Goal: Task Accomplishment & Management: Use online tool/utility

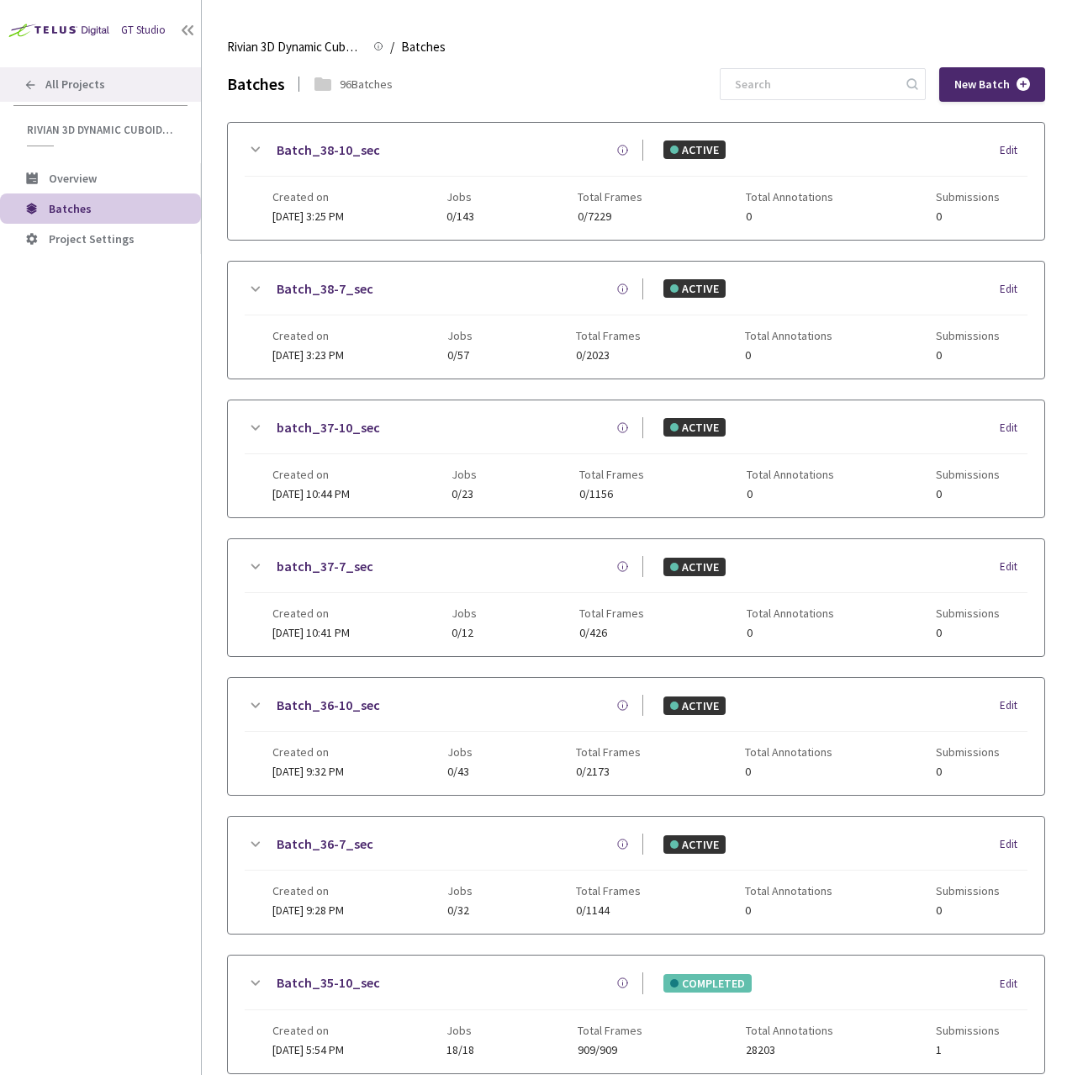
click at [71, 90] on span "All Projects" at bounding box center [75, 84] width 60 height 14
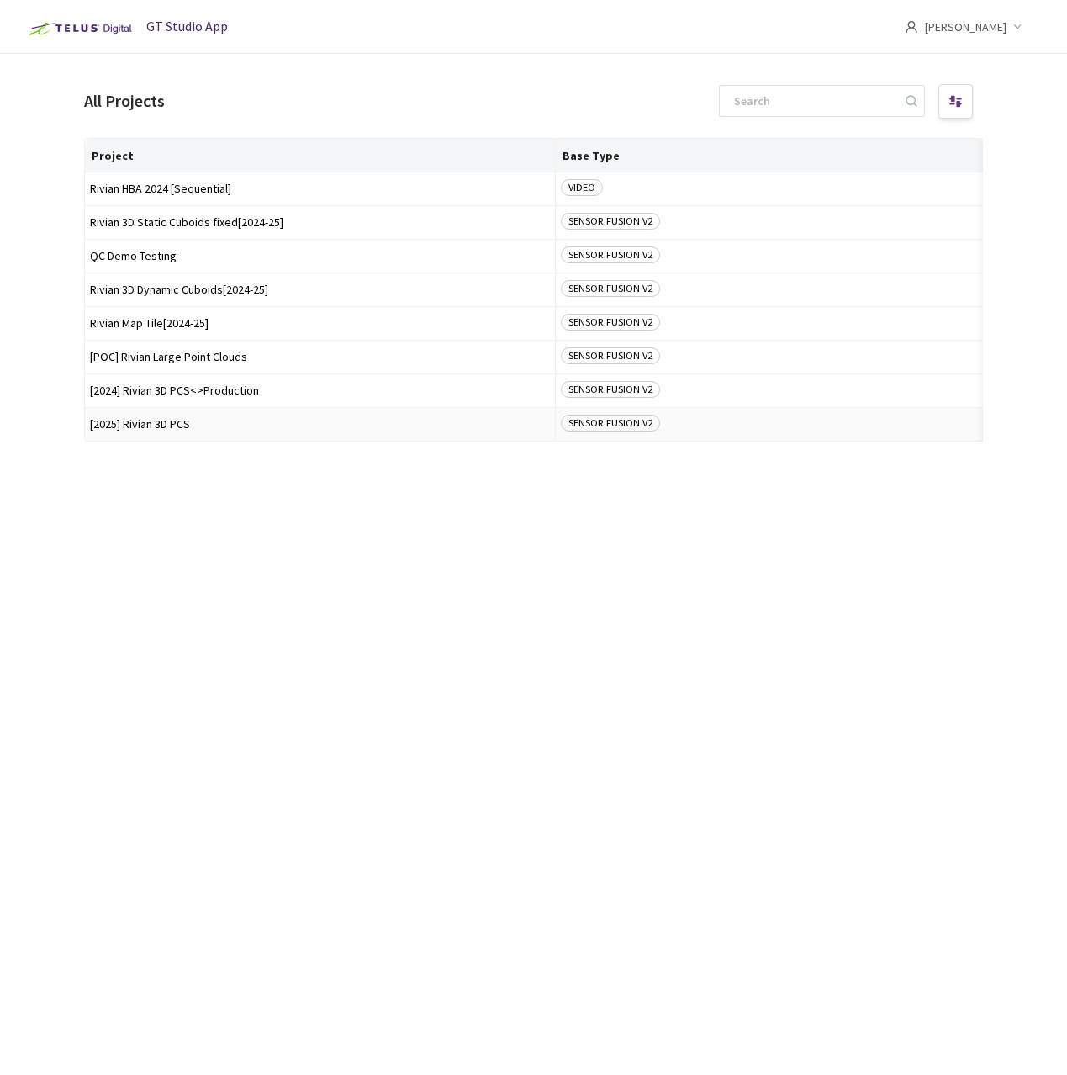
click at [167, 421] on span "[2025] Rivian 3D PCS" at bounding box center [320, 424] width 460 height 13
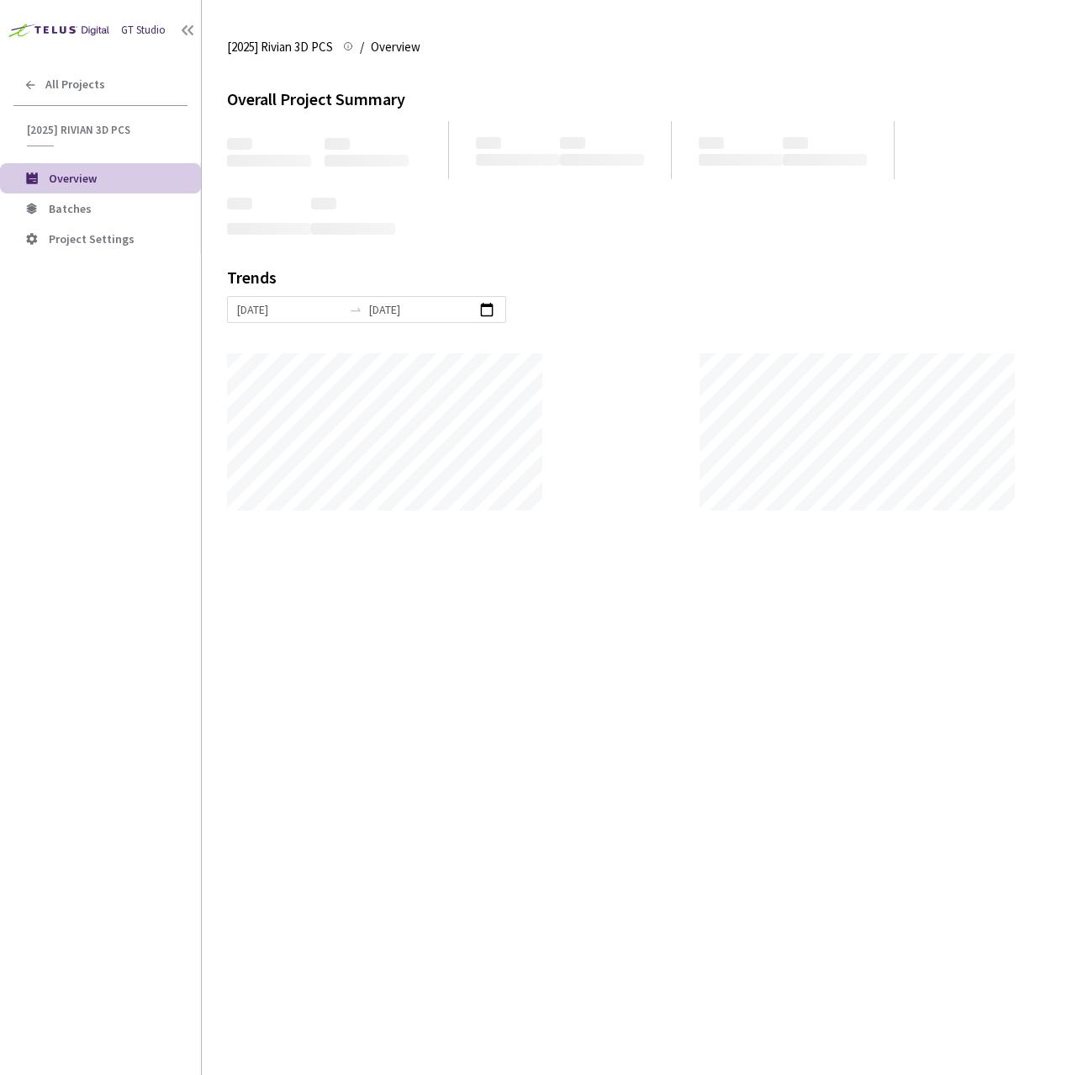
scroll to position [1075, 1067]
click at [112, 217] on li "Batches" at bounding box center [100, 208] width 201 height 30
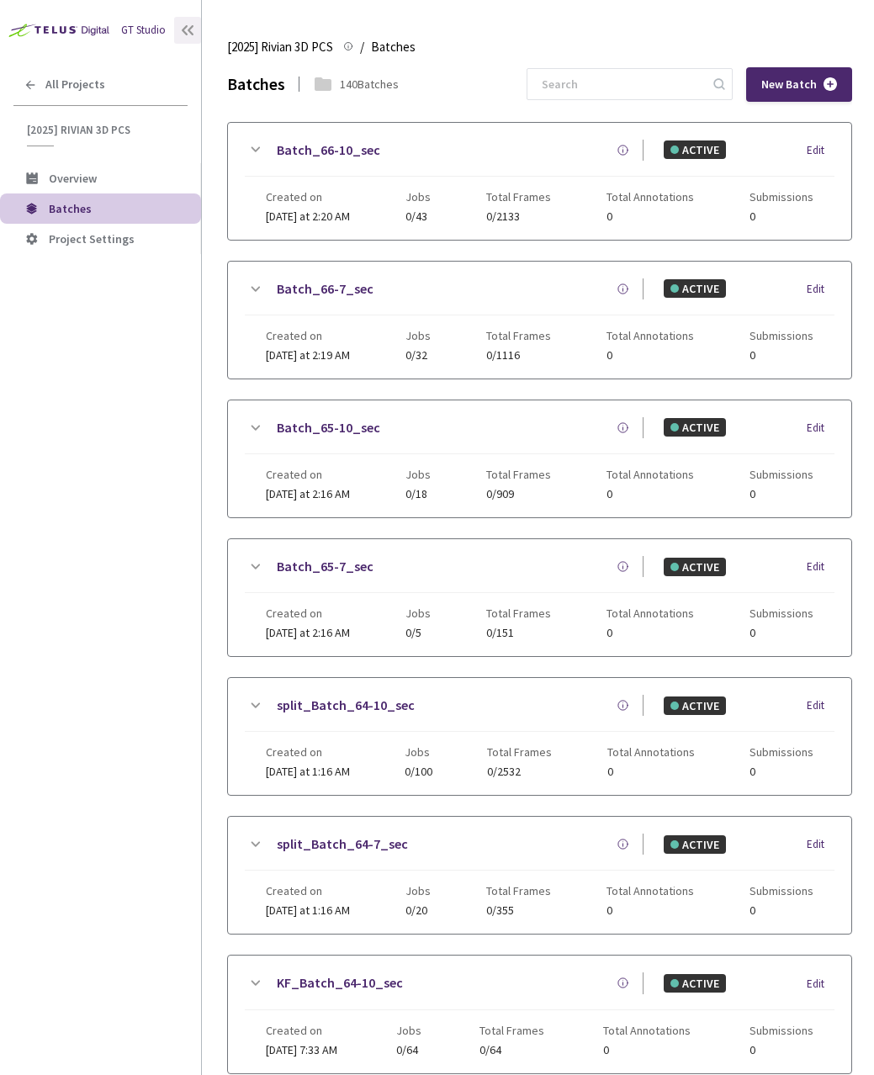
click at [177, 34] on div at bounding box center [187, 30] width 27 height 27
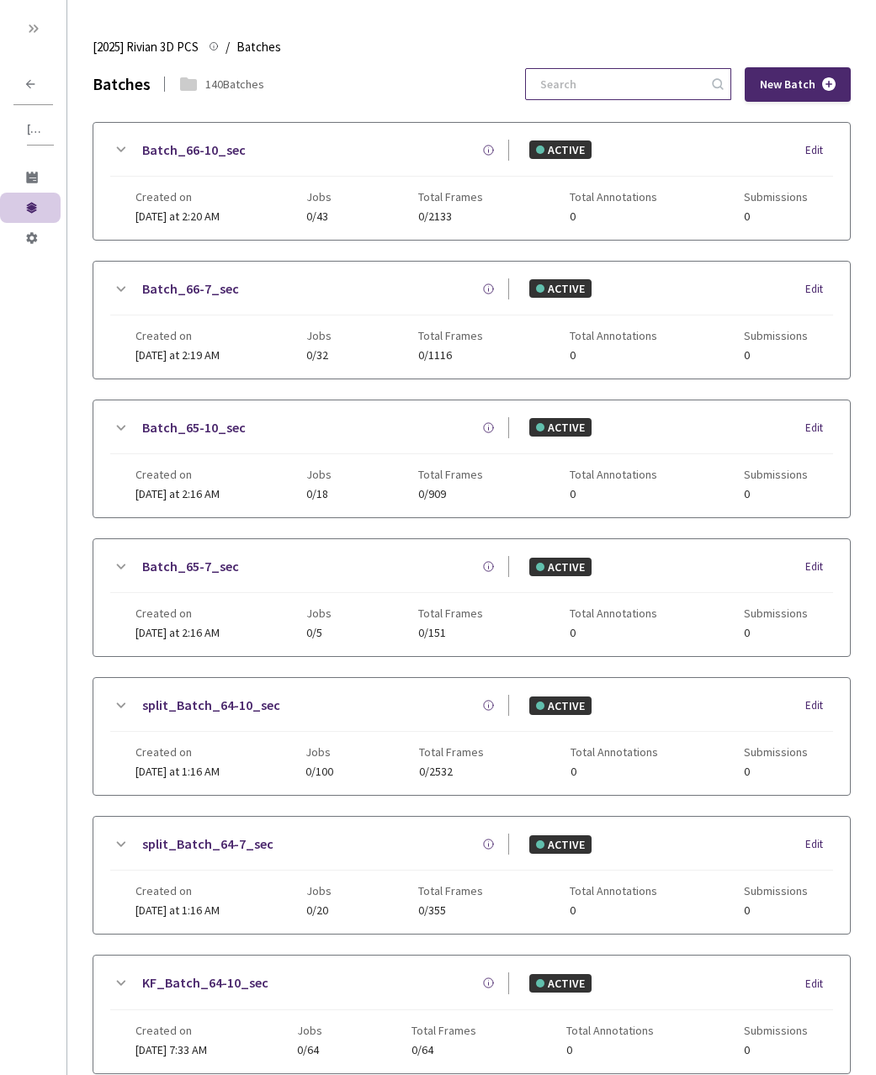
click at [657, 80] on input at bounding box center [619, 84] width 179 height 30
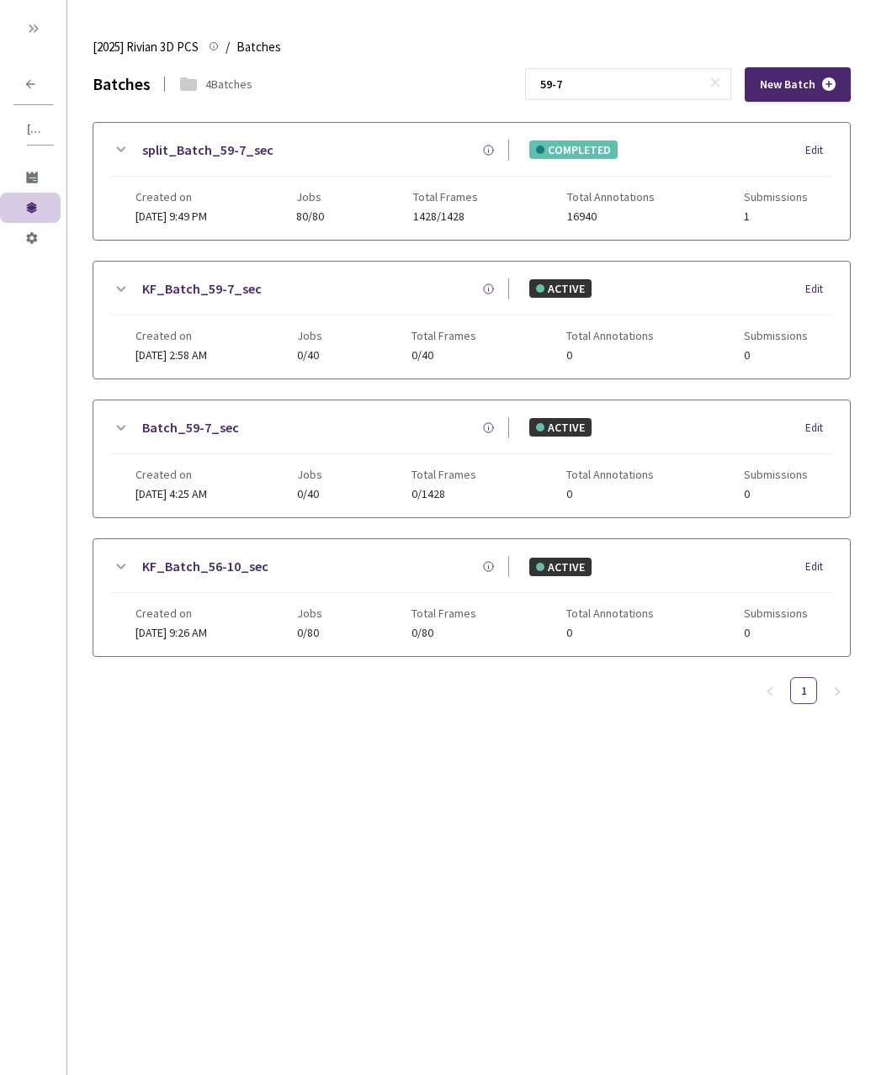
click at [110, 149] on icon at bounding box center [120, 150] width 20 height 20
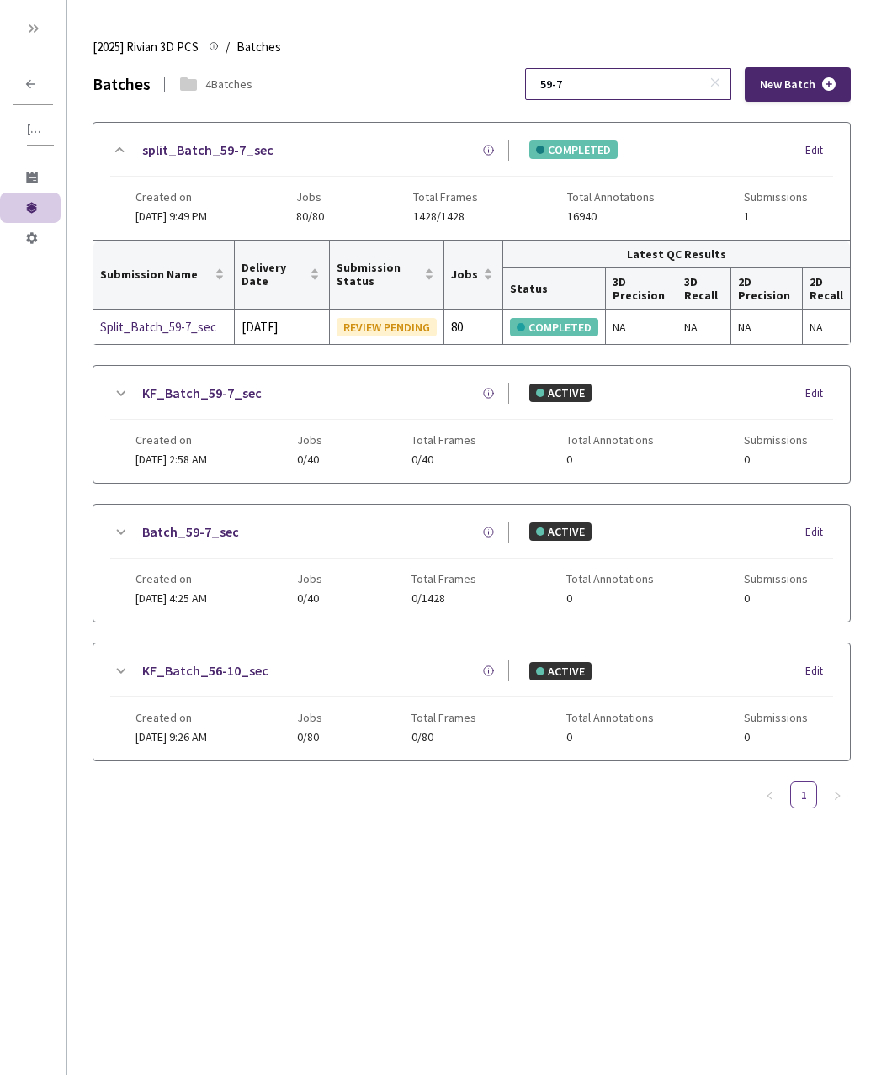
click at [649, 83] on input "59-7" at bounding box center [619, 84] width 179 height 30
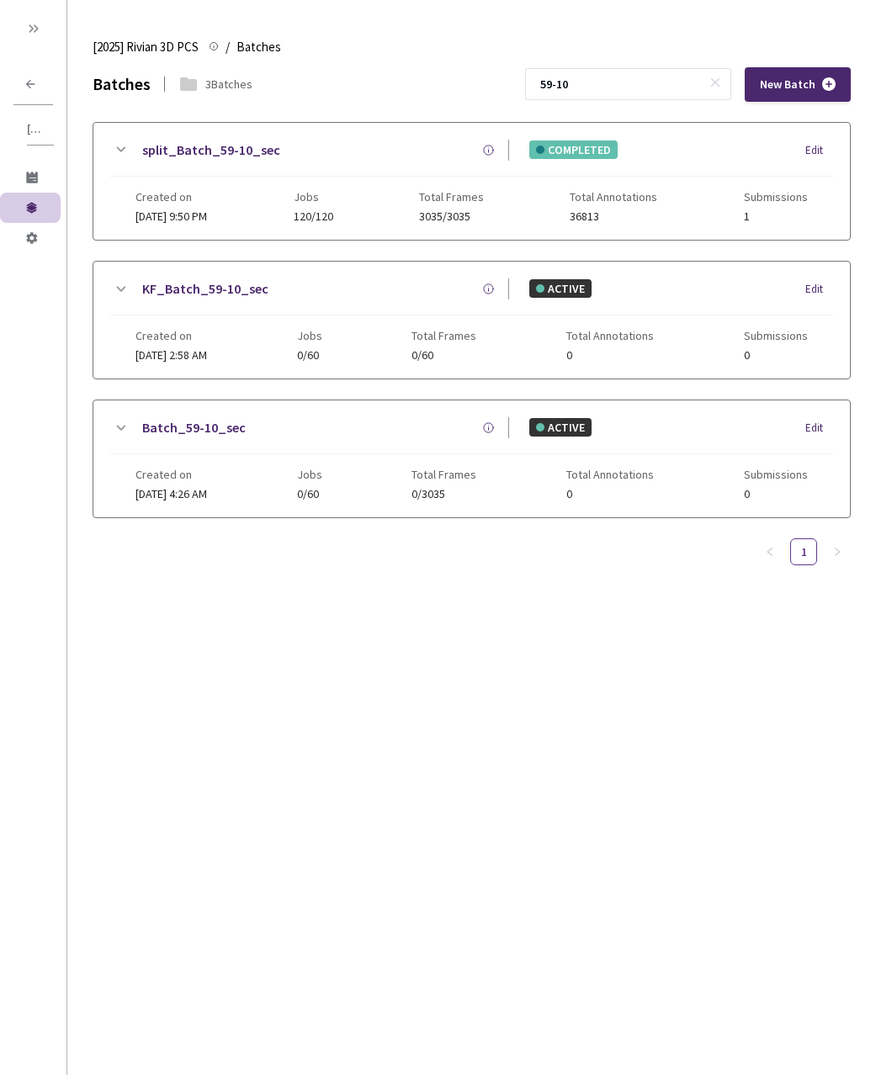
drag, startPoint x: 114, startPoint y: 150, endPoint x: 199, endPoint y: 277, distance: 152.8
click at [114, 150] on icon at bounding box center [120, 150] width 20 height 20
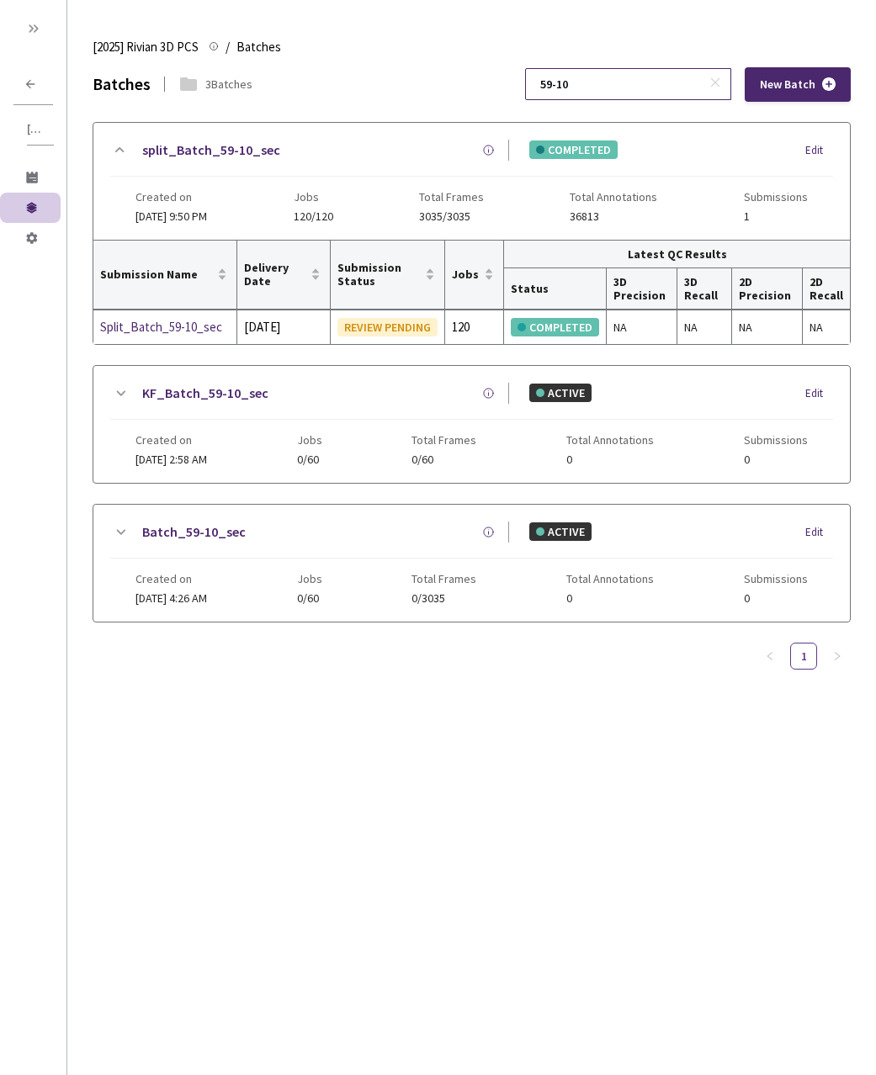
click at [636, 103] on div "Batches 3 Batches 59-10 New Batch split_Batch_59-10_sec COMPLETED Edit Created …" at bounding box center [472, 368] width 758 height 602
click at [632, 92] on input "59-10" at bounding box center [619, 84] width 179 height 30
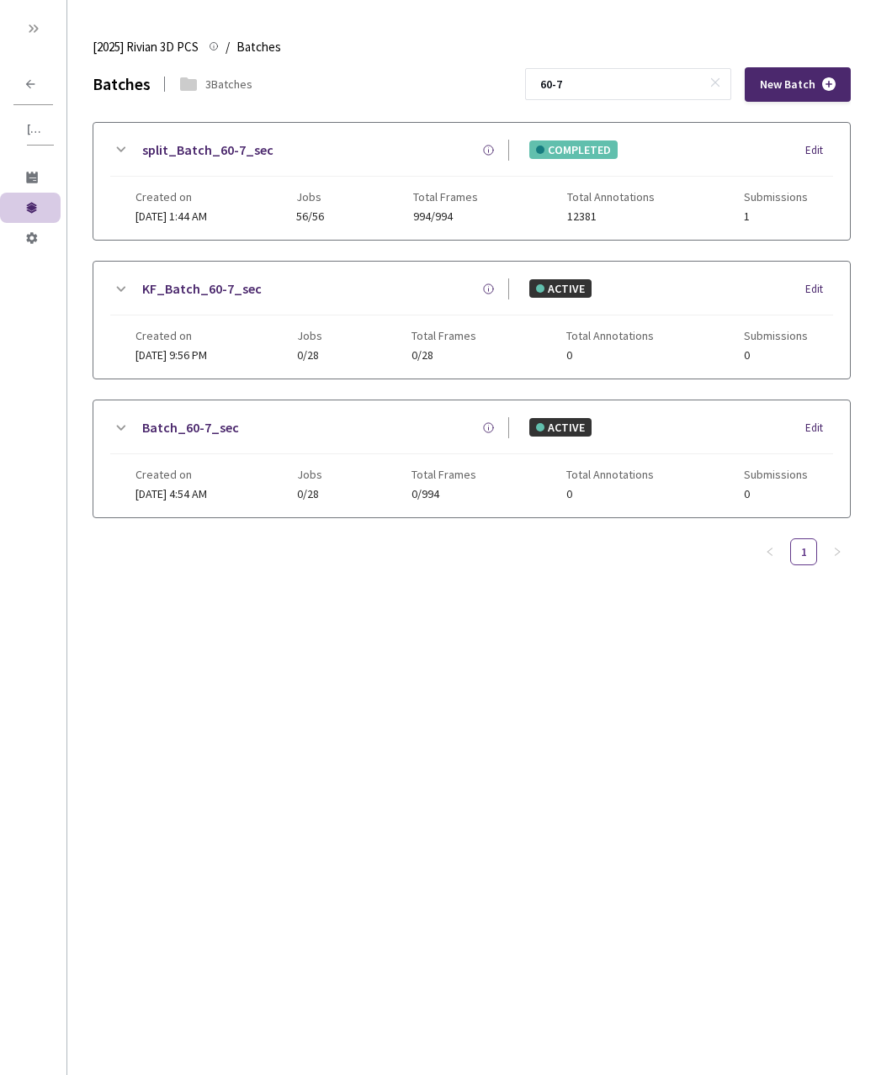
drag, startPoint x: 128, startPoint y: 146, endPoint x: 242, endPoint y: 219, distance: 135.3
click at [129, 147] on icon at bounding box center [120, 150] width 20 height 20
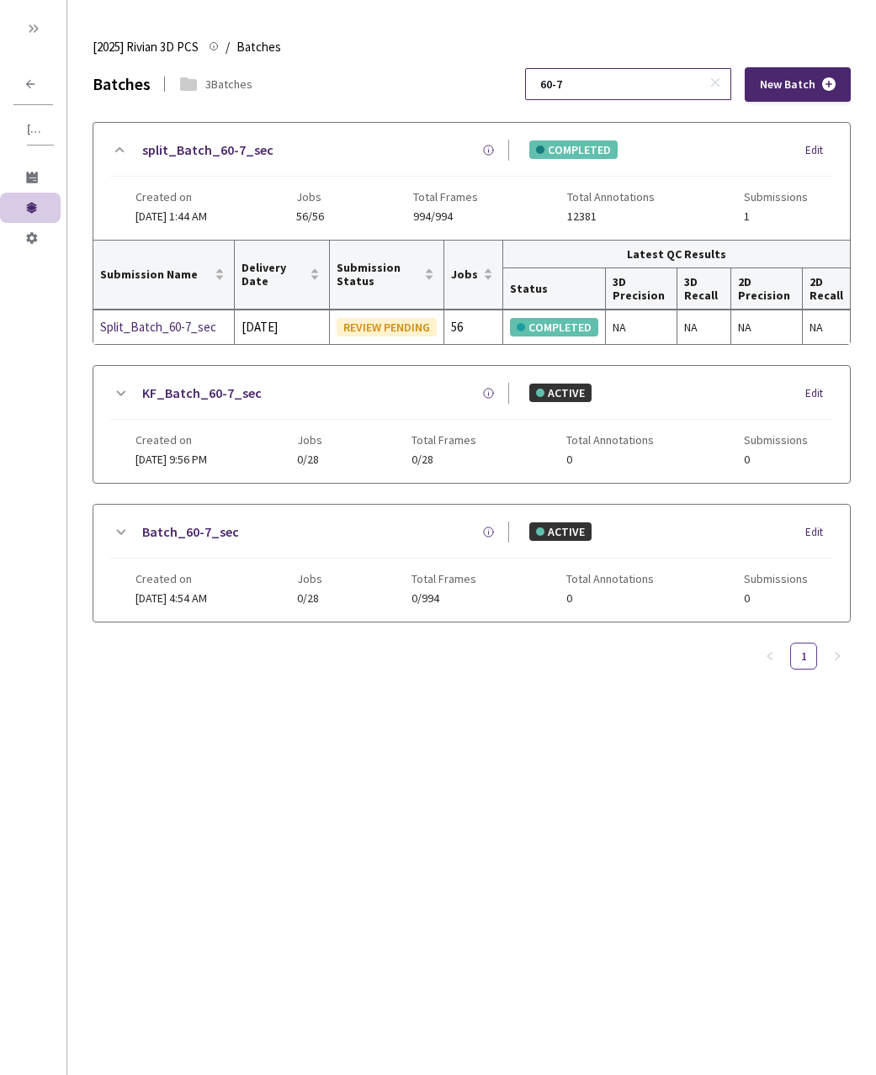
drag, startPoint x: 643, startPoint y: 103, endPoint x: 628, endPoint y: 86, distance: 22.1
click at [643, 103] on div "Batches 3 Batches 60-7 New Batch split_Batch_60-7_sec COMPLETED Edit Created on…" at bounding box center [472, 368] width 758 height 602
click at [628, 86] on input "60-7" at bounding box center [619, 84] width 179 height 30
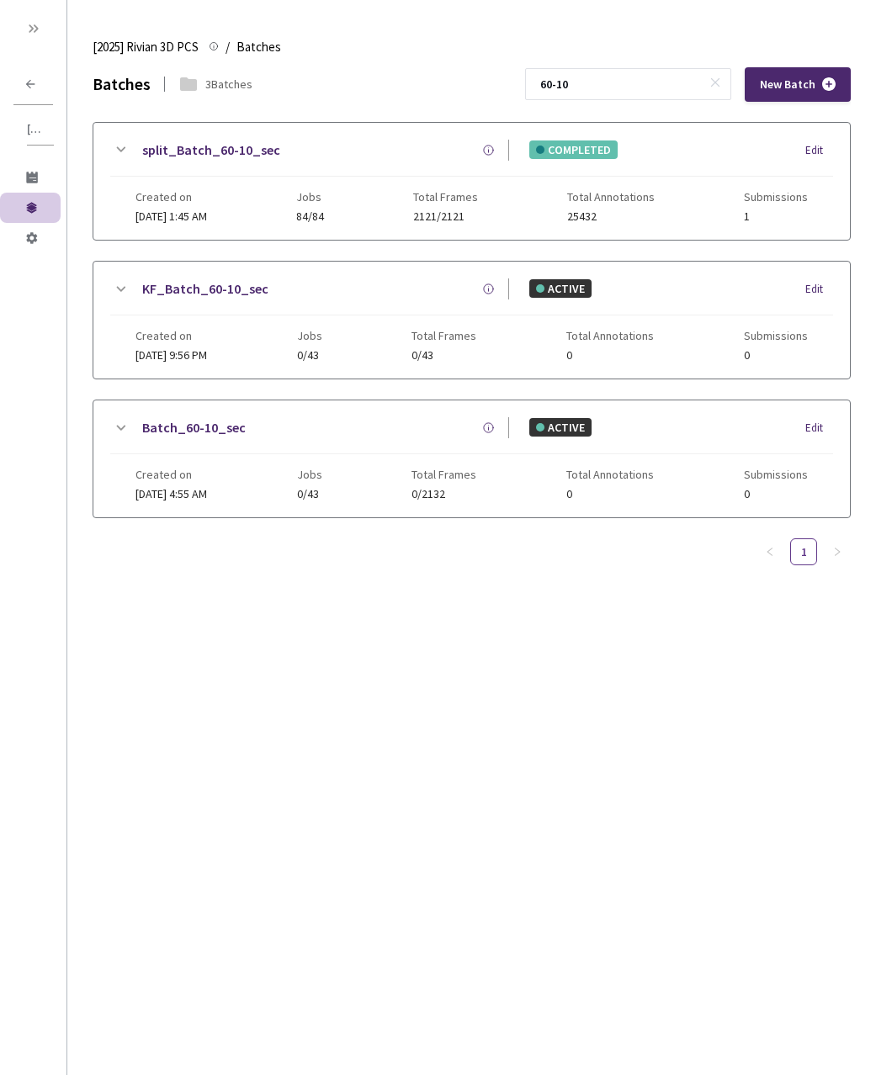
click at [119, 145] on icon at bounding box center [120, 150] width 20 height 20
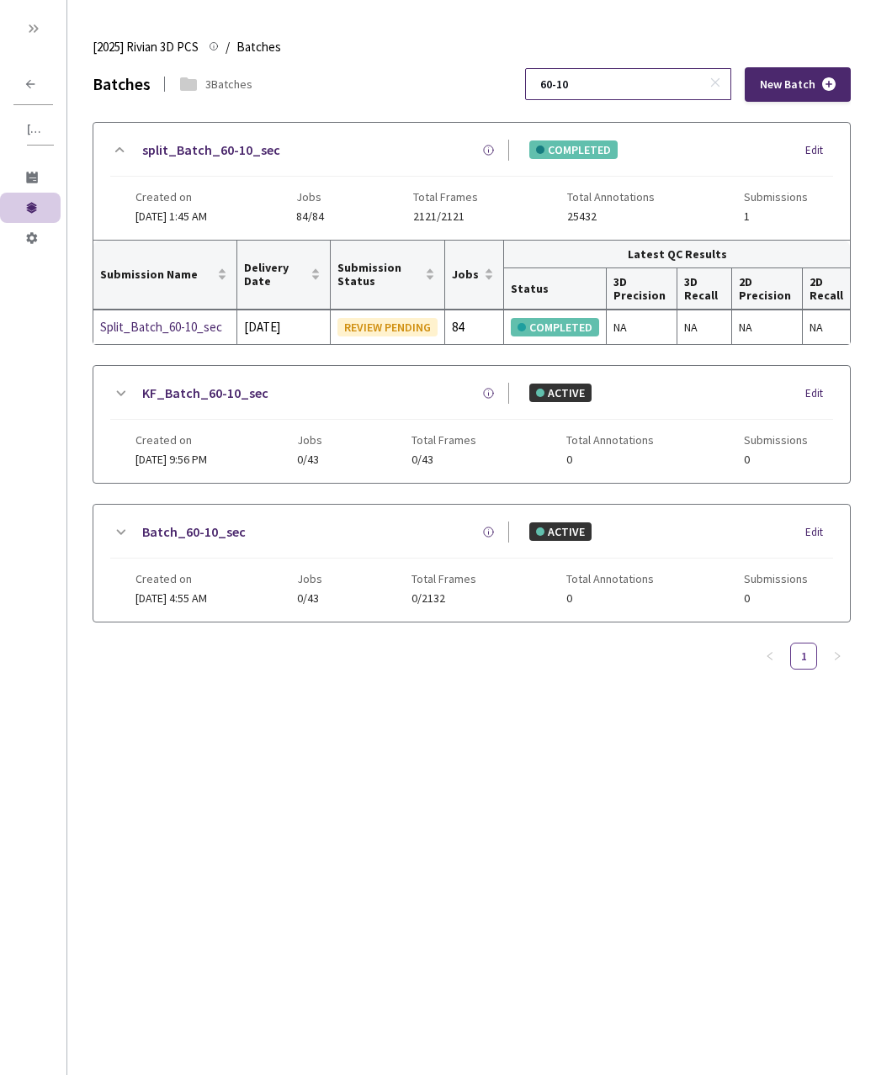
click at [643, 94] on input "60-10" at bounding box center [619, 84] width 179 height 30
click at [643, 93] on input "60-10" at bounding box center [619, 84] width 179 height 30
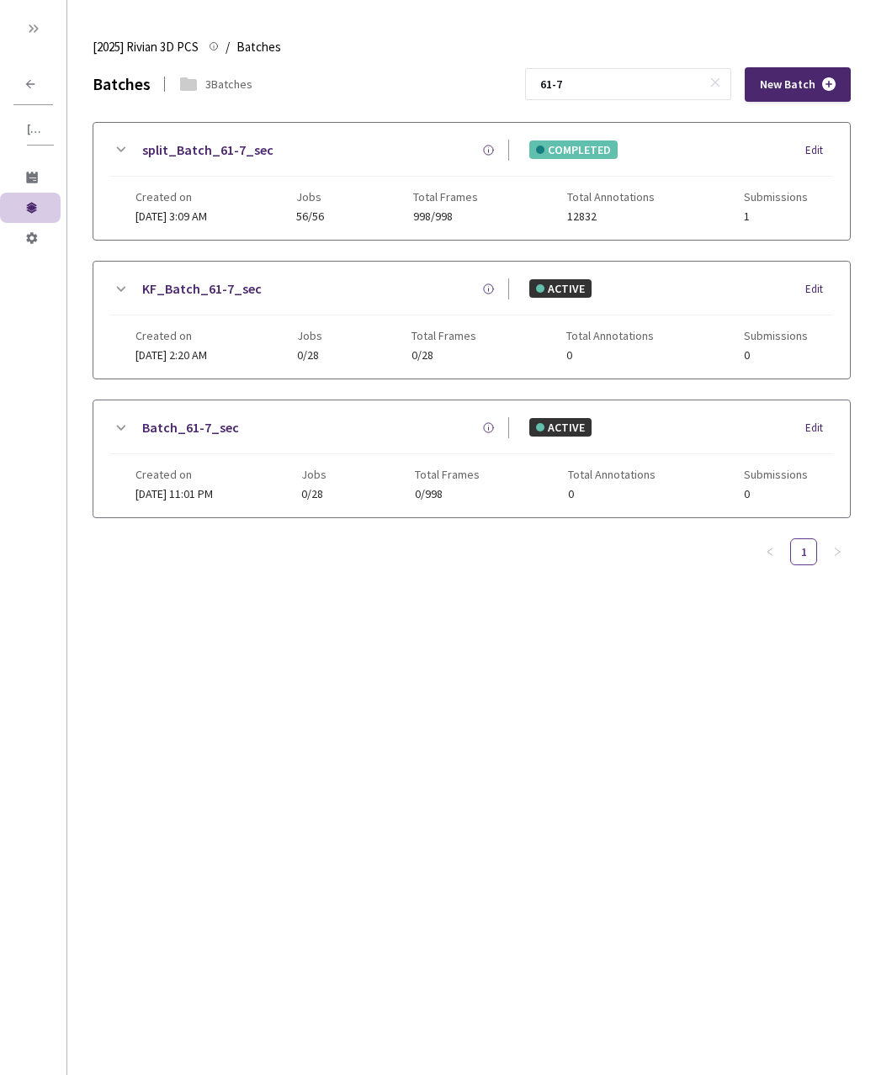
drag, startPoint x: 113, startPoint y: 145, endPoint x: 273, endPoint y: 383, distance: 287.2
click at [114, 146] on icon at bounding box center [120, 150] width 20 height 20
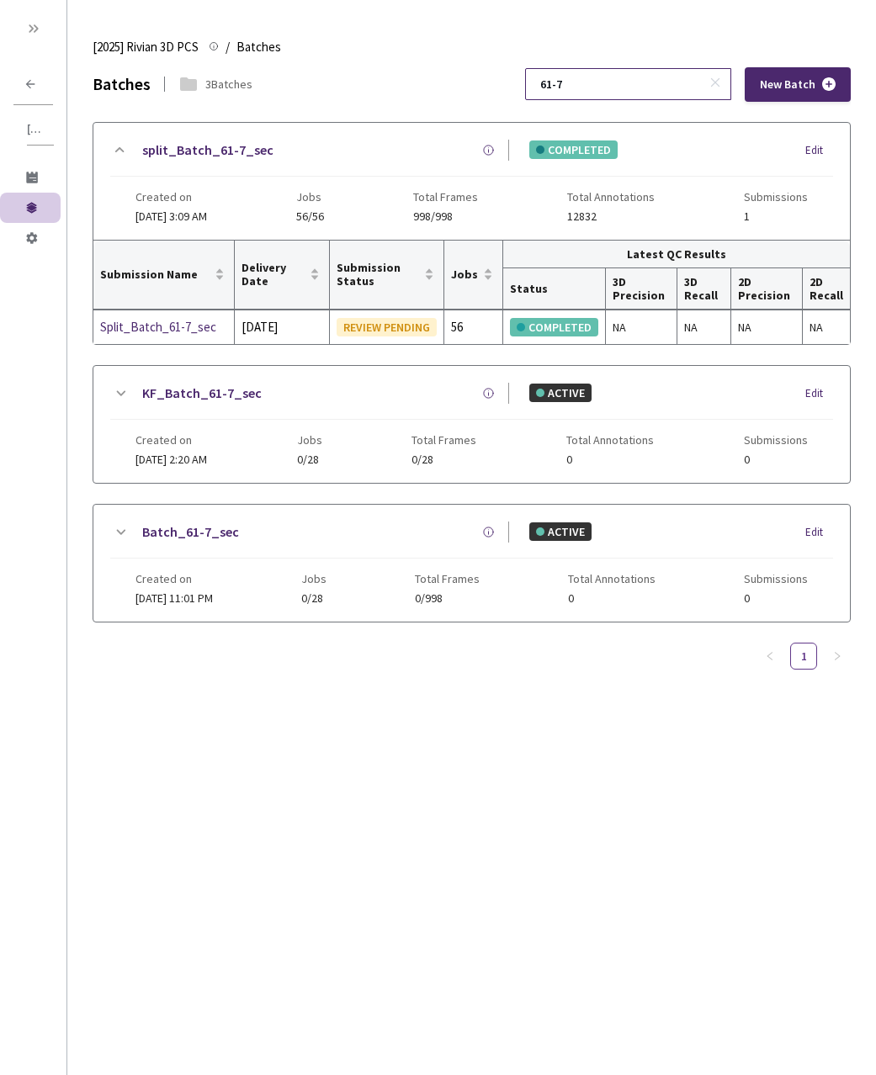
click at [632, 87] on input "61-7" at bounding box center [619, 84] width 179 height 30
click at [631, 87] on input "61-7" at bounding box center [619, 84] width 179 height 30
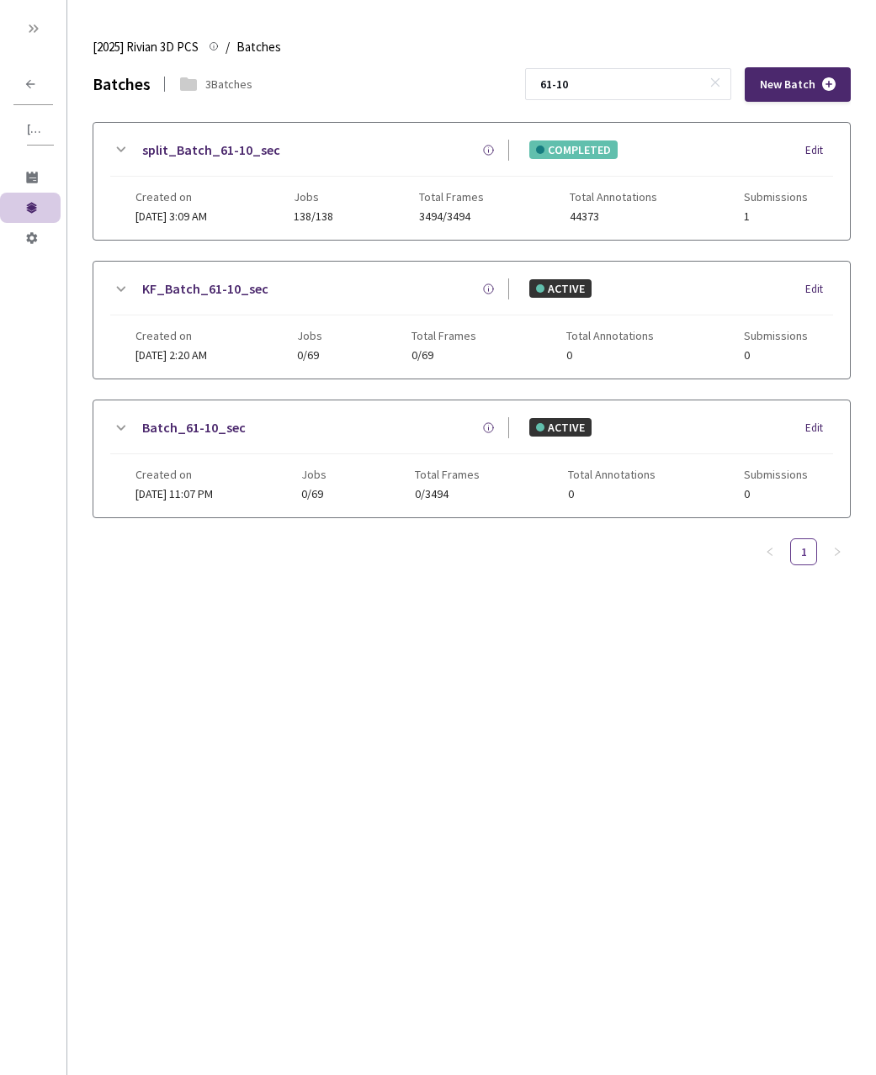
click at [118, 145] on icon at bounding box center [120, 150] width 20 height 20
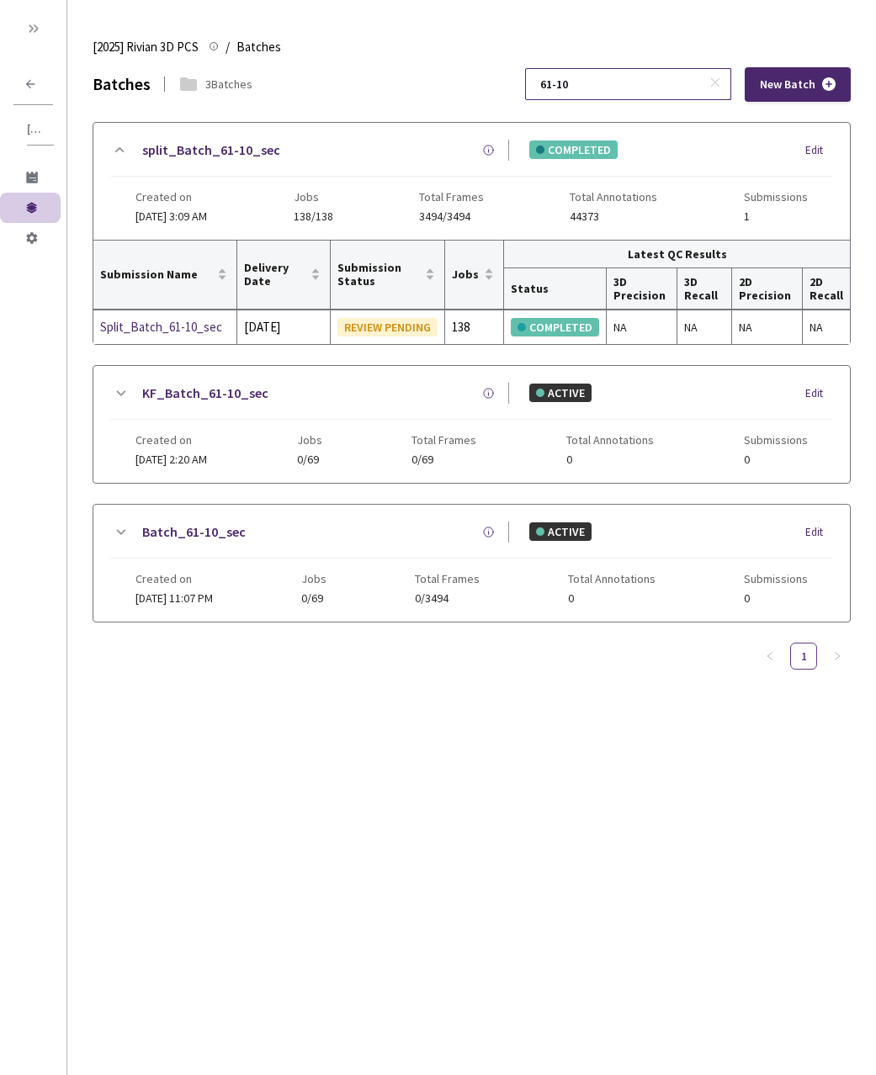
click at [605, 87] on input "61-10" at bounding box center [619, 84] width 179 height 30
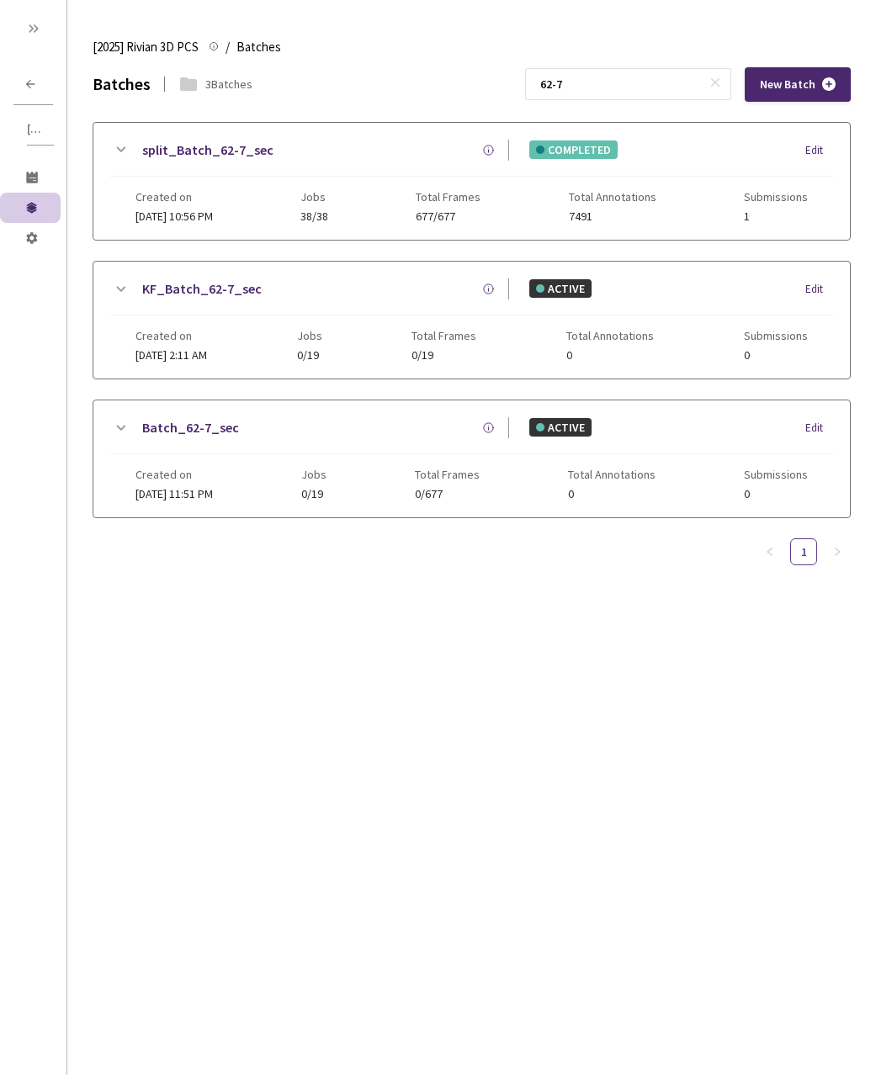
click at [113, 150] on icon at bounding box center [120, 150] width 20 height 20
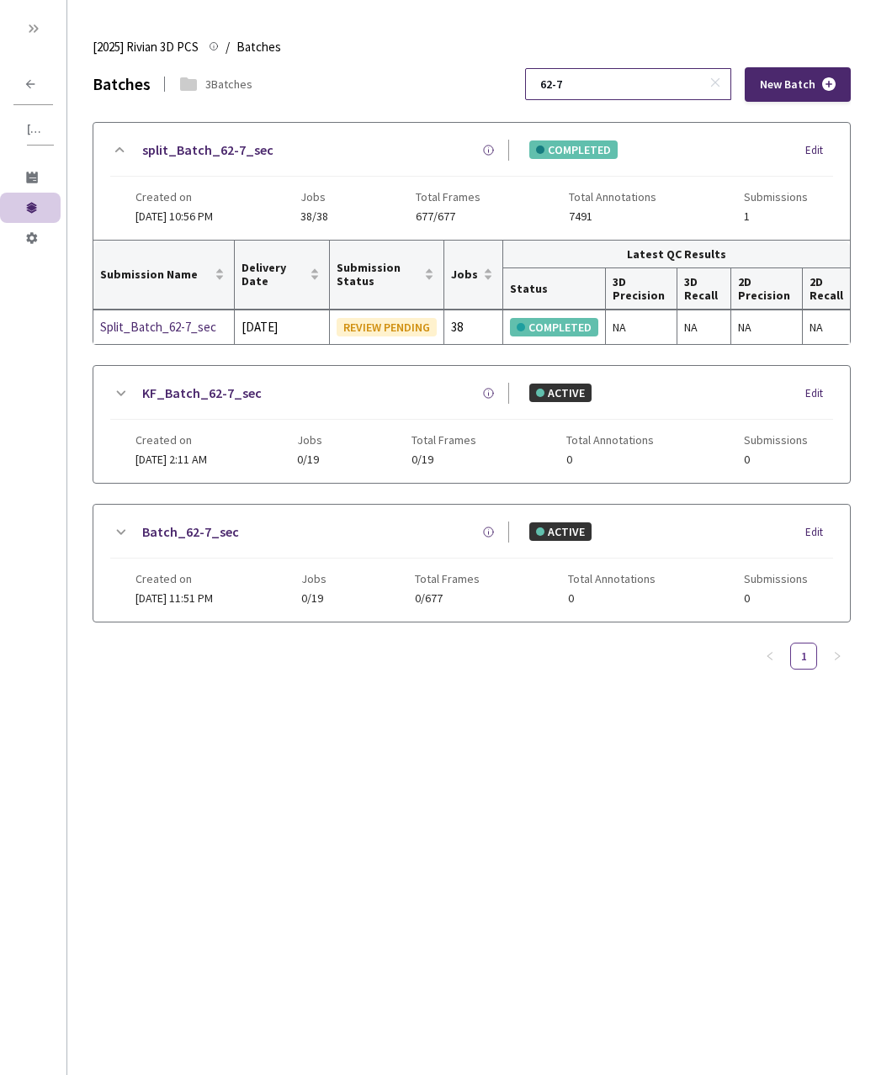
click at [620, 86] on input "62-7" at bounding box center [619, 84] width 179 height 30
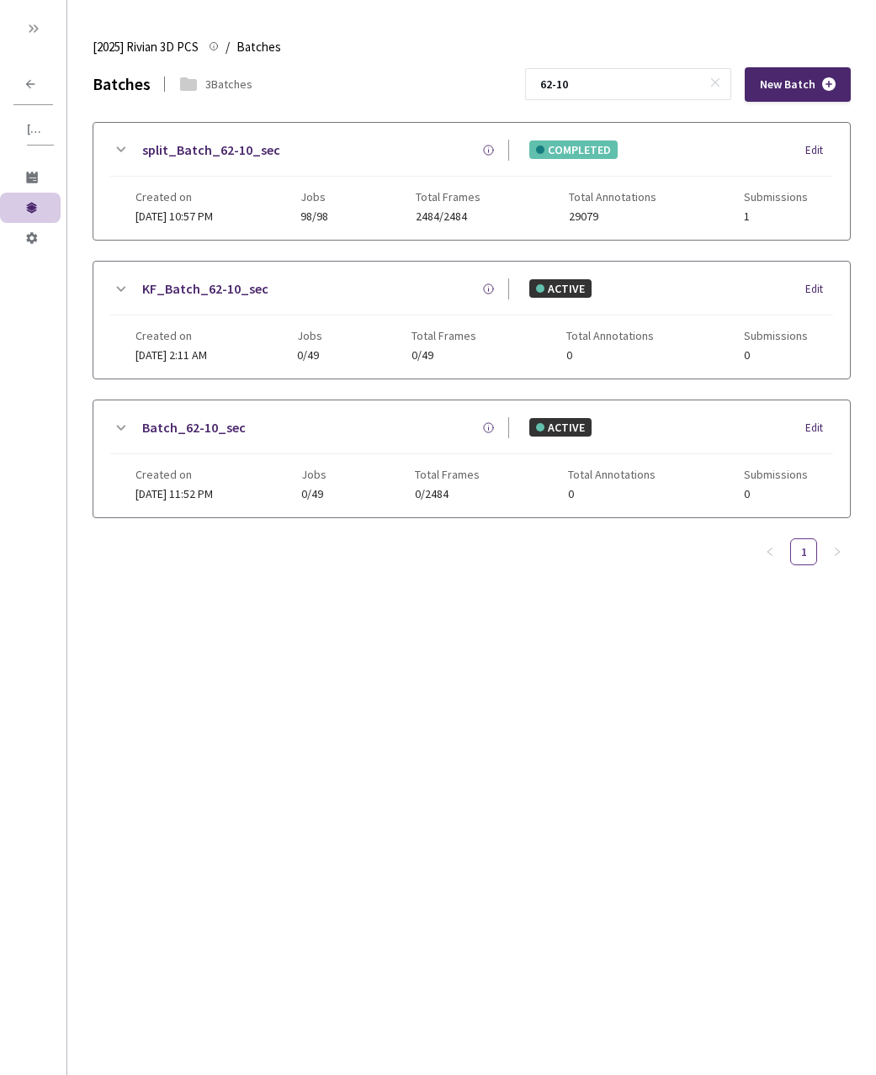
click at [108, 153] on div "split_Batch_62-10_sec COMPLETED Edit Created on 03 Sep, 2025 at 10:57 PM Jobs 9…" at bounding box center [471, 181] width 756 height 117
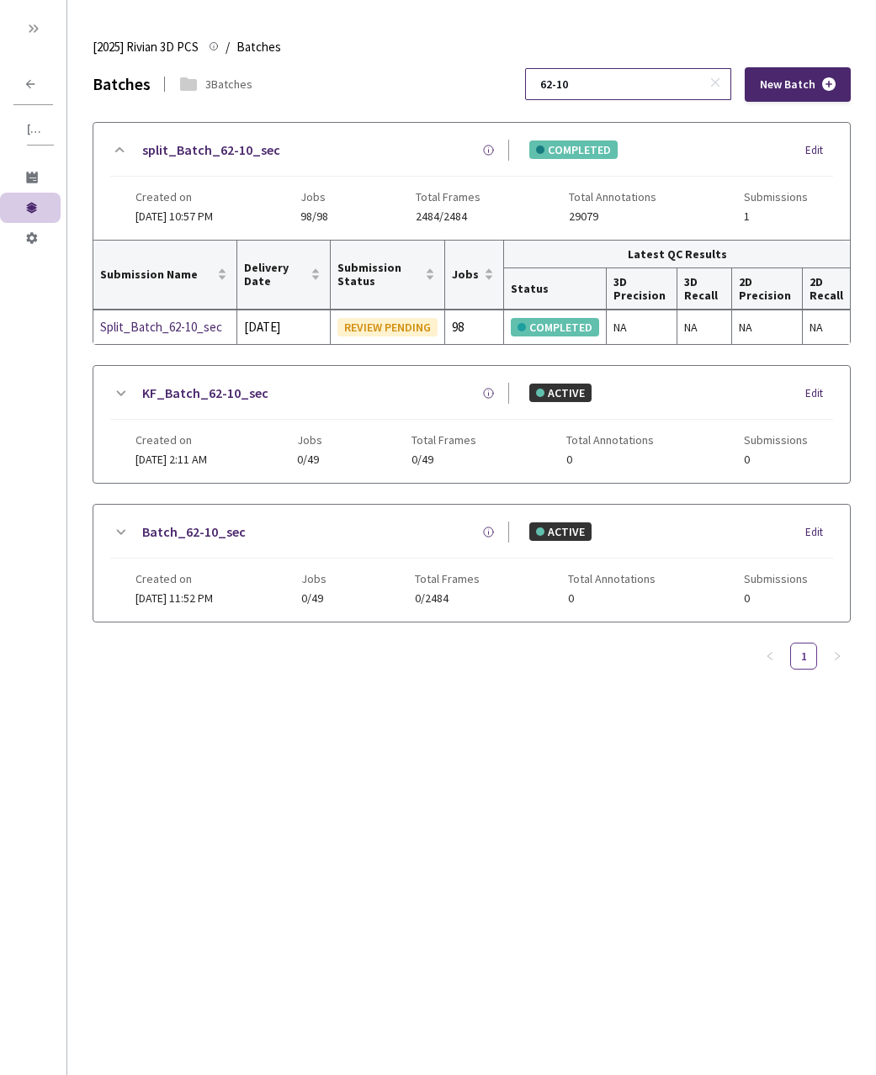
click at [634, 87] on input "62-10" at bounding box center [619, 84] width 179 height 30
click at [635, 87] on input "62-10" at bounding box center [619, 84] width 179 height 30
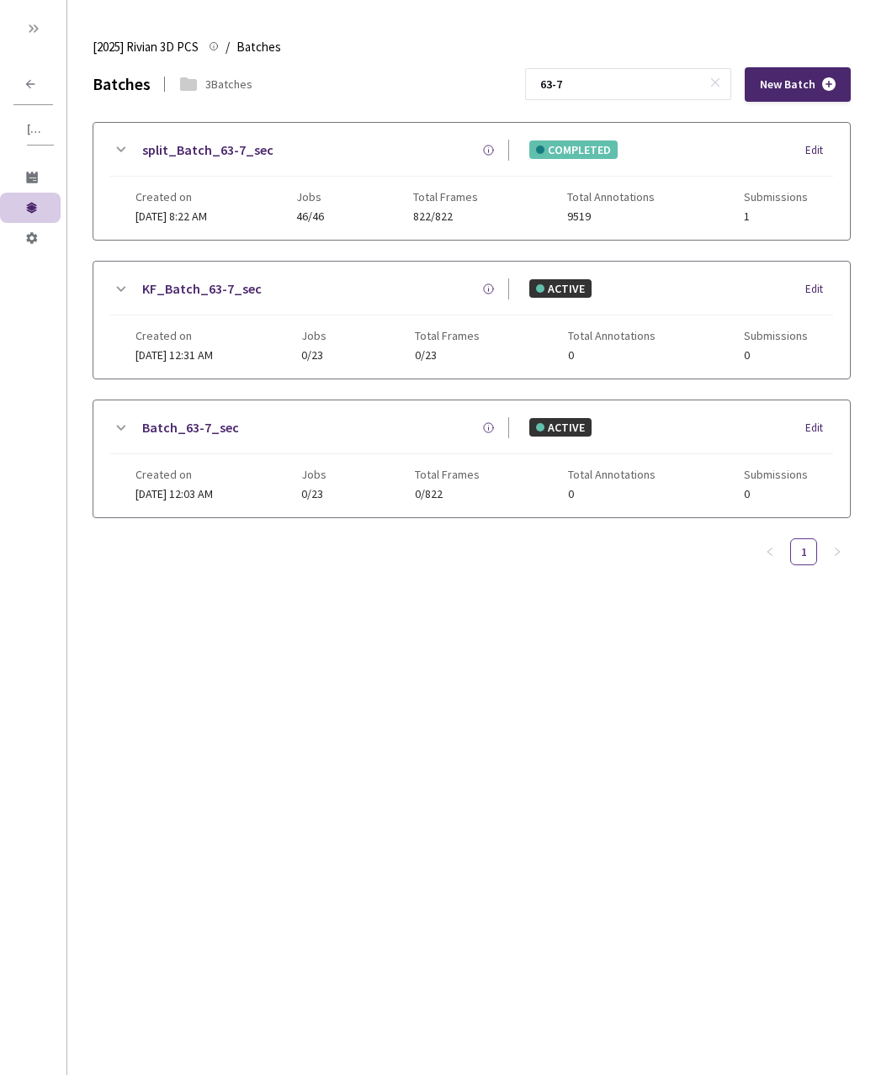
click at [127, 146] on icon at bounding box center [120, 150] width 20 height 20
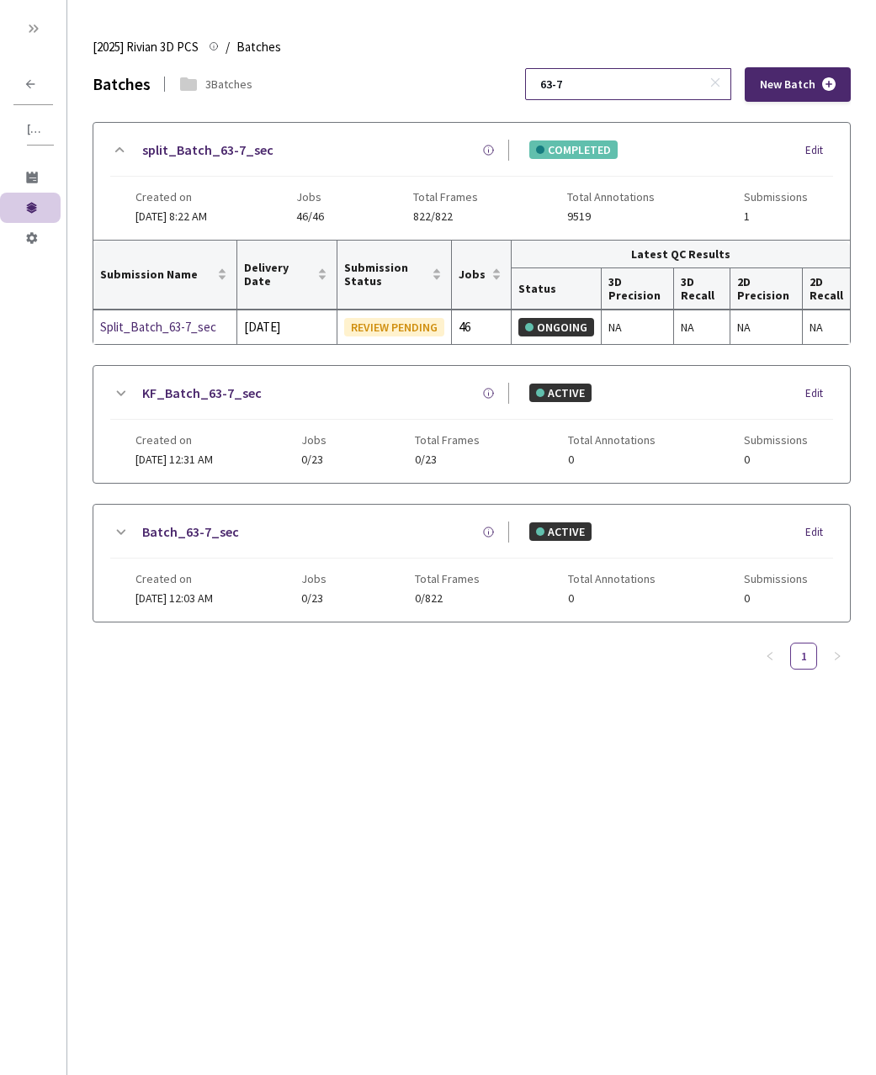
click at [648, 84] on input "63-7" at bounding box center [619, 84] width 179 height 30
click at [646, 82] on input "63-7" at bounding box center [619, 84] width 179 height 30
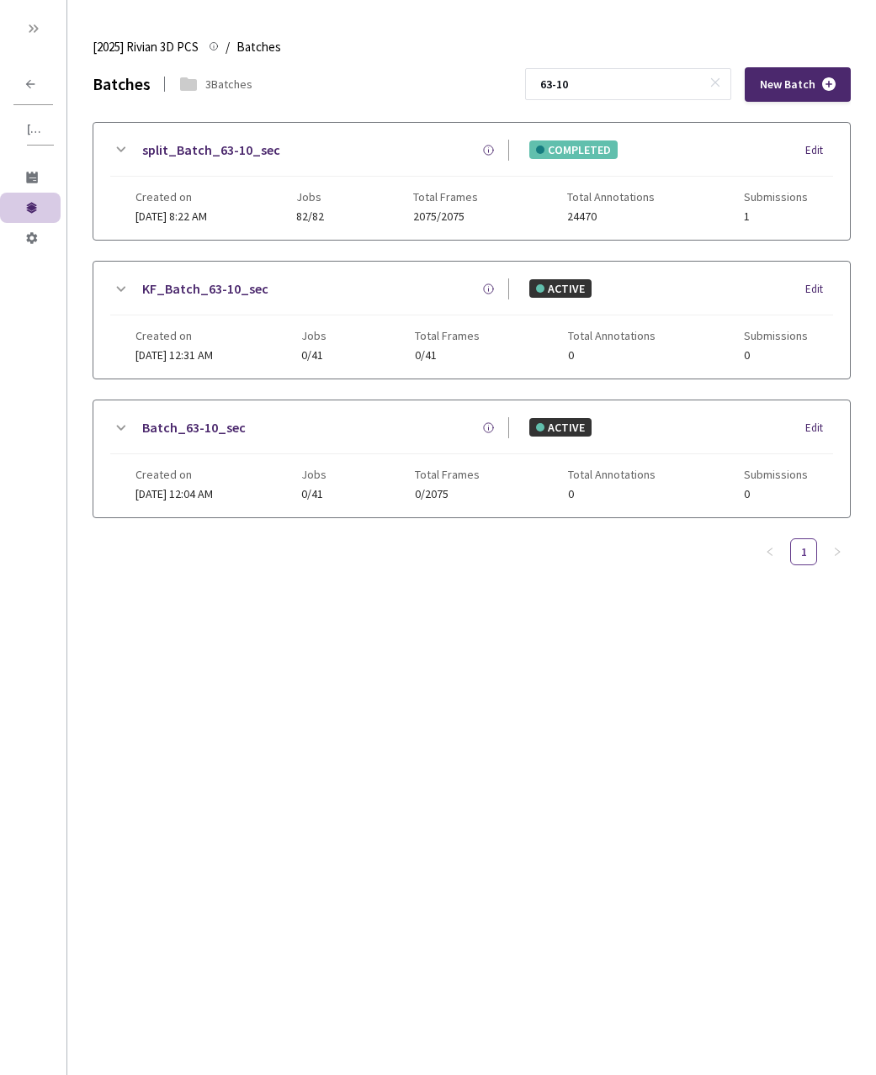
click at [110, 146] on icon at bounding box center [120, 150] width 20 height 20
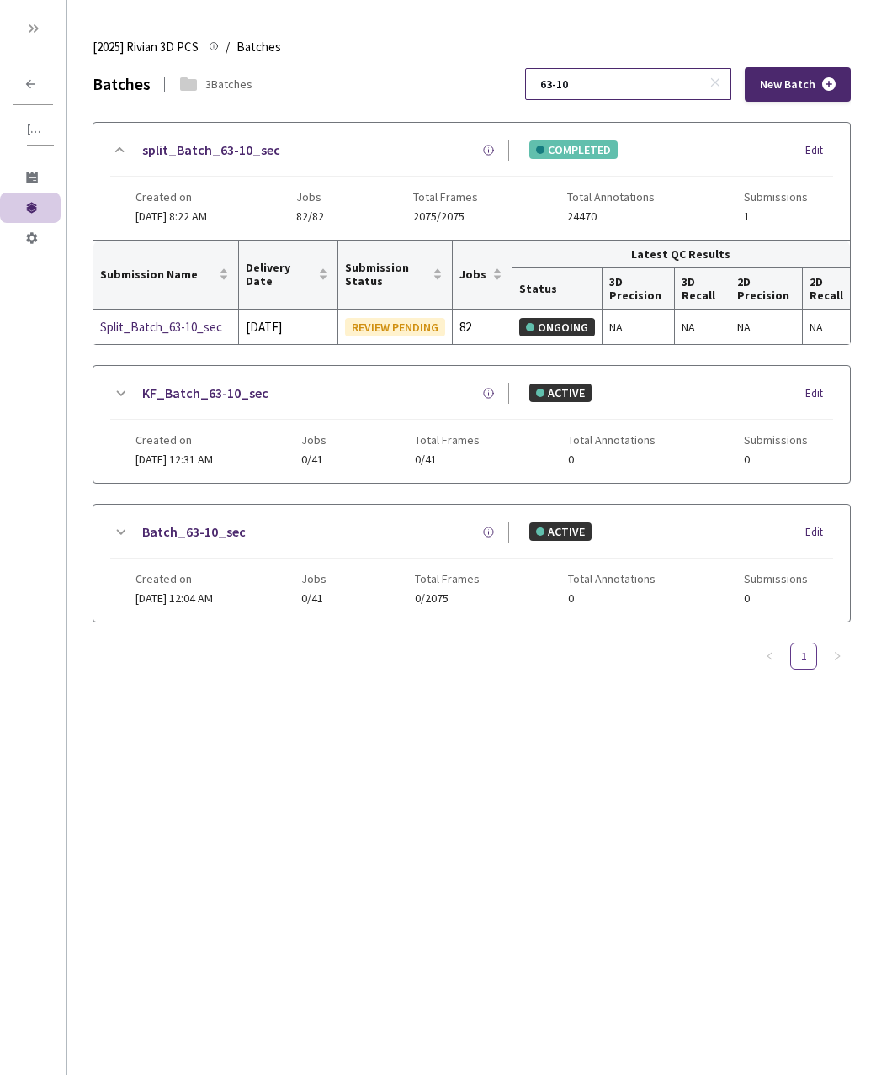
click at [670, 77] on input "63-10" at bounding box center [619, 84] width 179 height 30
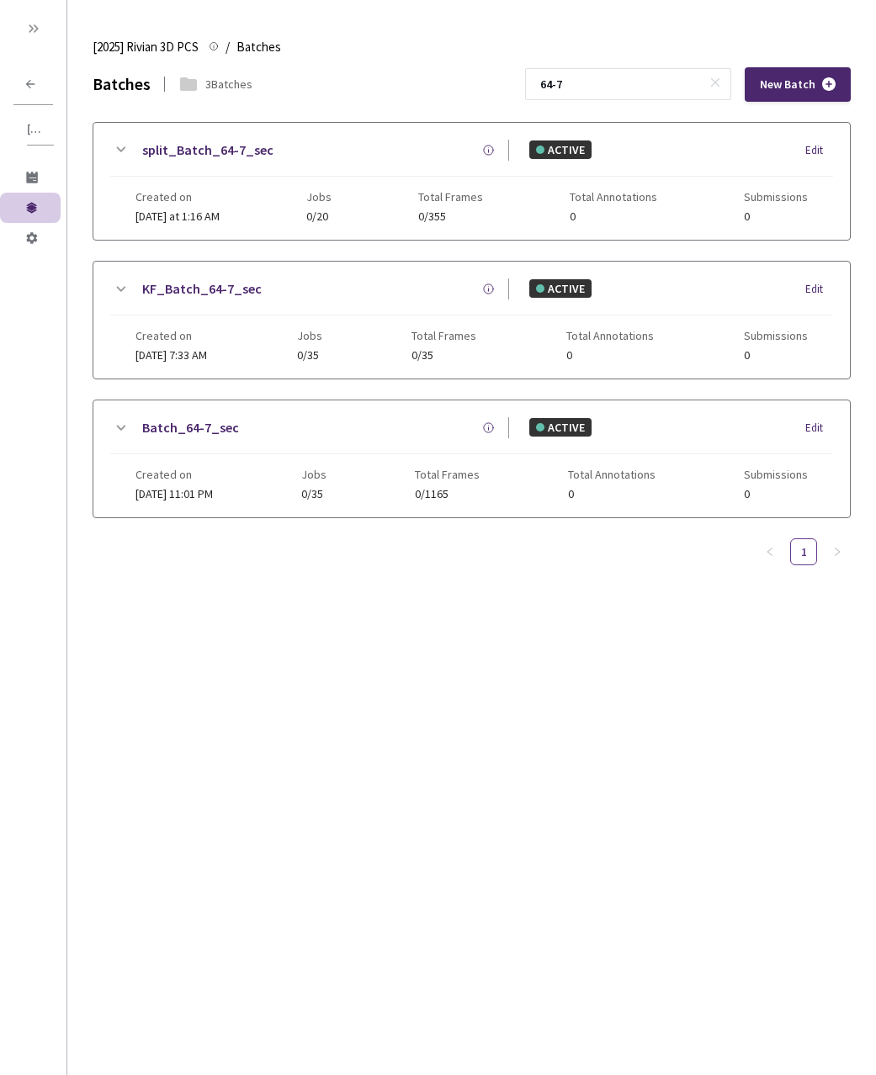
type input "64-7"
click at [52, 29] on div "GT Studio" at bounding box center [33, 23] width 66 height 47
click at [34, 18] on div at bounding box center [33, 30] width 27 height 27
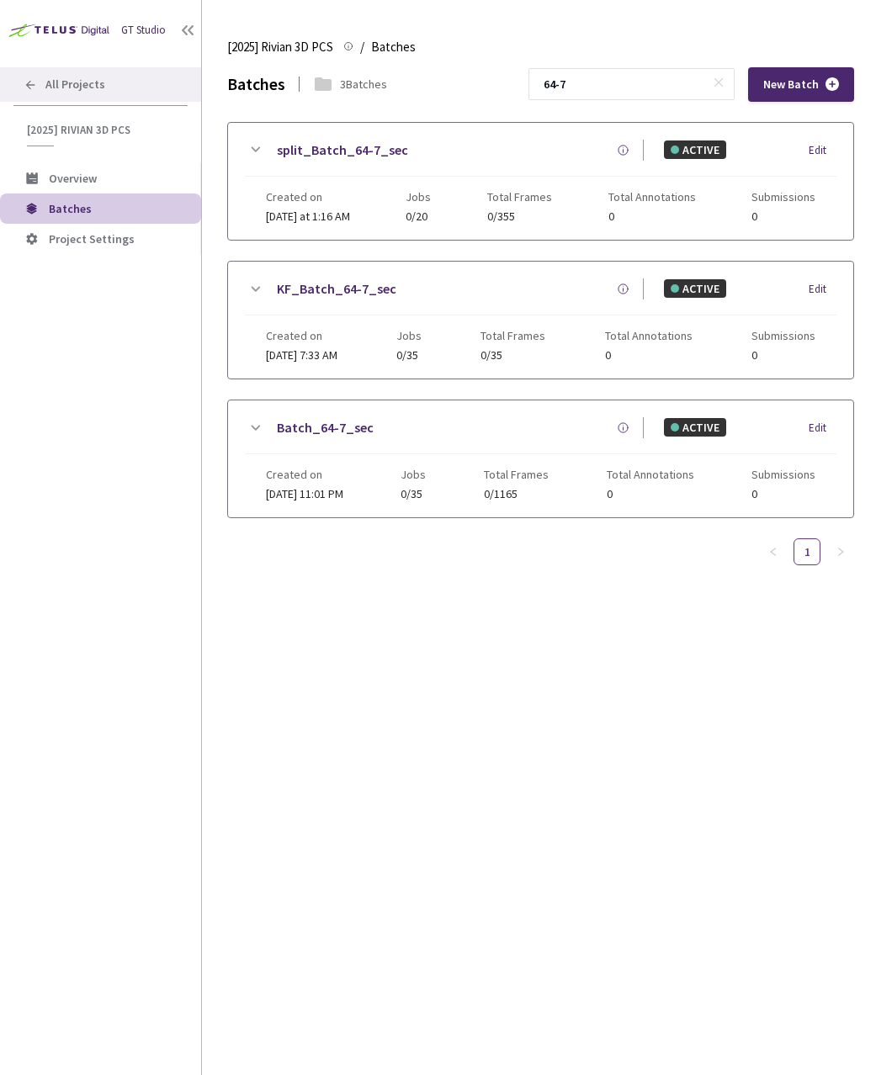
click at [66, 75] on div "All Projects" at bounding box center [100, 84] width 201 height 34
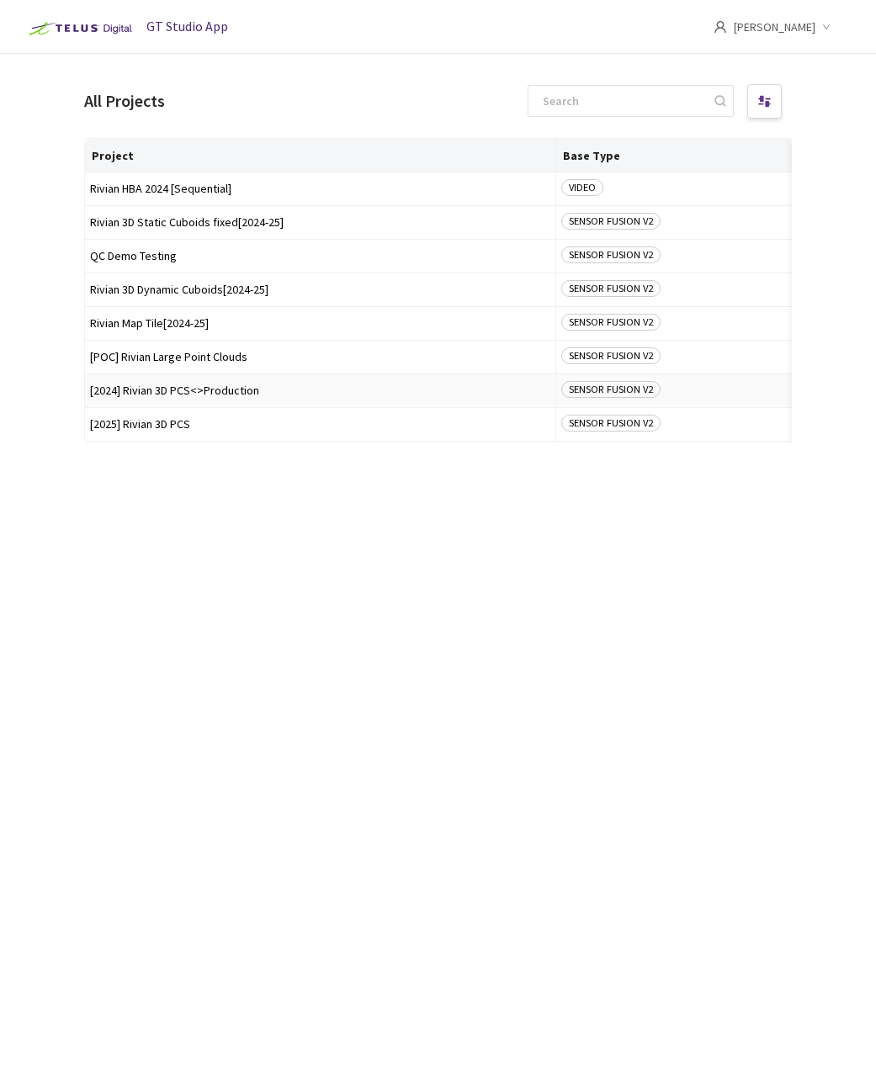
click at [162, 395] on span "[2024] Rivian 3D PCS<>Production" at bounding box center [320, 390] width 460 height 13
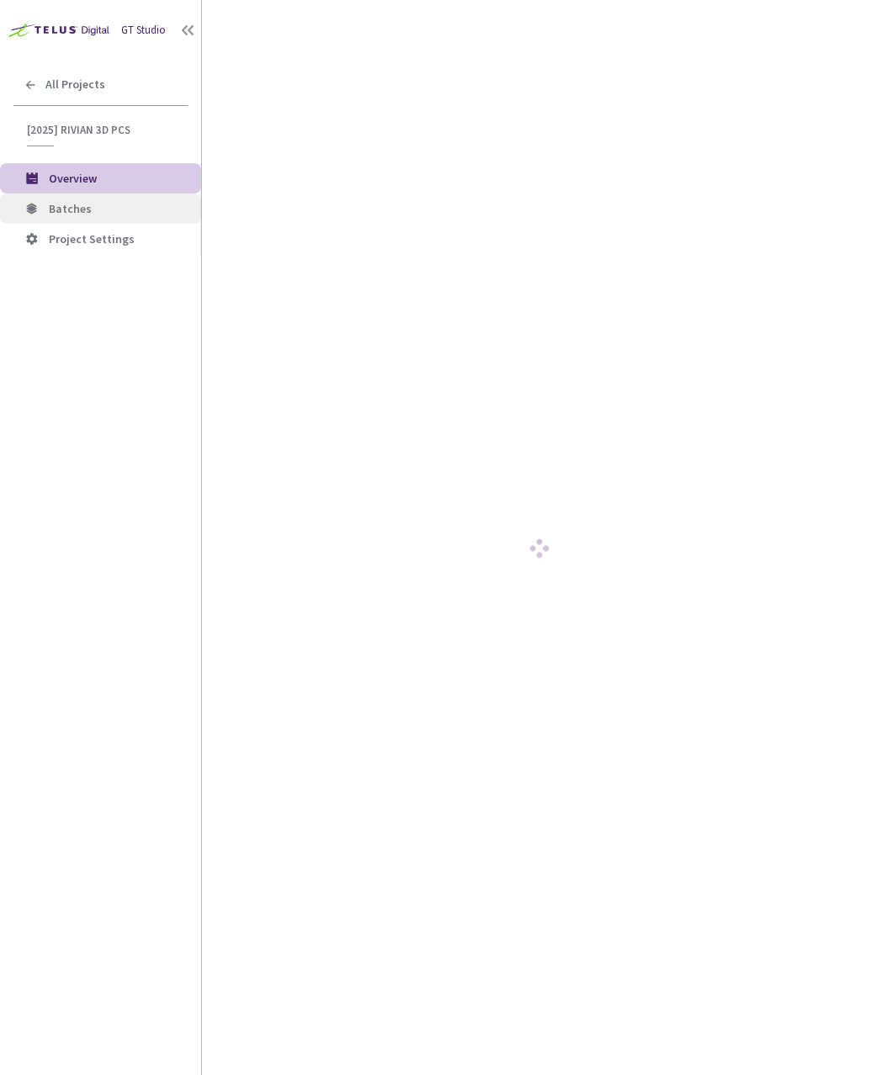
click at [68, 207] on span "Batches" at bounding box center [70, 208] width 43 height 15
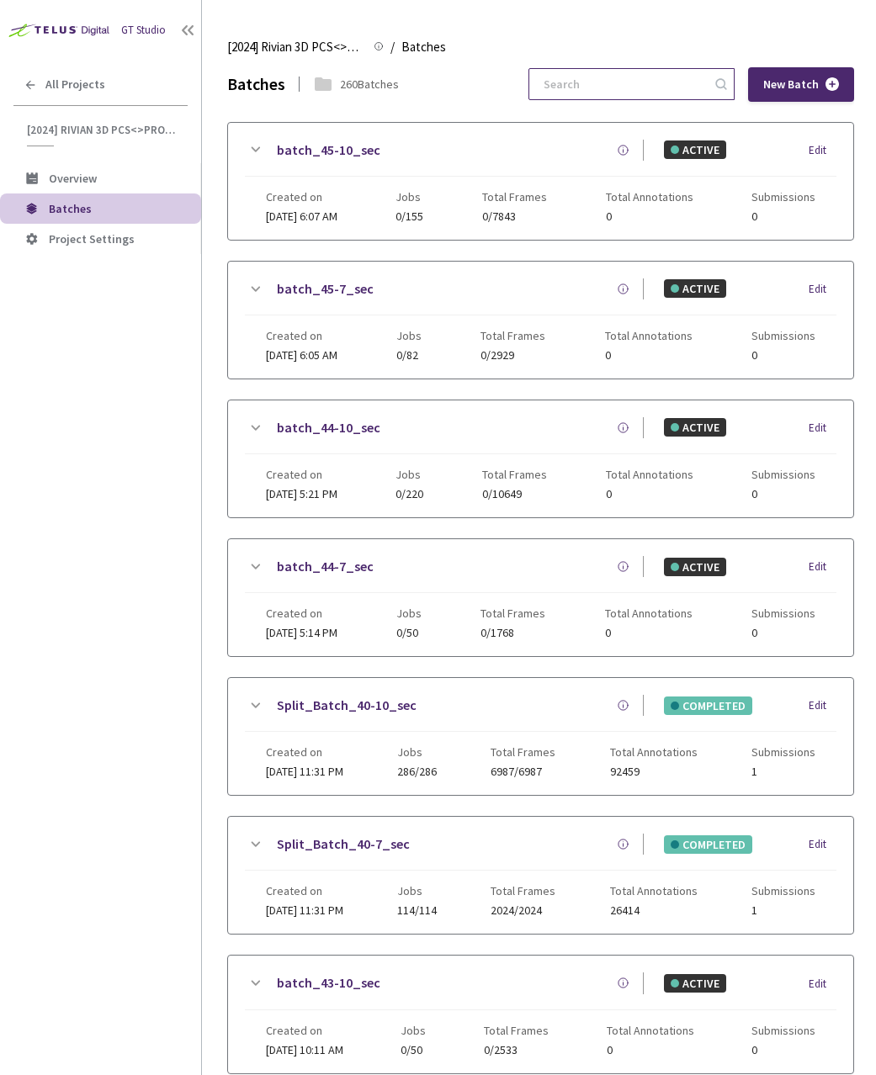
click at [650, 79] on input at bounding box center [622, 84] width 179 height 30
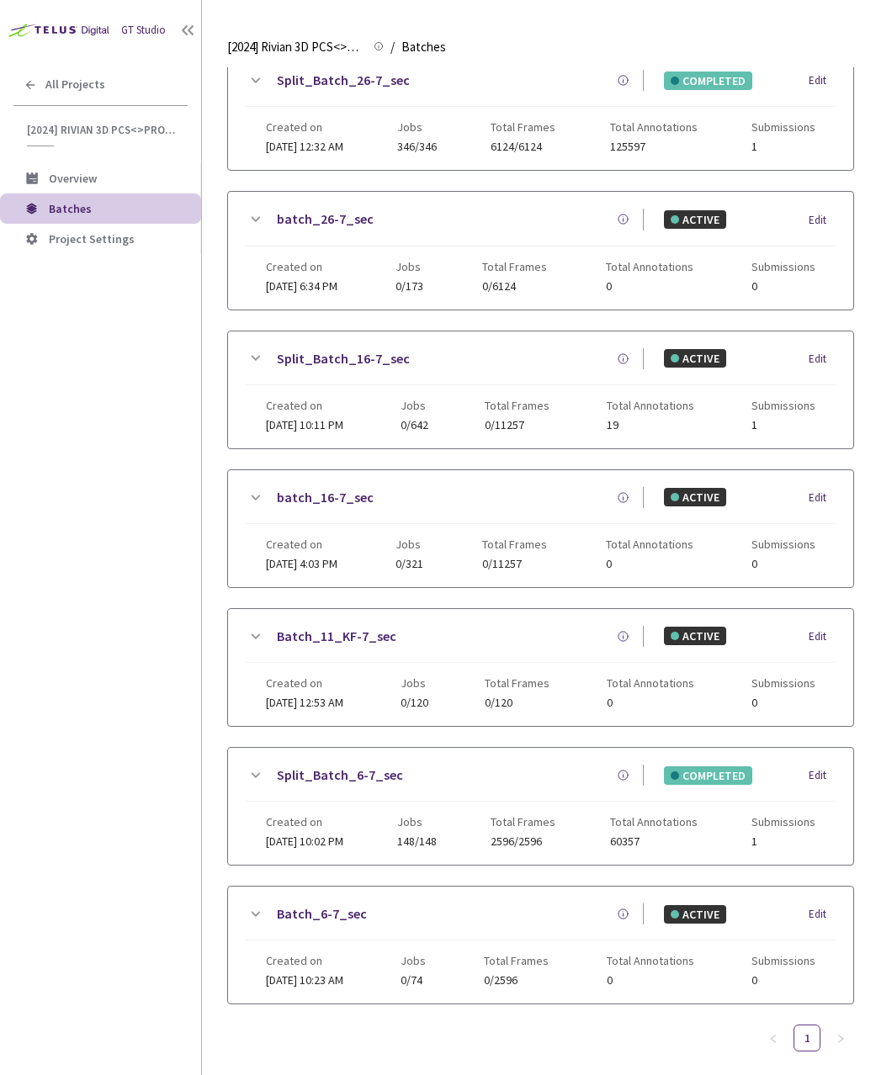
scroll to position [779, 0]
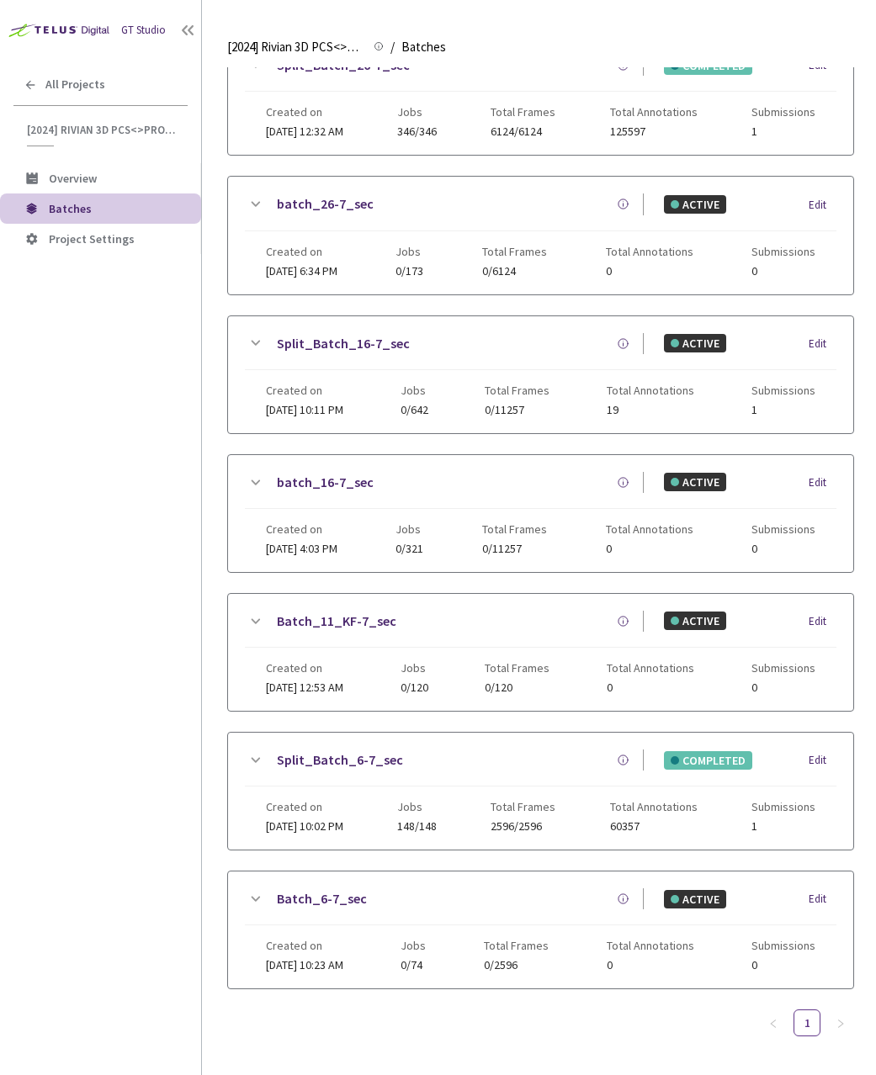
click at [267, 757] on div "Split_Batch_6-7_sec" at bounding box center [454, 759] width 378 height 21
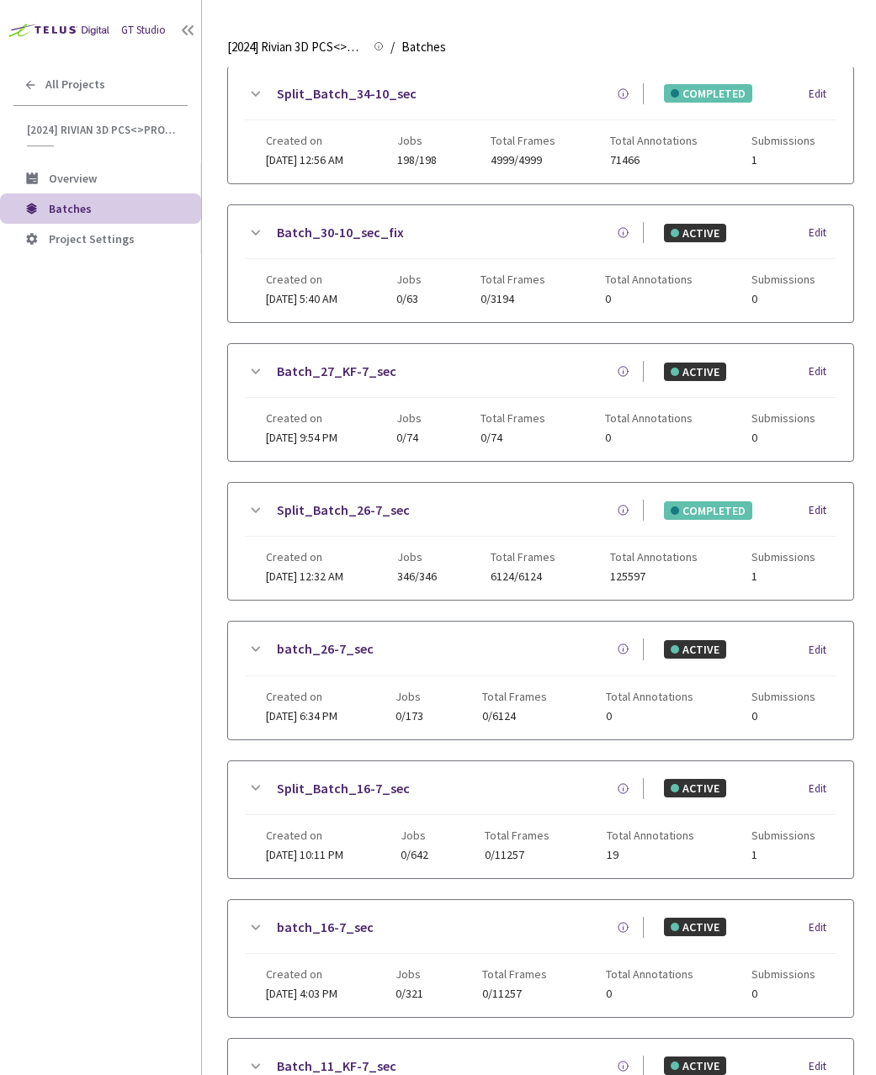
scroll to position [0, 0]
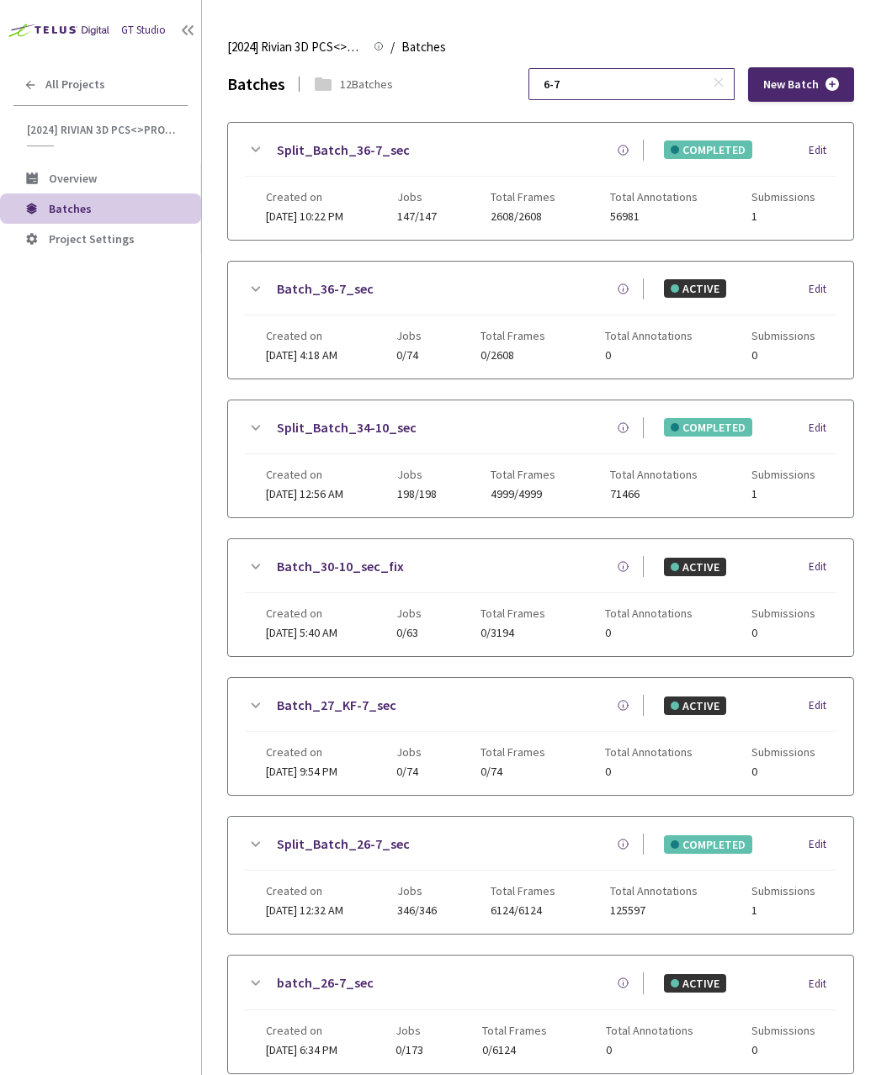
click at [634, 84] on input "6-7" at bounding box center [622, 84] width 179 height 30
click at [635, 84] on input "6-7" at bounding box center [622, 84] width 179 height 30
click at [634, 84] on input "6-7" at bounding box center [622, 84] width 179 height 30
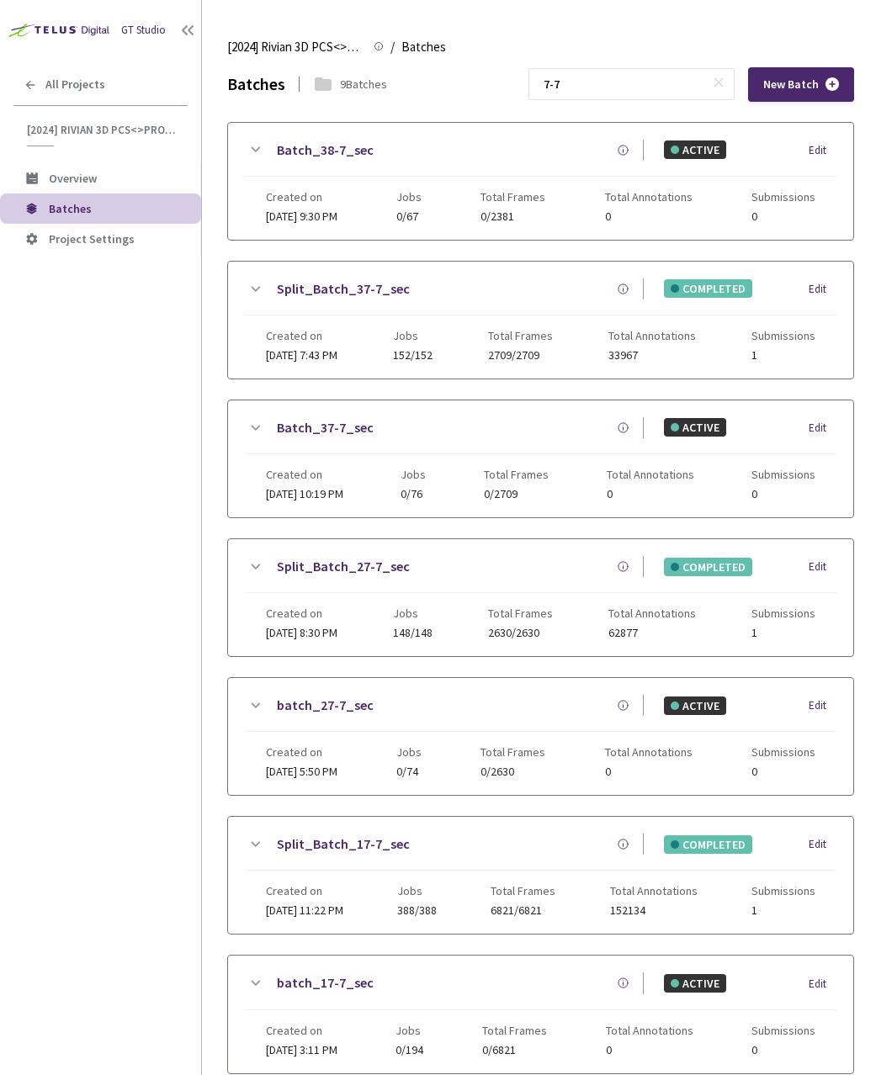
scroll to position [363, 0]
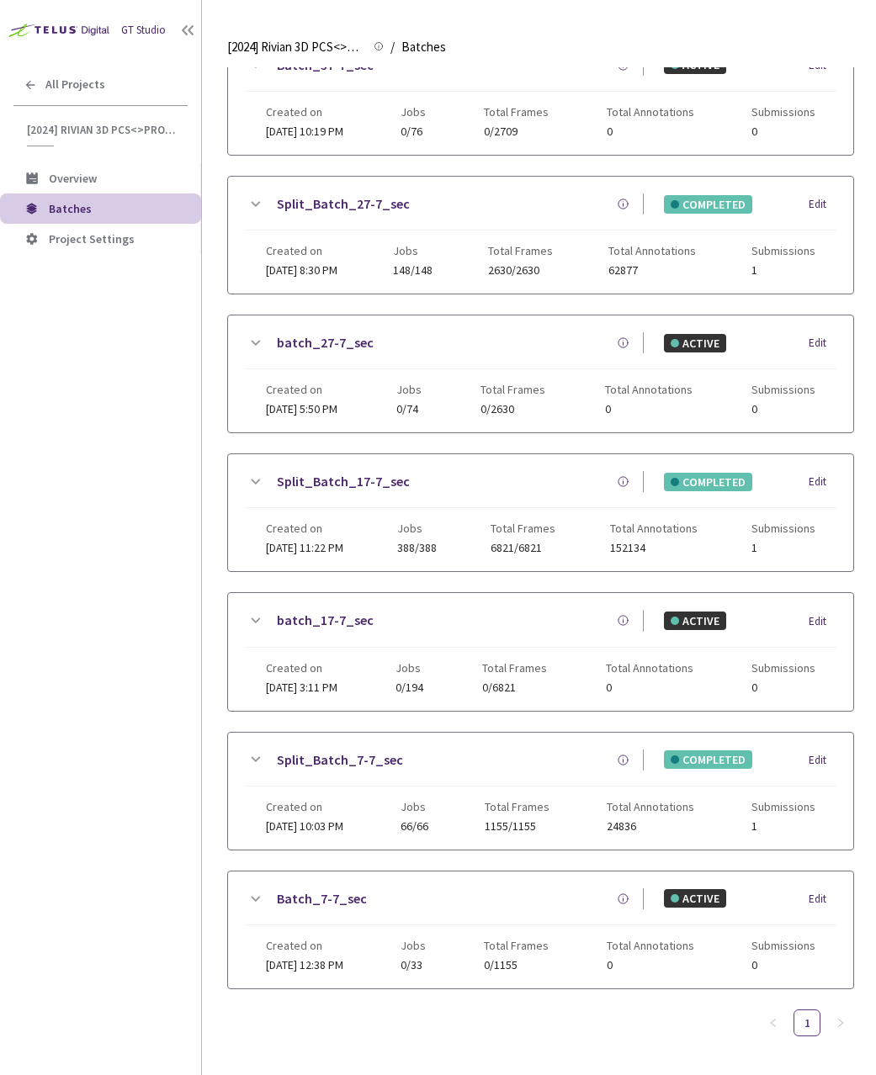
click at [247, 755] on icon at bounding box center [255, 759] width 20 height 20
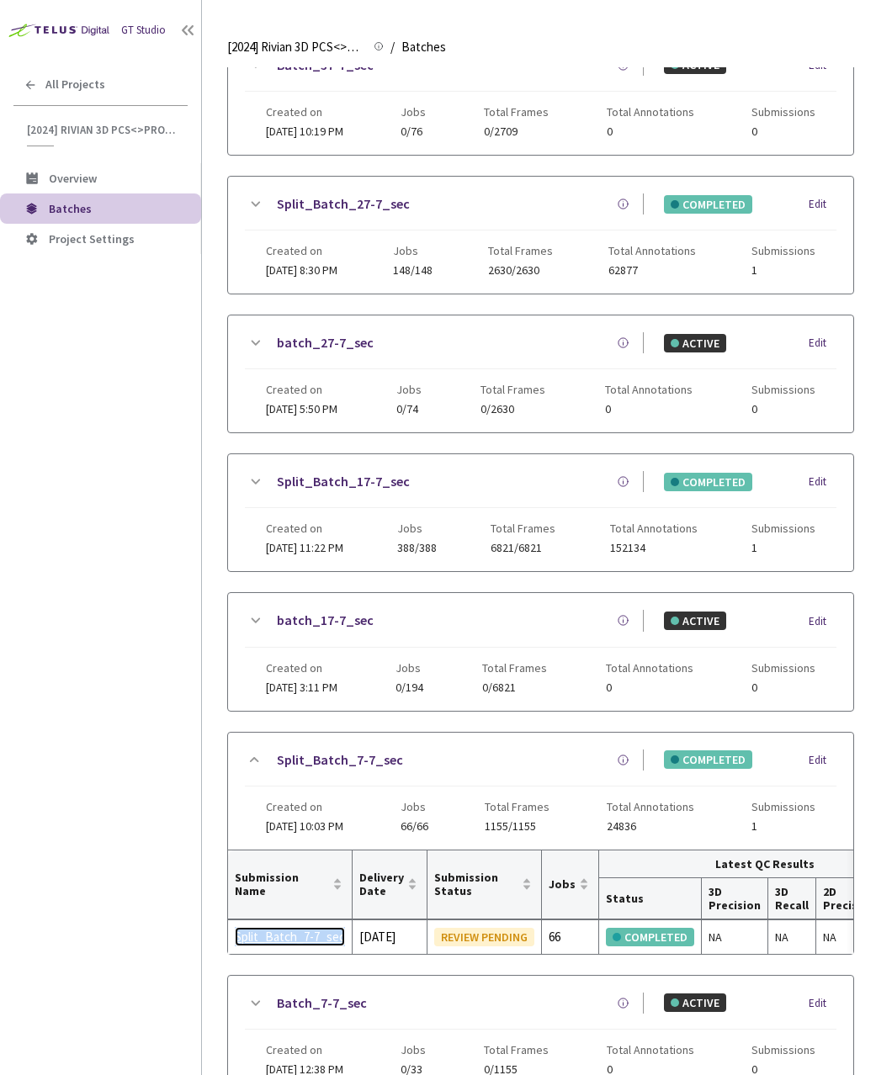
scroll to position [0, 0]
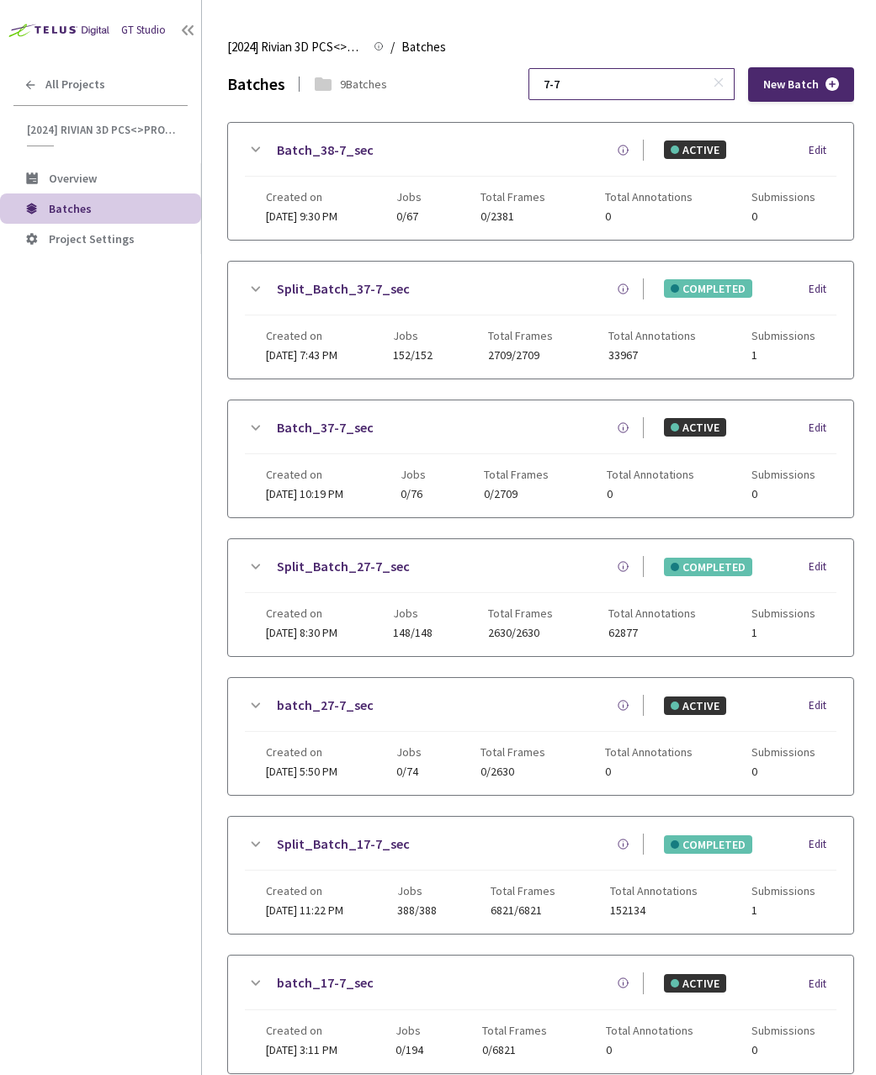
click at [640, 86] on input "7-7" at bounding box center [622, 84] width 179 height 30
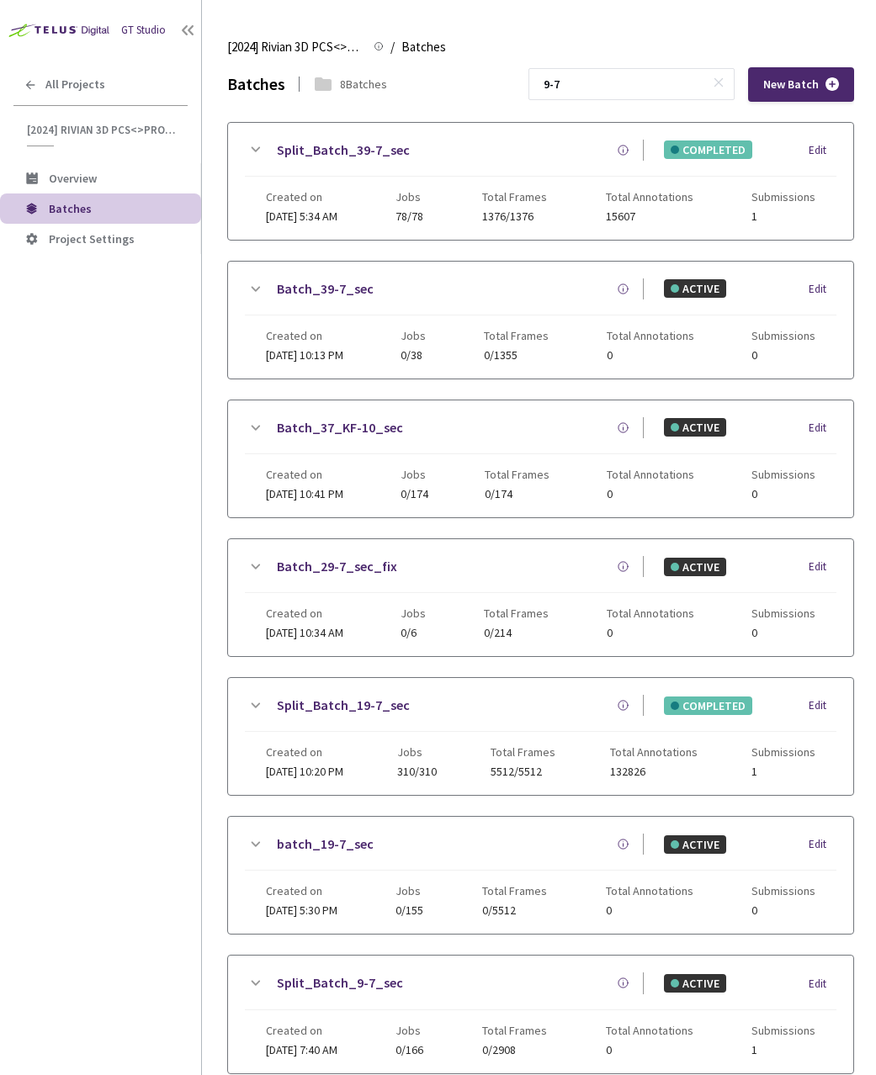
scroll to position [223, 0]
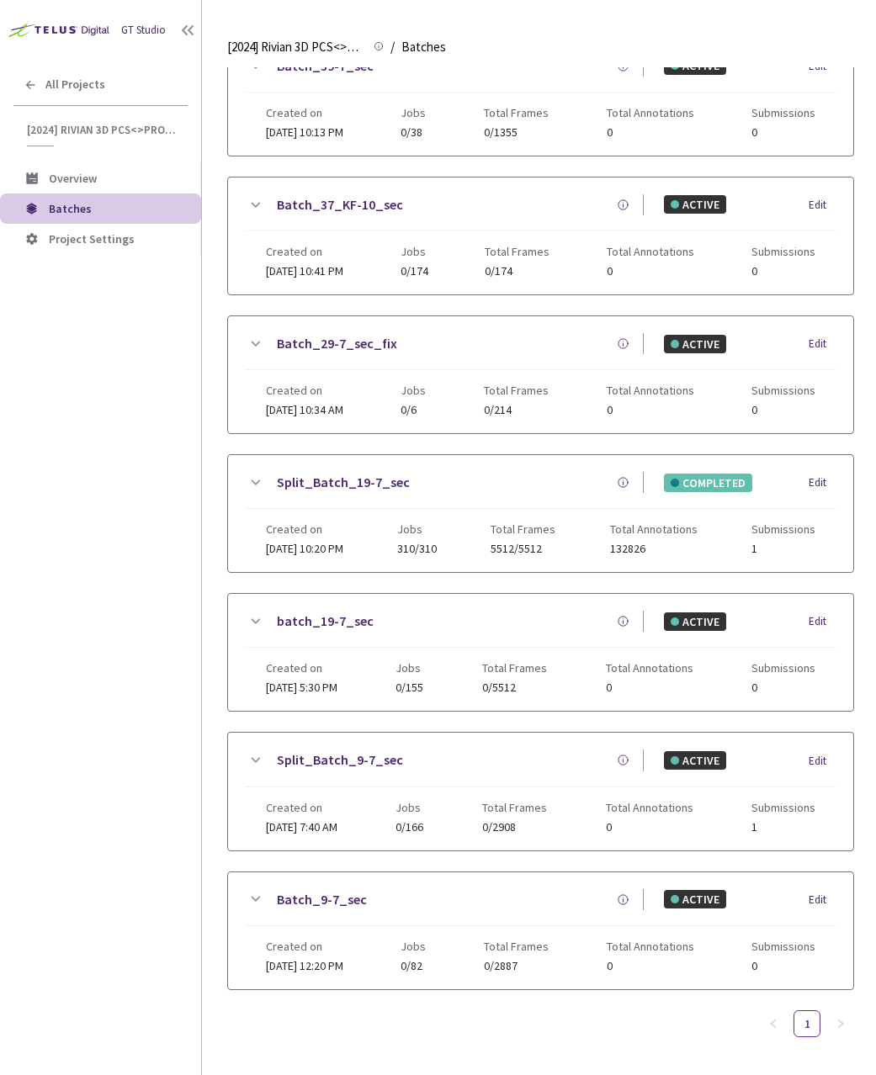
drag, startPoint x: 259, startPoint y: 754, endPoint x: 183, endPoint y: 796, distance: 86.2
click at [258, 754] on icon at bounding box center [255, 760] width 20 height 20
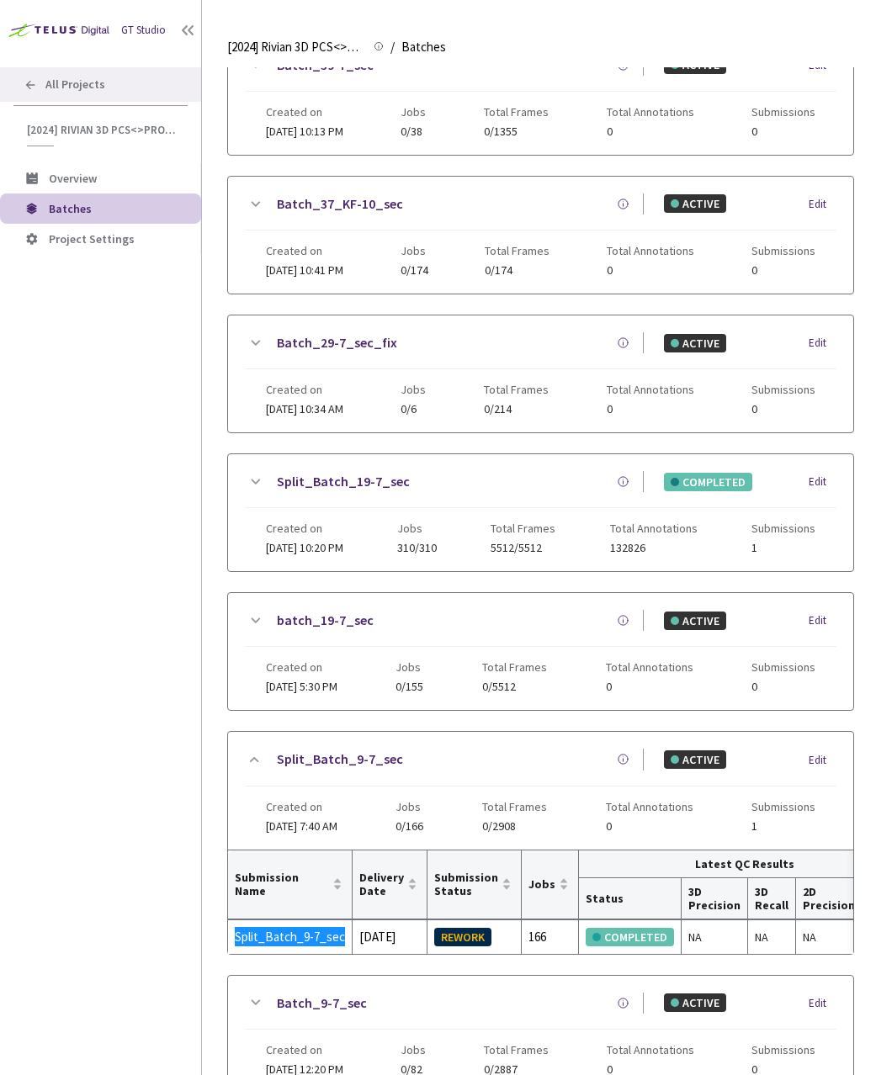
scroll to position [0, 0]
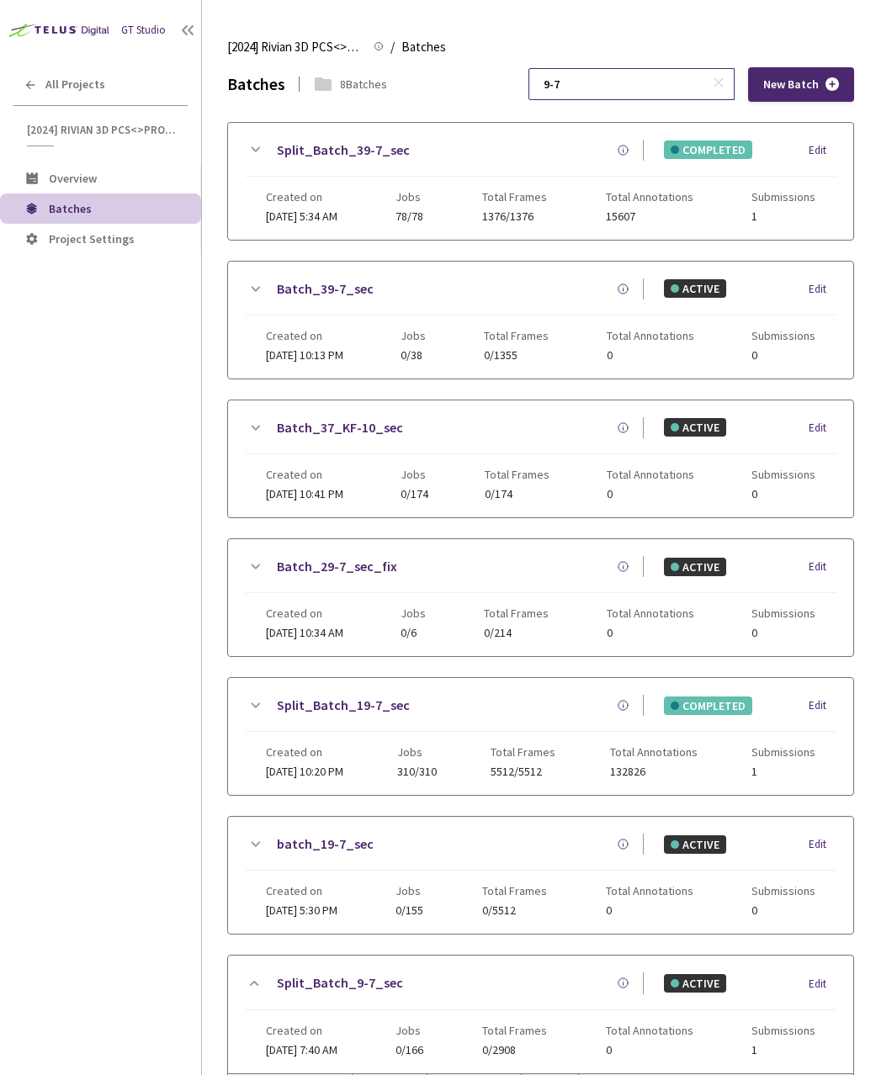
click at [624, 73] on input "9-7" at bounding box center [622, 84] width 179 height 30
click at [624, 77] on input "9-7" at bounding box center [622, 84] width 179 height 30
click at [623, 81] on input "9-7" at bounding box center [622, 84] width 179 height 30
type input "9"
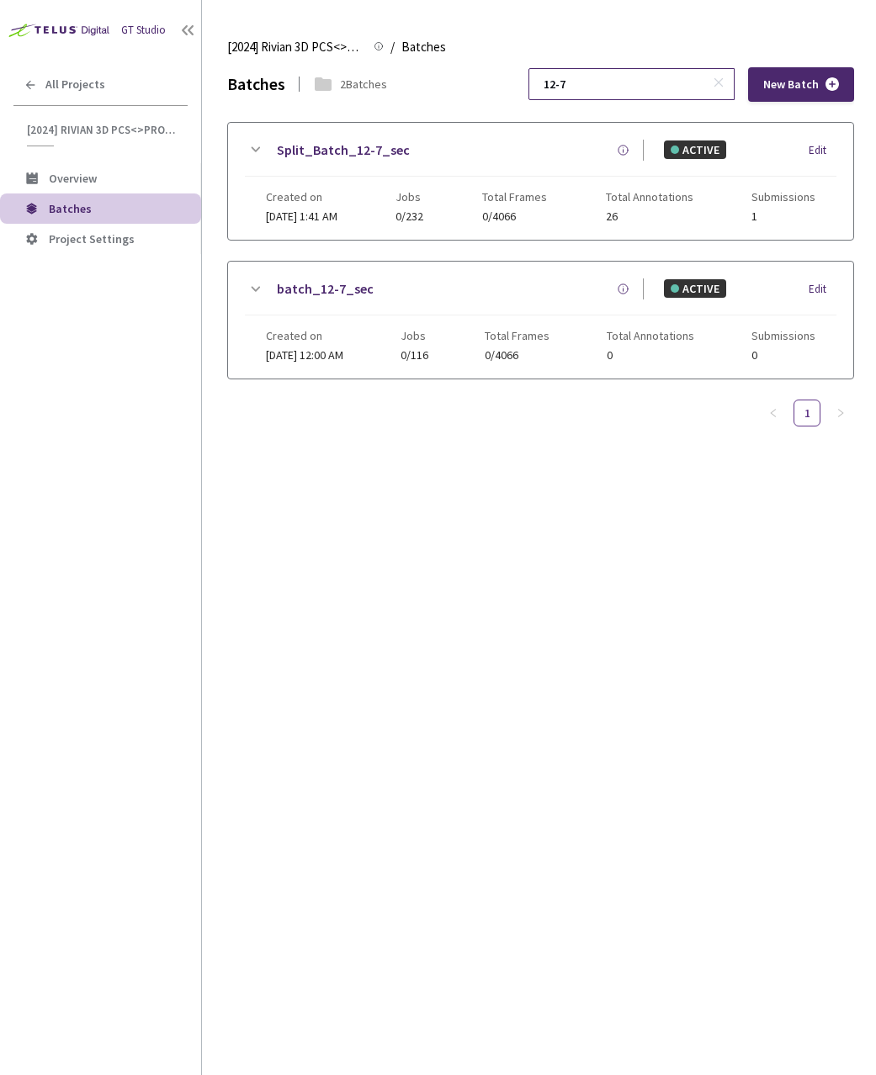
type input "12-7"
drag, startPoint x: 723, startPoint y: 79, endPoint x: 613, endPoint y: 103, distance: 112.7
click at [723, 80] on icon at bounding box center [718, 83] width 12 height 12
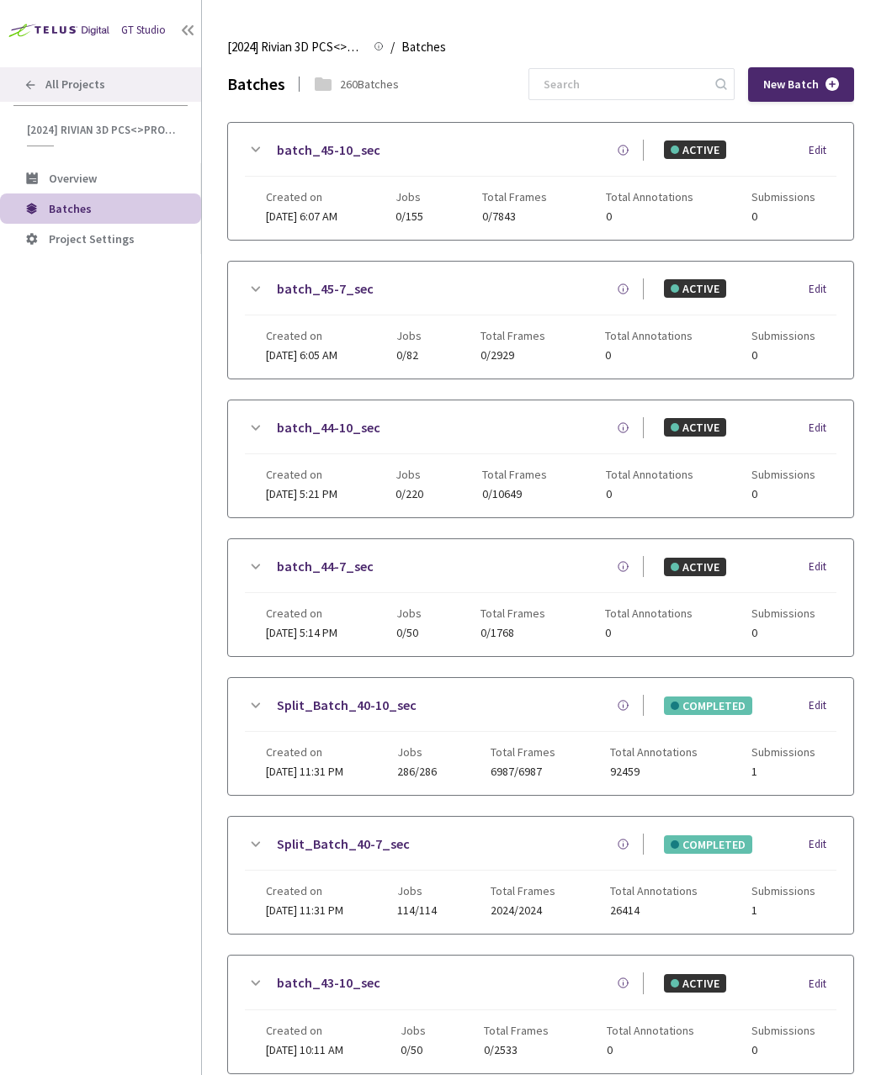
click at [81, 83] on span "All Projects" at bounding box center [75, 84] width 60 height 14
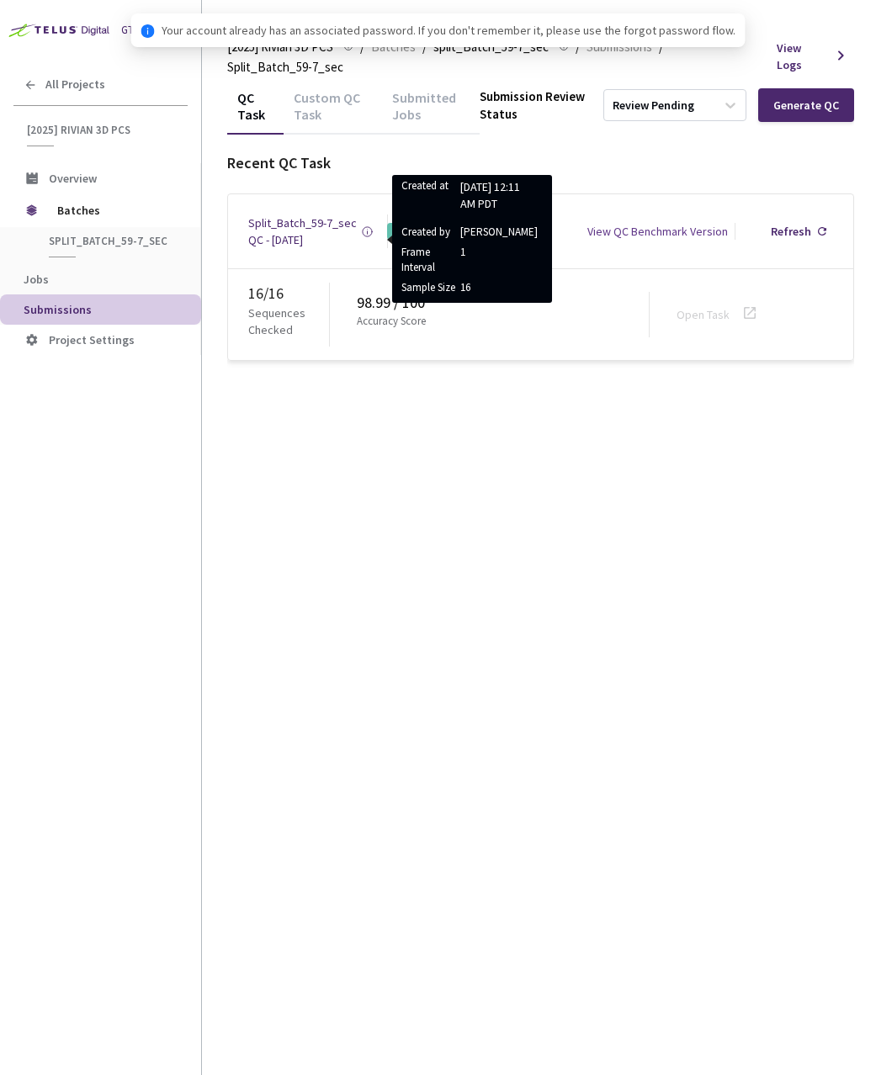
drag, startPoint x: 320, startPoint y: 114, endPoint x: 291, endPoint y: 113, distance: 28.6
click at [320, 114] on div "Custom QC Task" at bounding box center [332, 111] width 98 height 45
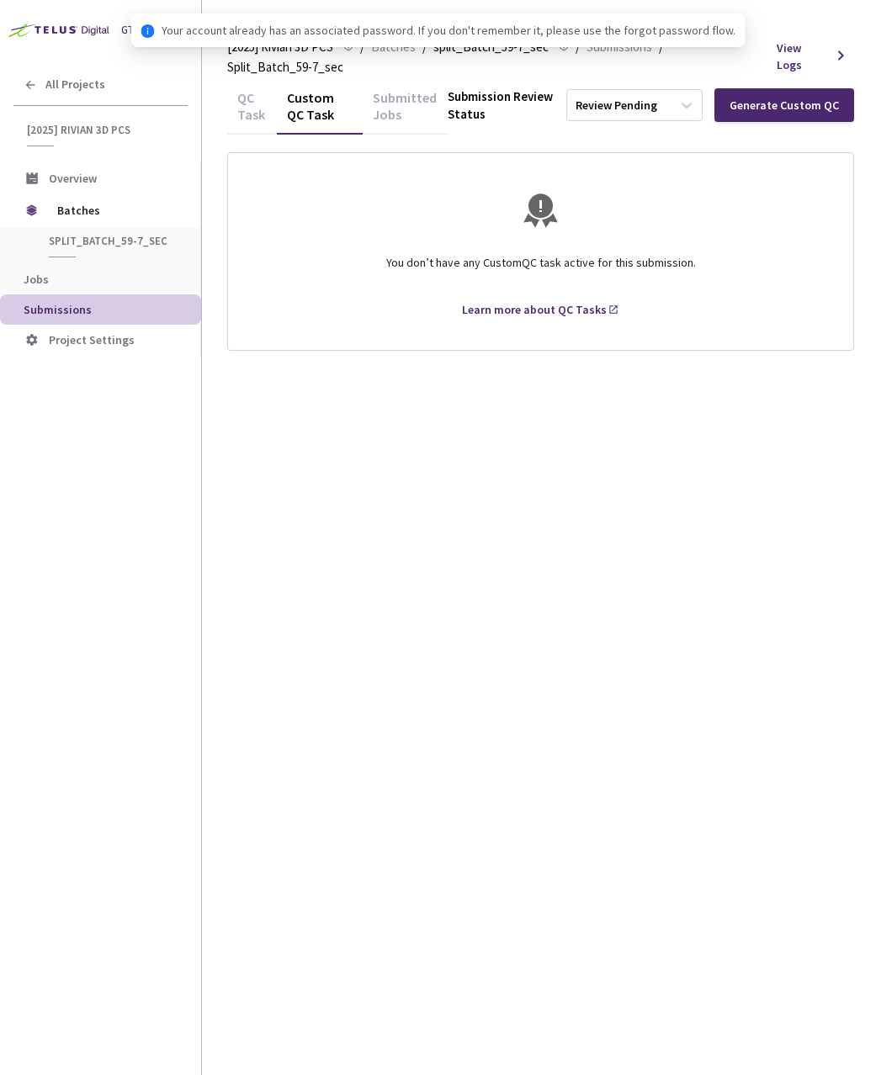
drag, startPoint x: 260, startPoint y: 111, endPoint x: 258, endPoint y: 145, distance: 33.7
click at [260, 111] on div "QC Task" at bounding box center [252, 111] width 50 height 45
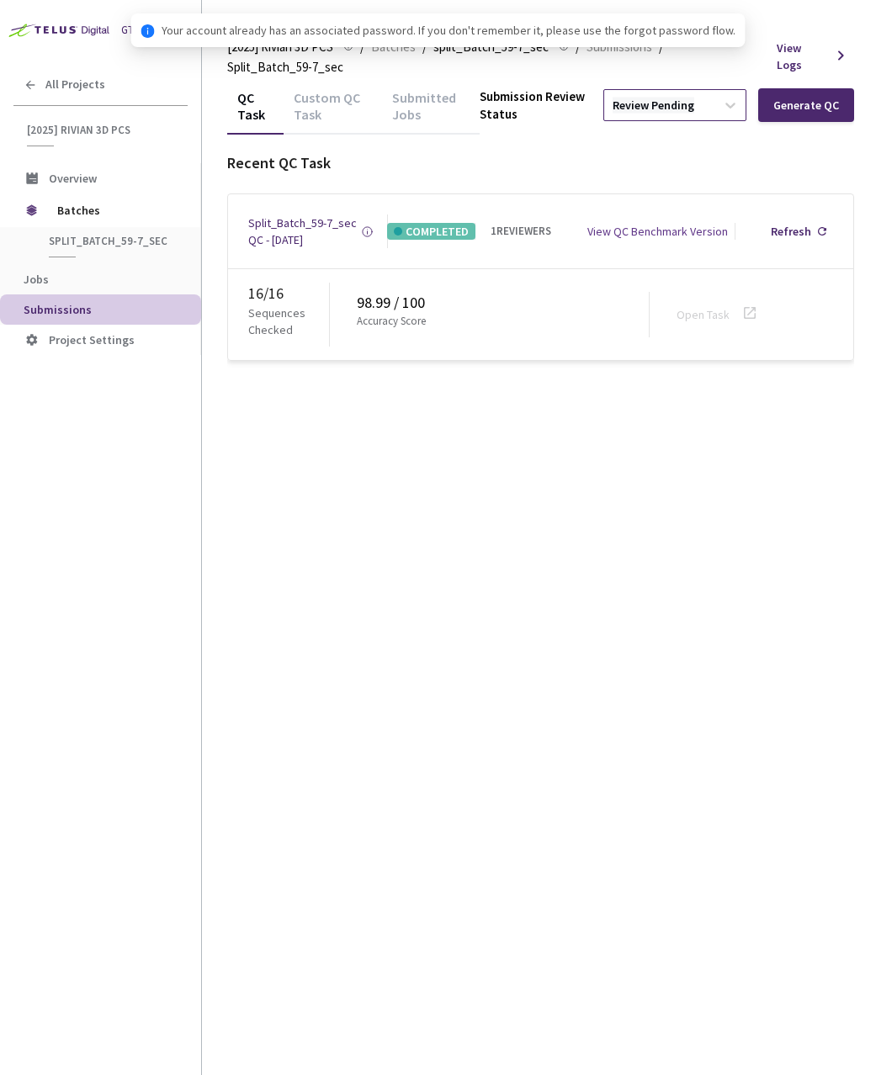
click at [680, 103] on div "Review Pending" at bounding box center [653, 106] width 82 height 16
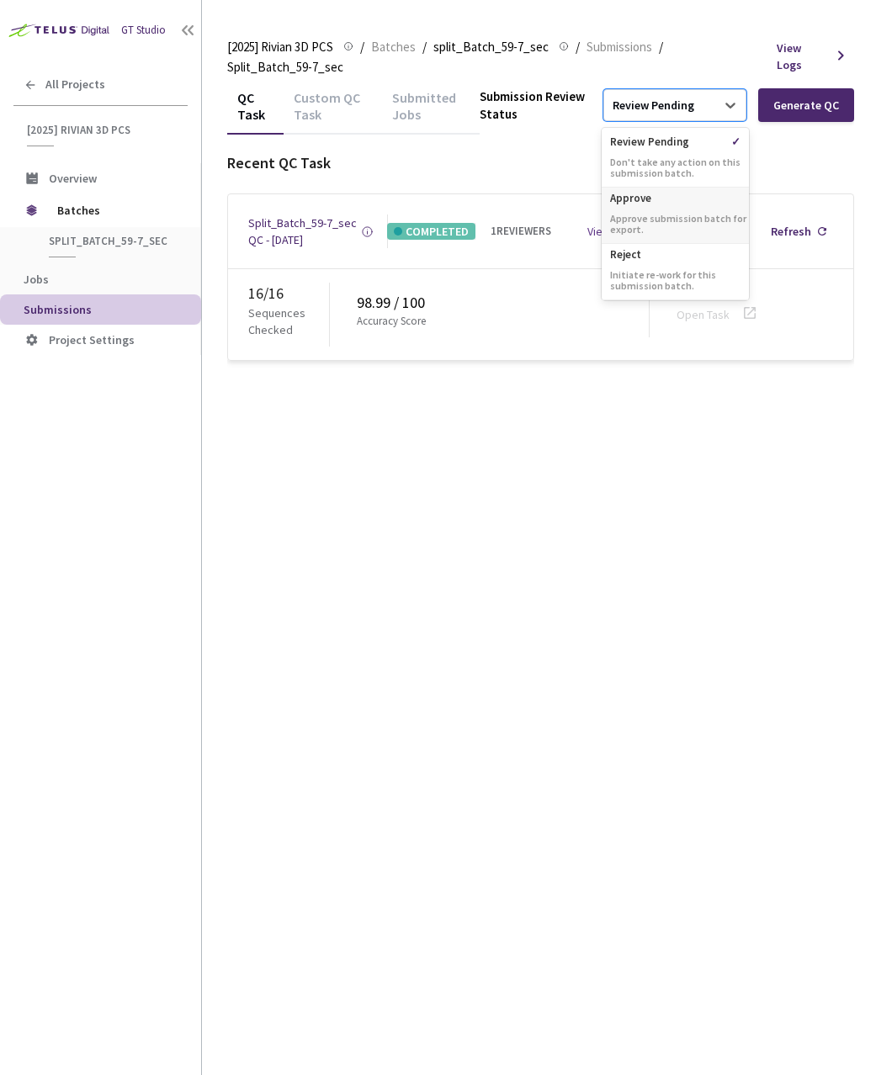
click at [662, 197] on p "Approve" at bounding box center [674, 196] width 147 height 17
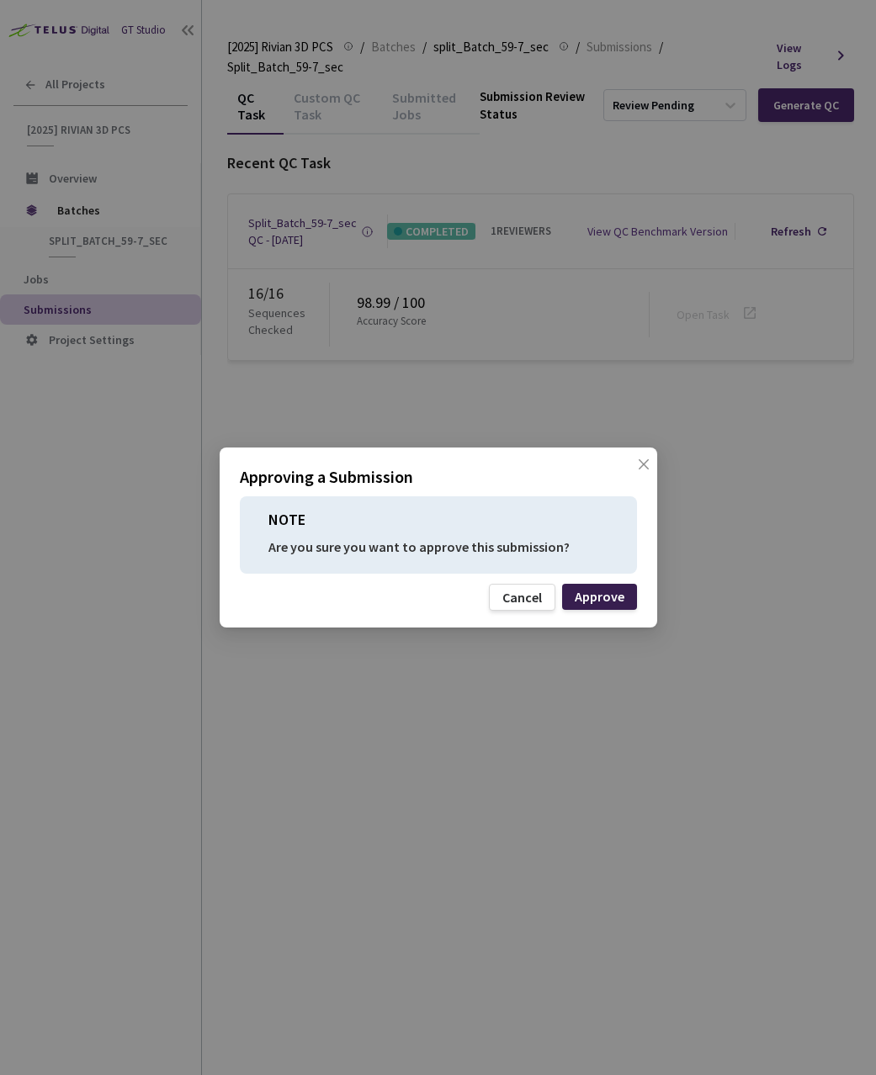
drag, startPoint x: 613, startPoint y: 603, endPoint x: 598, endPoint y: 599, distance: 15.7
click at [613, 603] on div "Approve" at bounding box center [599, 596] width 50 height 13
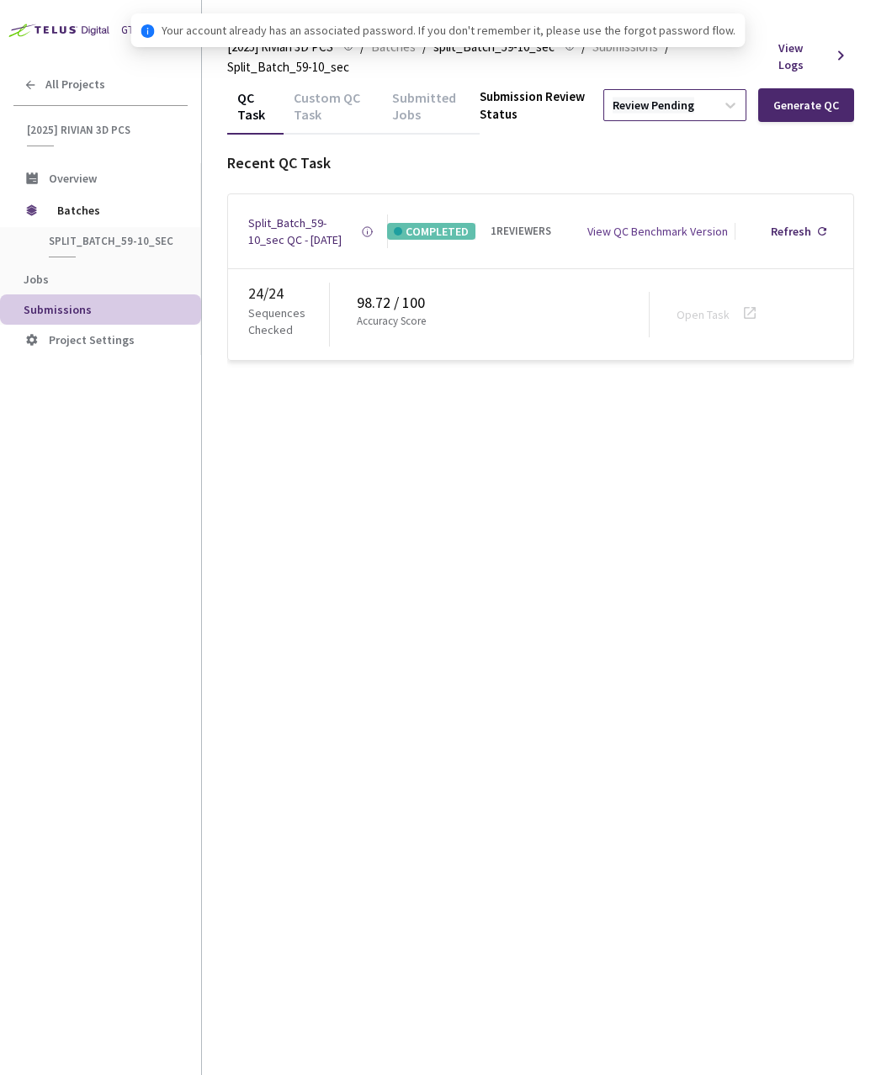
click at [643, 103] on div "Review Pending" at bounding box center [653, 106] width 82 height 16
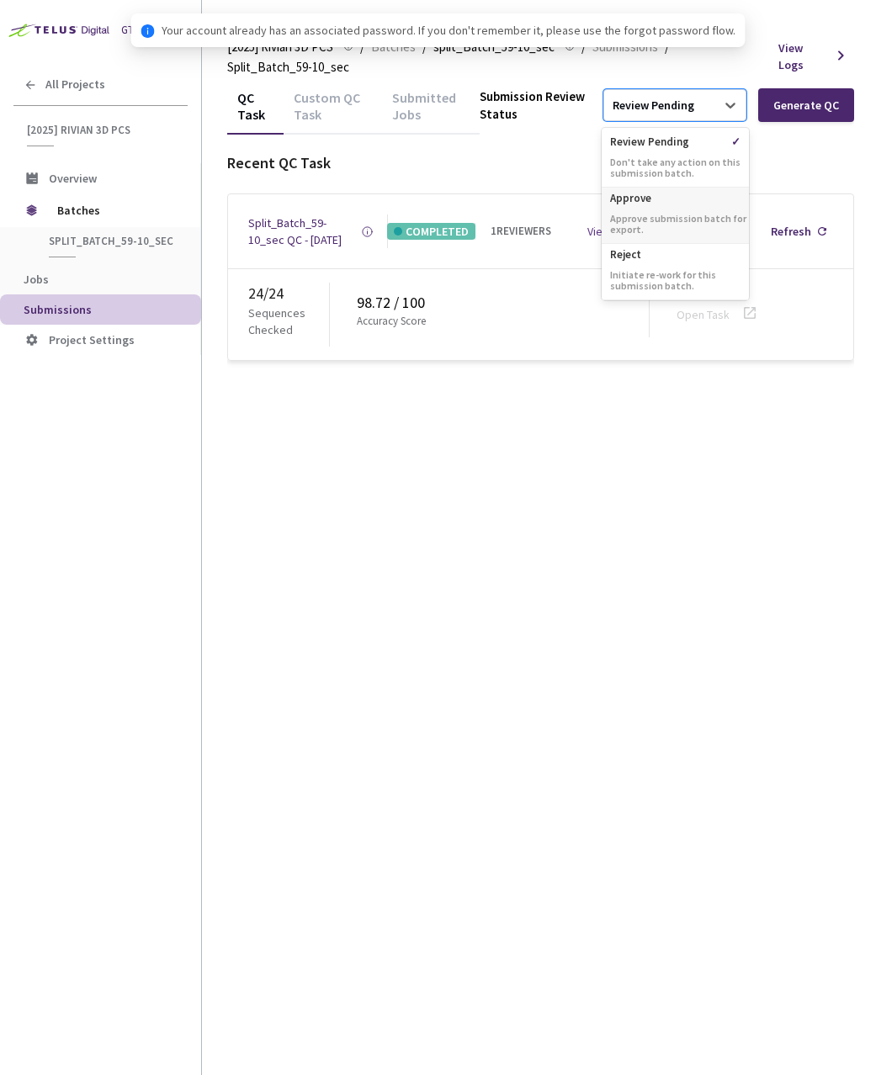
click at [662, 216] on p "Approve submission batch for export." at bounding box center [674, 224] width 147 height 22
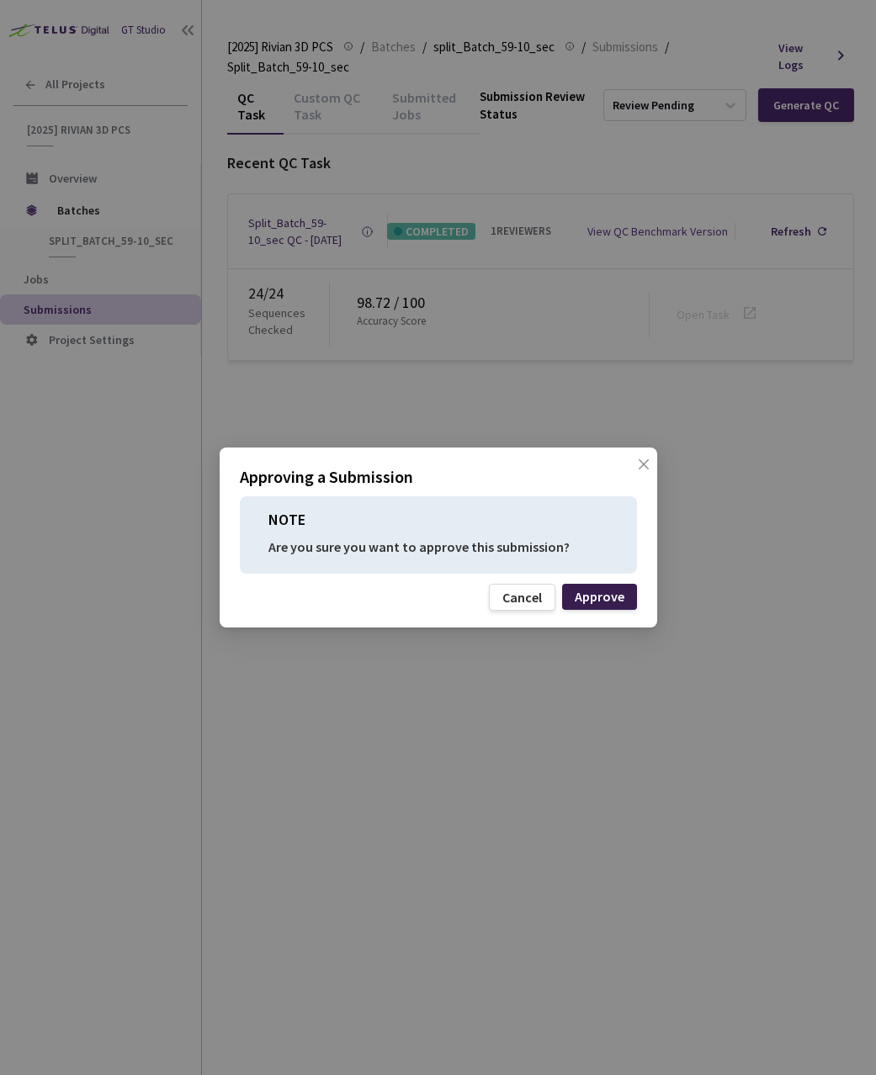
click at [594, 590] on div "Approve" at bounding box center [599, 596] width 50 height 13
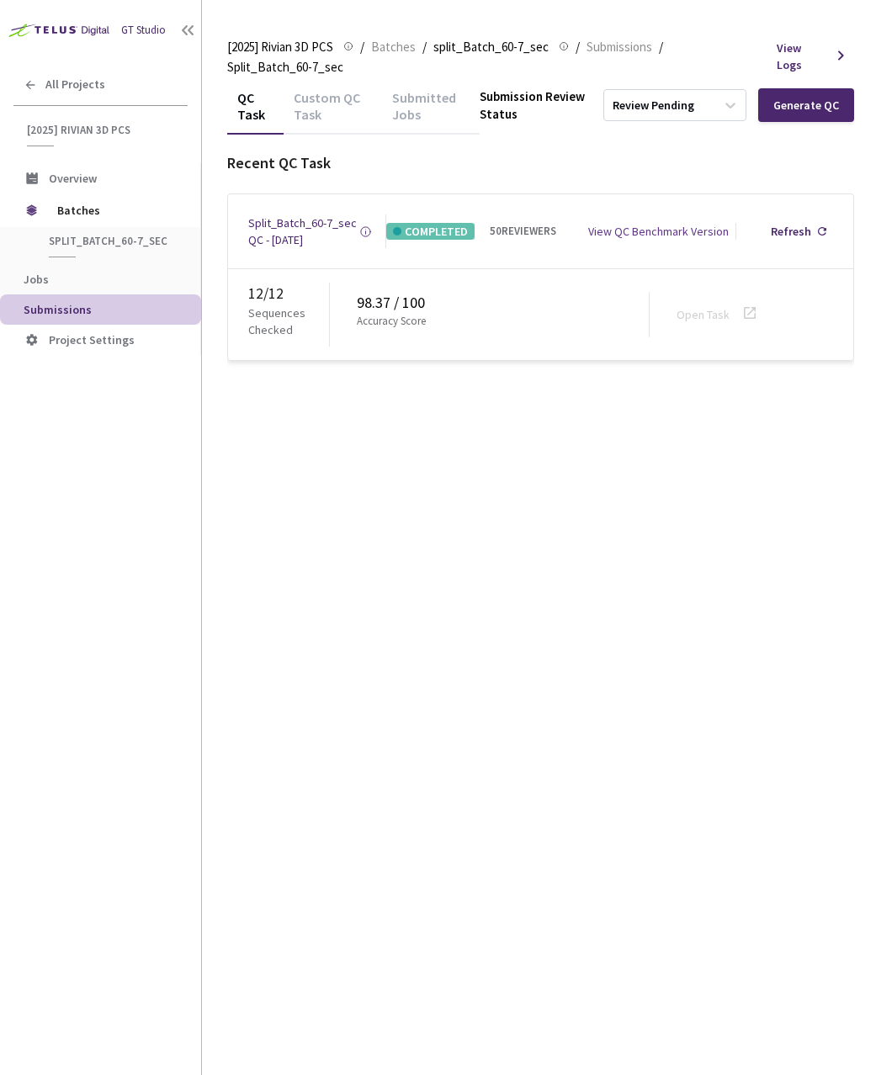
drag, startPoint x: 679, startPoint y: 95, endPoint x: 689, endPoint y: 125, distance: 31.9
click at [679, 95] on div "Review Pending" at bounding box center [659, 105] width 111 height 27
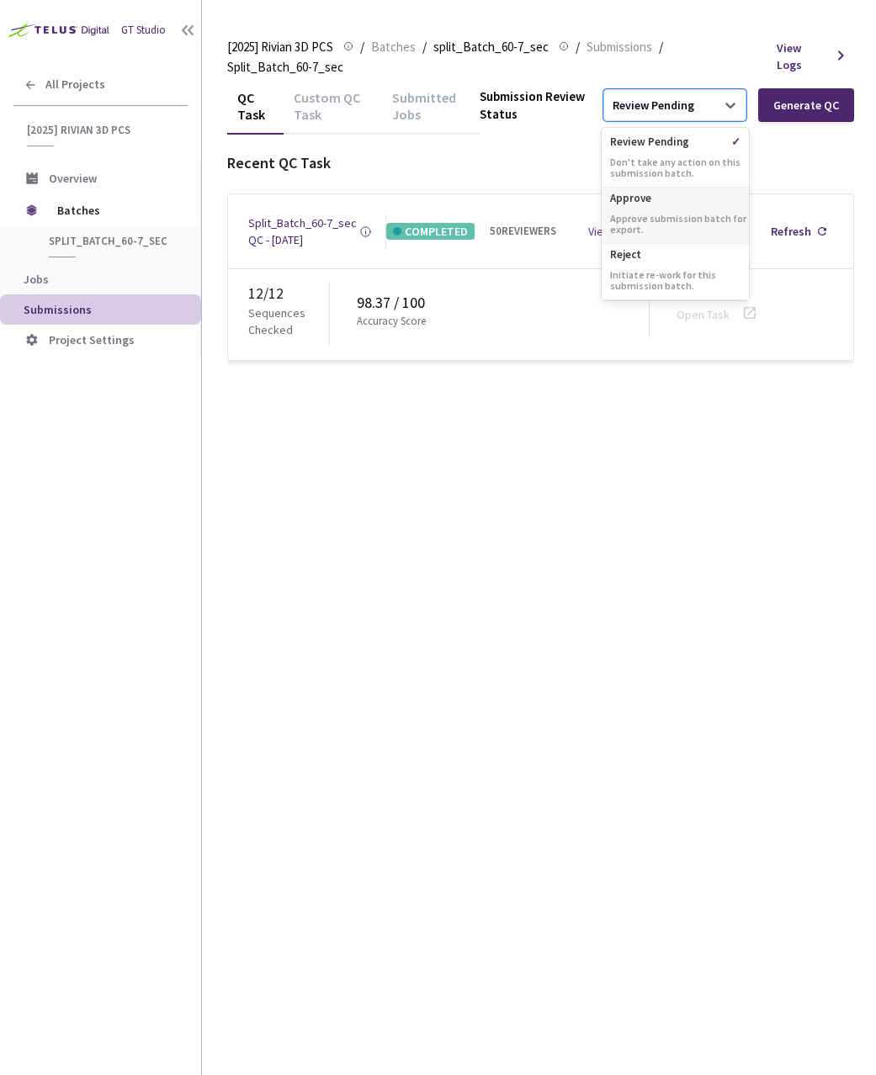
click at [692, 224] on p "Approve submission batch for export." at bounding box center [674, 224] width 147 height 22
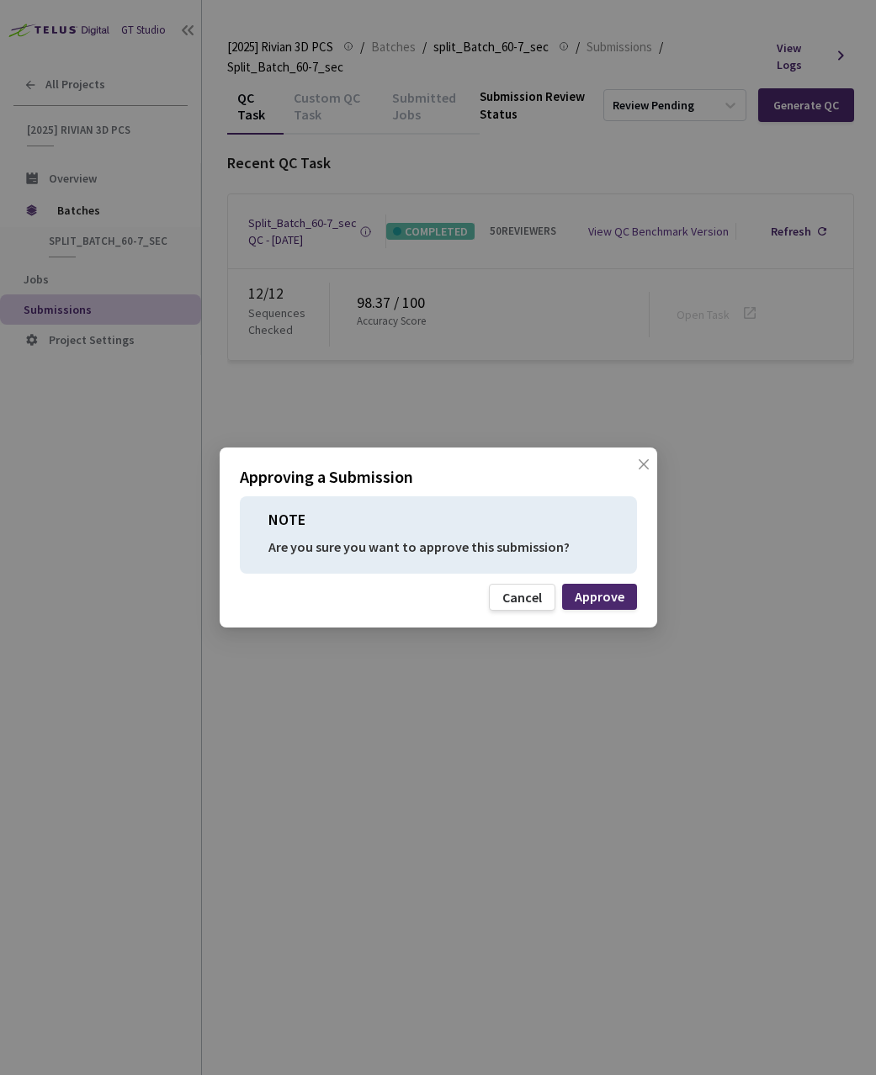
drag, startPoint x: 593, startPoint y: 590, endPoint x: 401, endPoint y: 654, distance: 202.4
click at [592, 590] on div "Approve" at bounding box center [599, 596] width 50 height 13
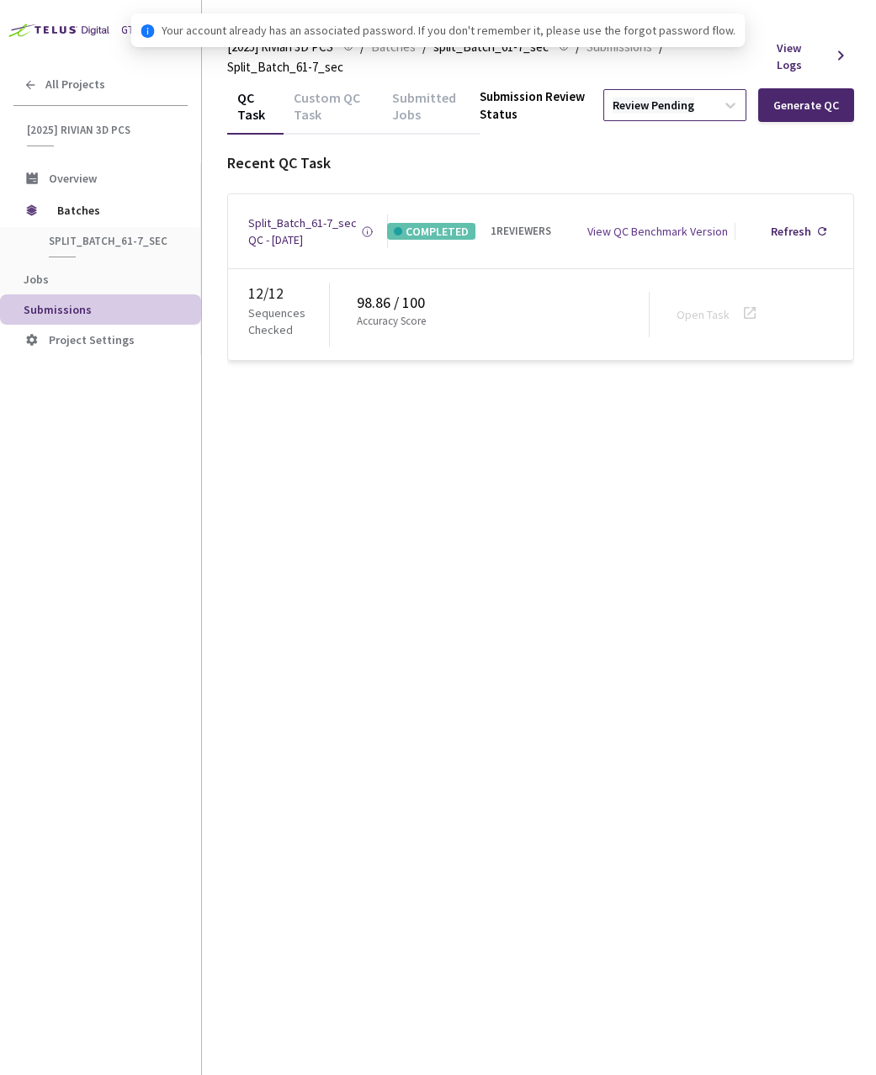
drag, startPoint x: 627, startPoint y: 101, endPoint x: 657, endPoint y: 117, distance: 34.2
click at [627, 101] on div "Review Pending" at bounding box center [653, 106] width 82 height 16
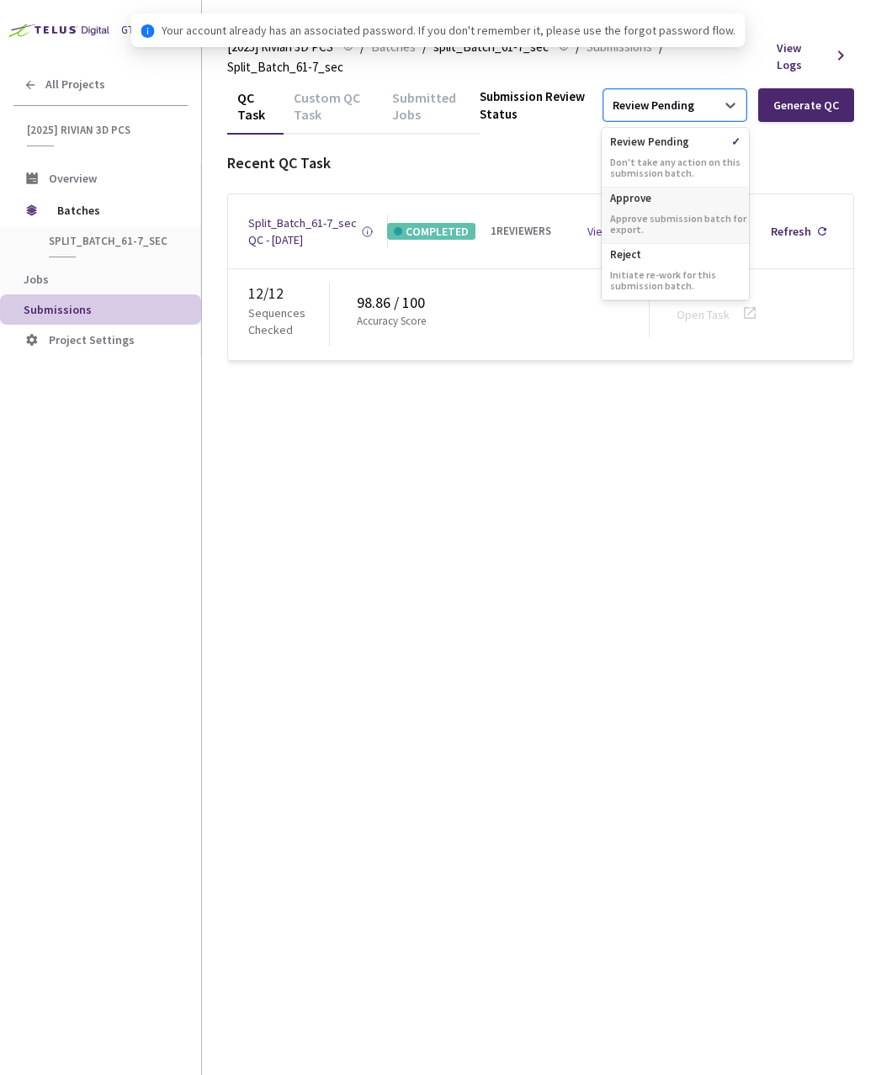
click at [670, 199] on p "Approve" at bounding box center [674, 196] width 147 height 17
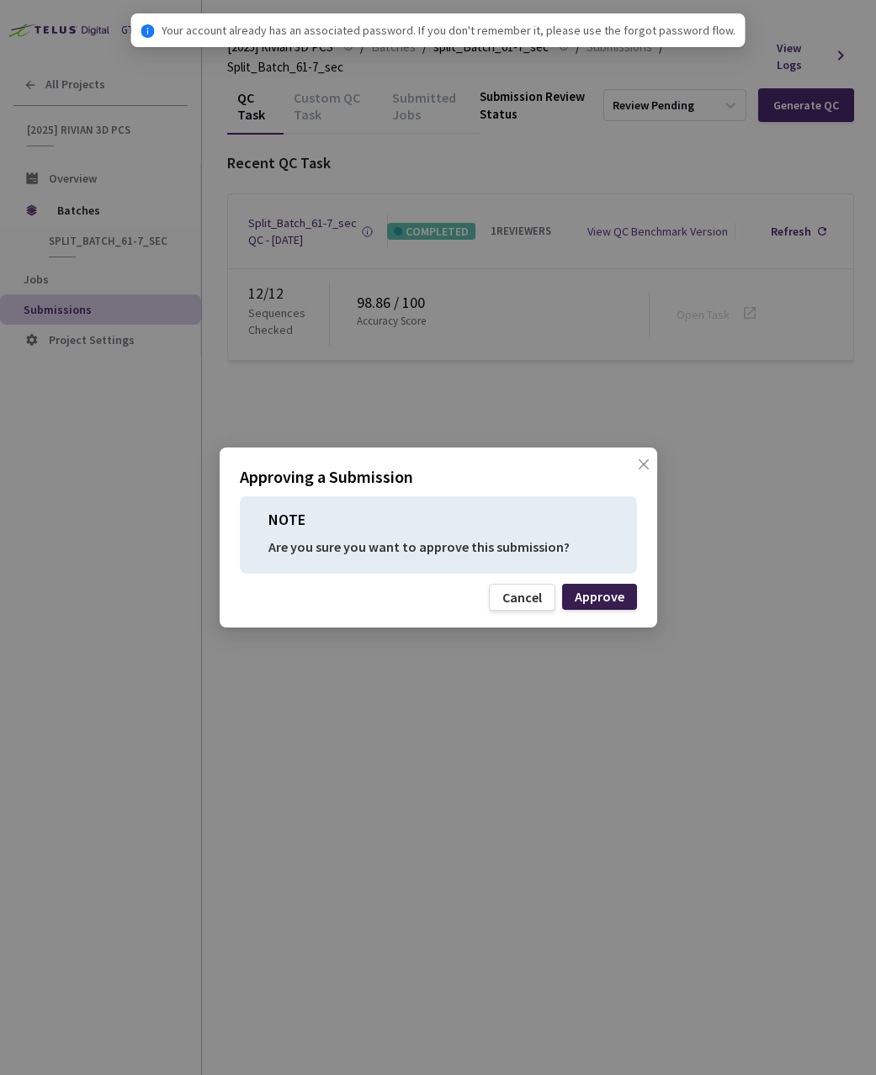
click at [603, 596] on div "Approve" at bounding box center [599, 596] width 50 height 13
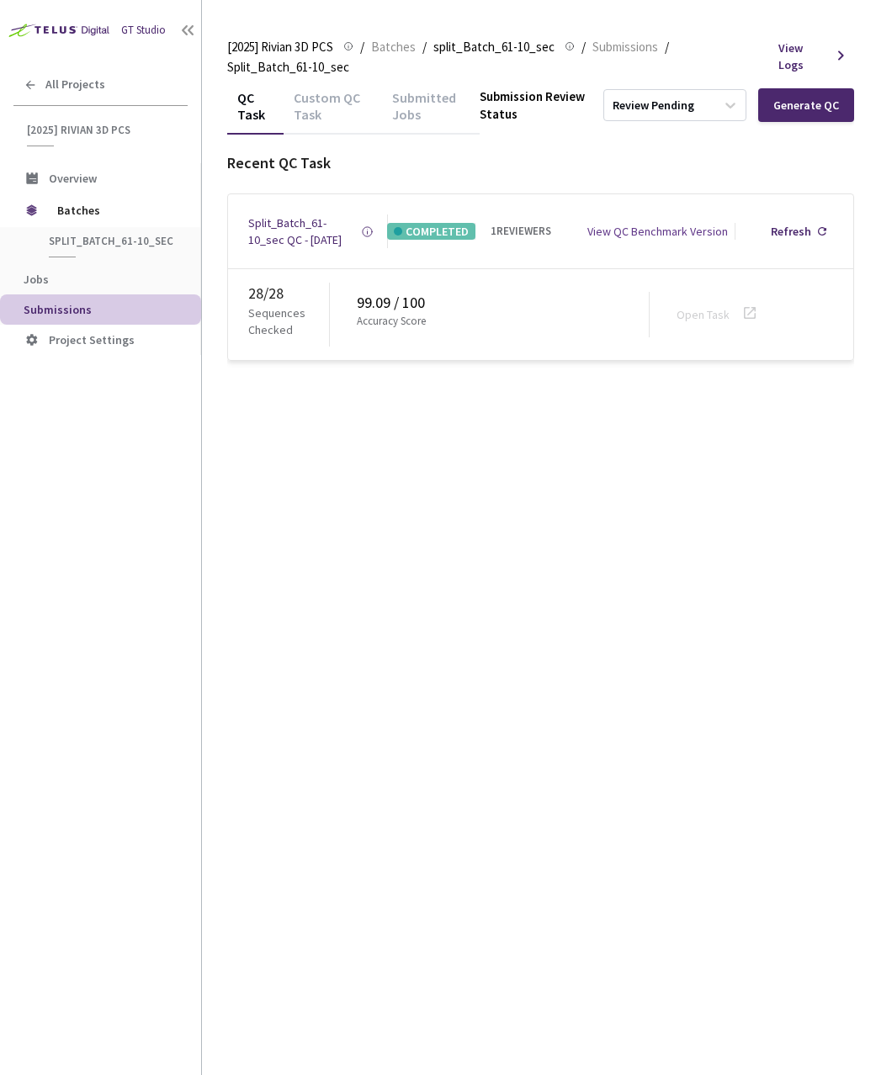
drag, startPoint x: 319, startPoint y: 109, endPoint x: 294, endPoint y: 112, distance: 24.5
click at [319, 109] on div "Custom QC Task" at bounding box center [332, 111] width 98 height 45
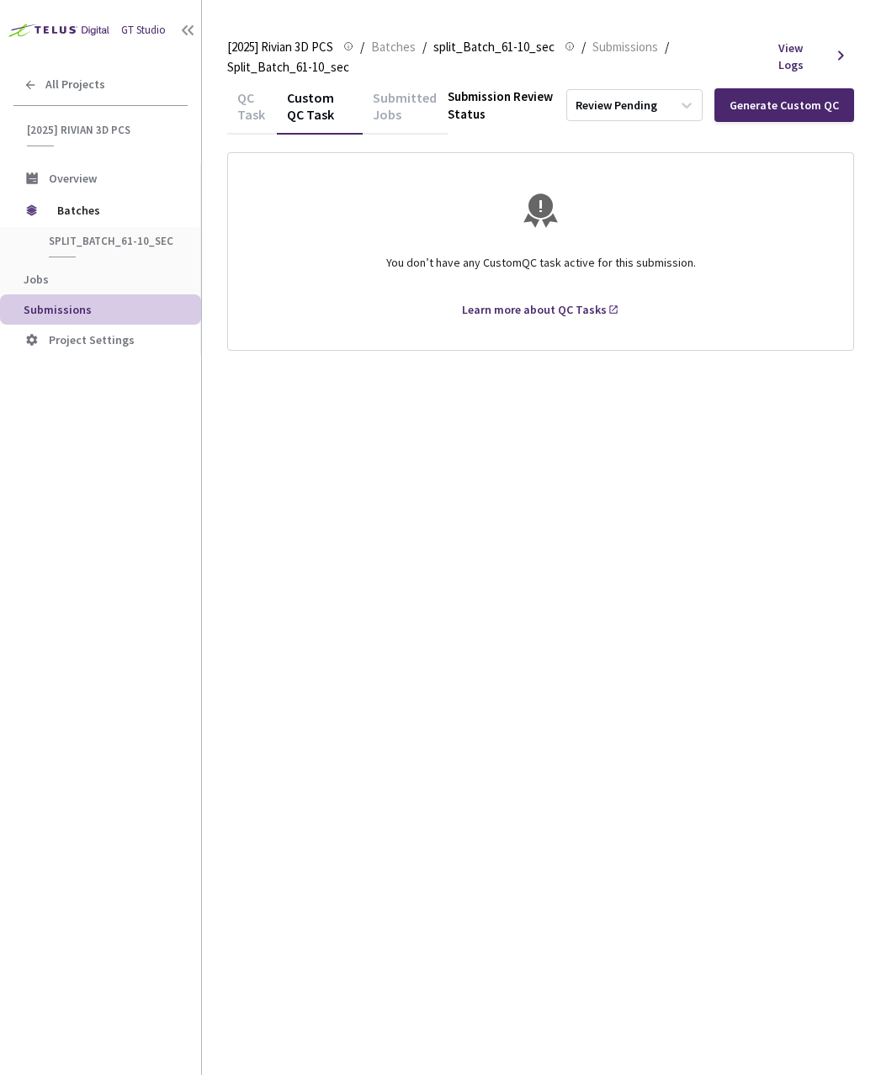
click at [249, 113] on div "QC Task" at bounding box center [252, 111] width 50 height 45
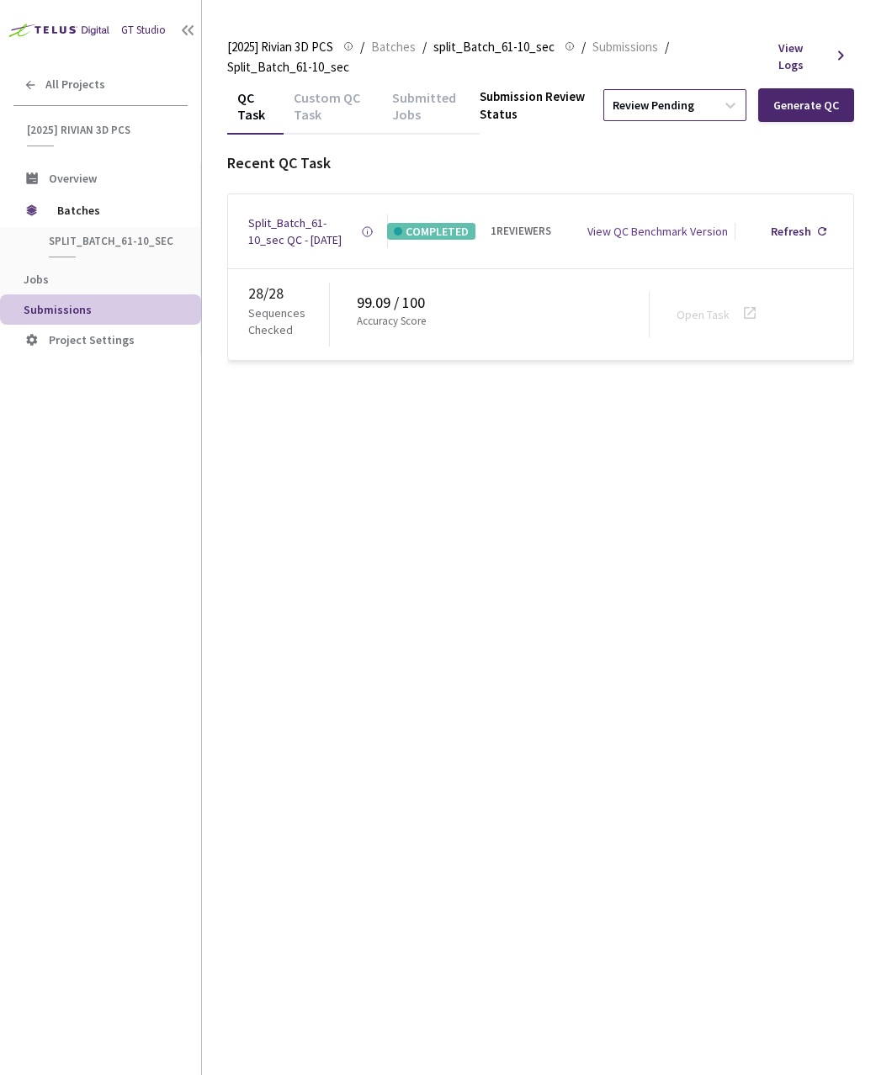
click at [684, 115] on div "Review Pending" at bounding box center [659, 105] width 111 height 27
click at [650, 209] on div "Approve Approve submission batch for export." at bounding box center [674, 216] width 147 height 56
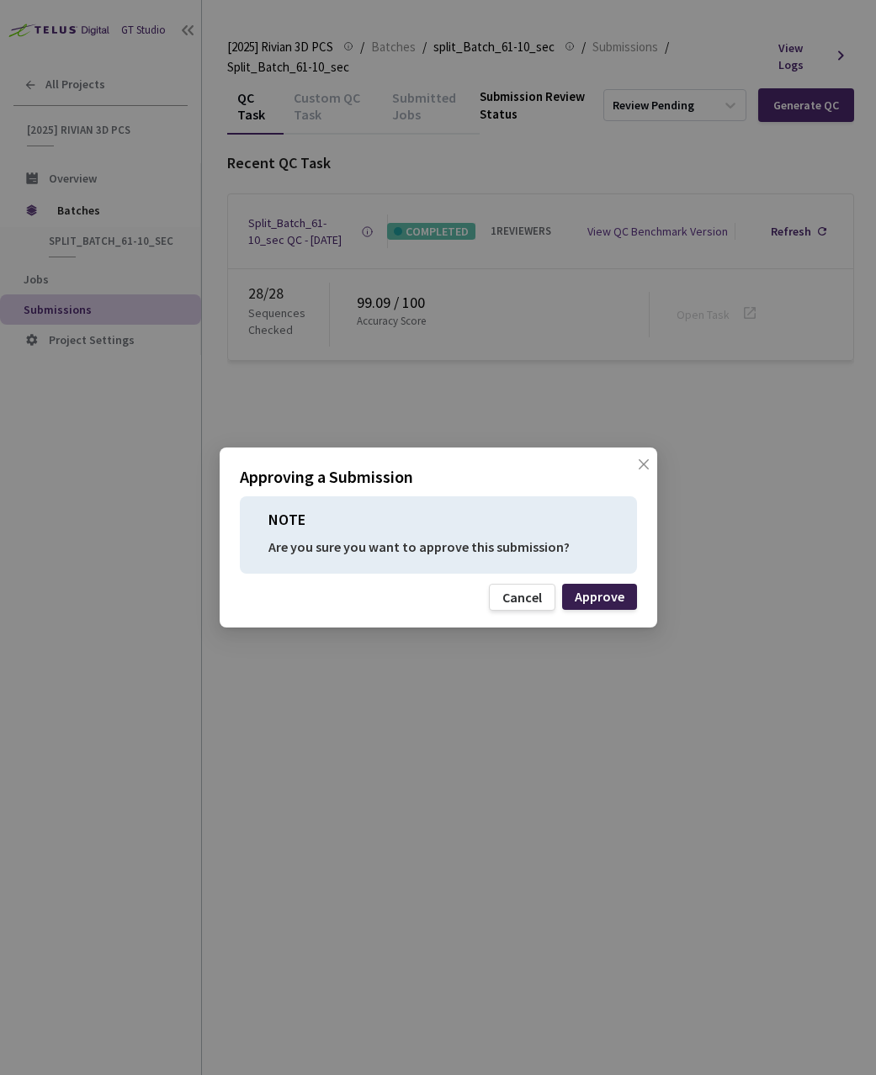
click at [606, 599] on div "Approve" at bounding box center [599, 596] width 50 height 13
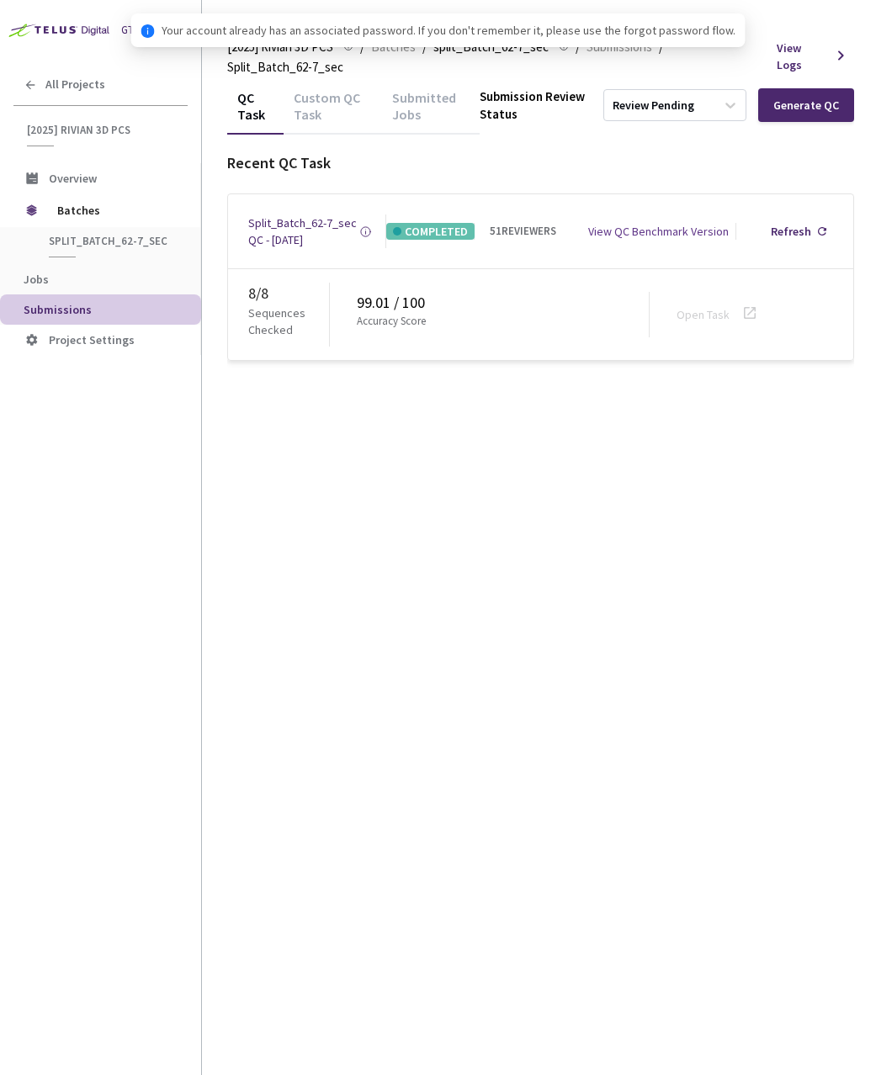
drag, startPoint x: 521, startPoint y: 461, endPoint x: 511, endPoint y: 460, distance: 10.1
click at [516, 460] on div "QC Task Custom QC Task Submitted Jobs Submission Review Status Review Pending G…" at bounding box center [540, 580] width 627 height 989
drag, startPoint x: 338, startPoint y: 113, endPoint x: 318, endPoint y: 113, distance: 20.2
click at [338, 113] on div "Custom QC Task" at bounding box center [332, 111] width 98 height 45
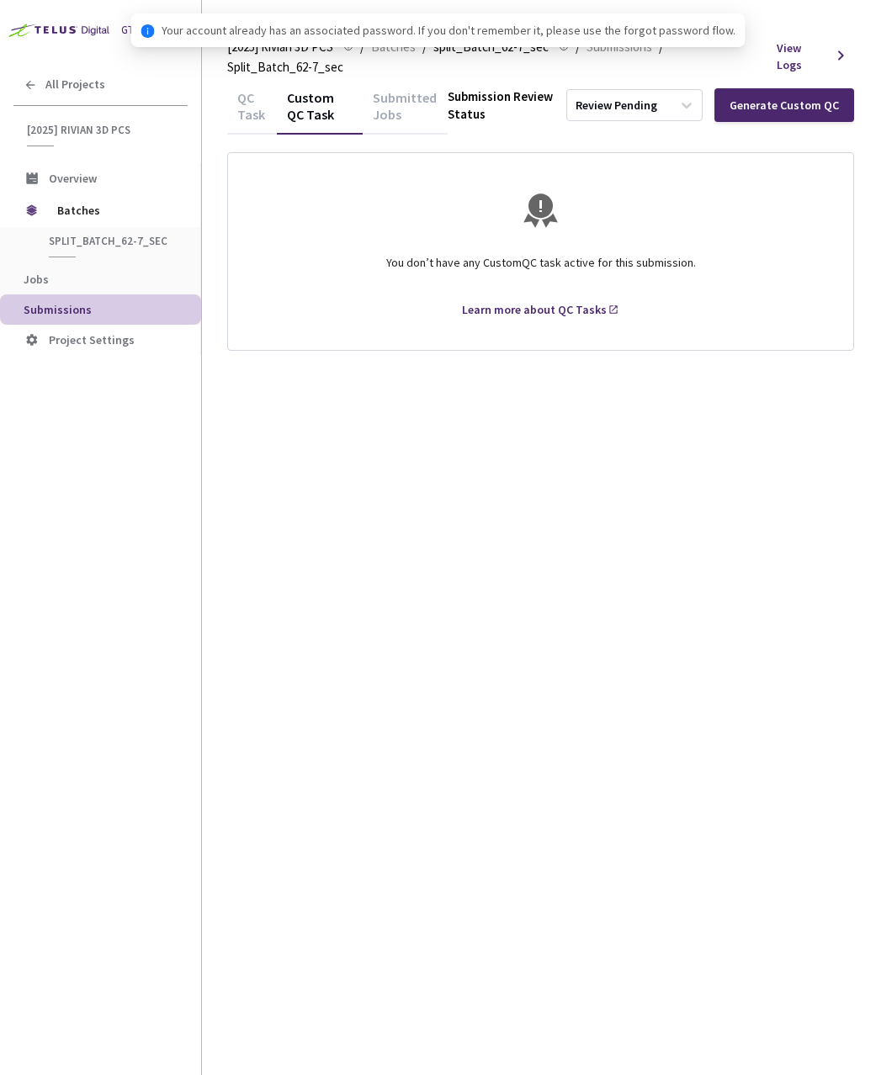
click at [259, 113] on div "QC Task" at bounding box center [252, 111] width 50 height 45
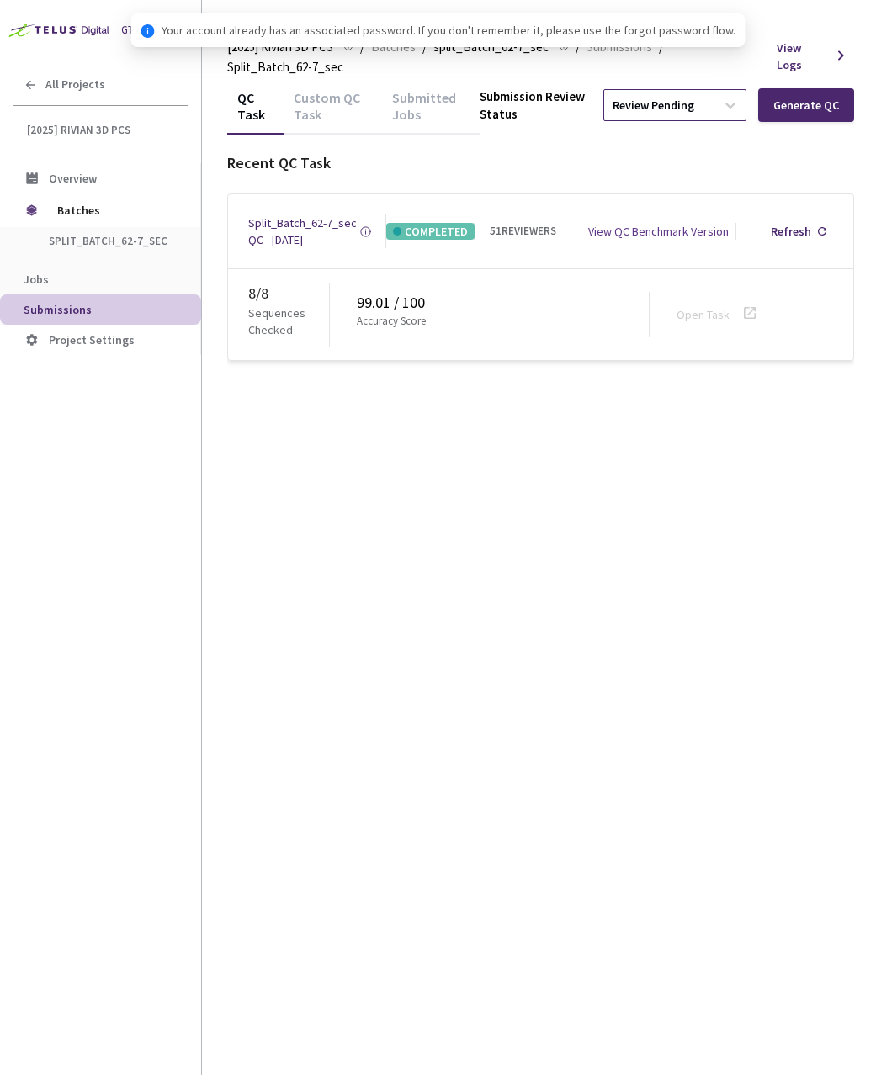
click at [695, 110] on div "Review Pending" at bounding box center [659, 105] width 111 height 27
click at [703, 219] on p "Approve submission batch for export." at bounding box center [674, 224] width 147 height 22
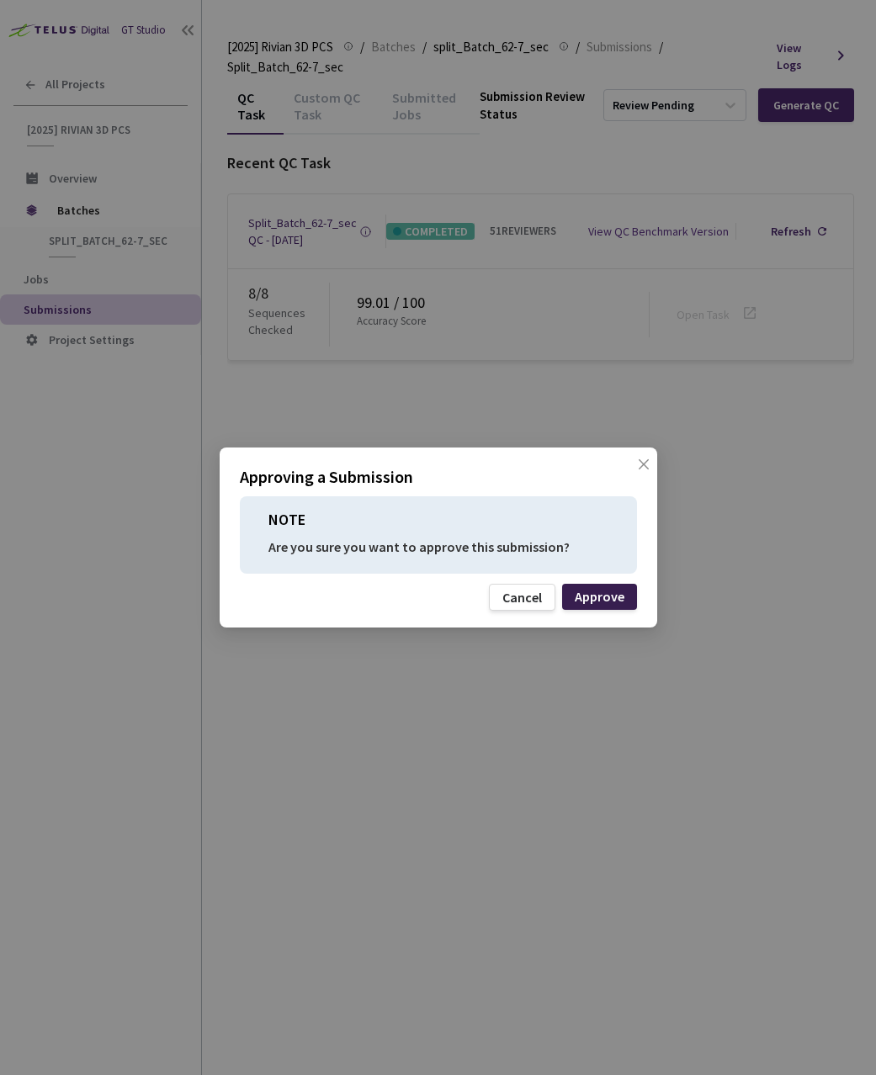
click at [605, 586] on div "Approve" at bounding box center [599, 597] width 75 height 26
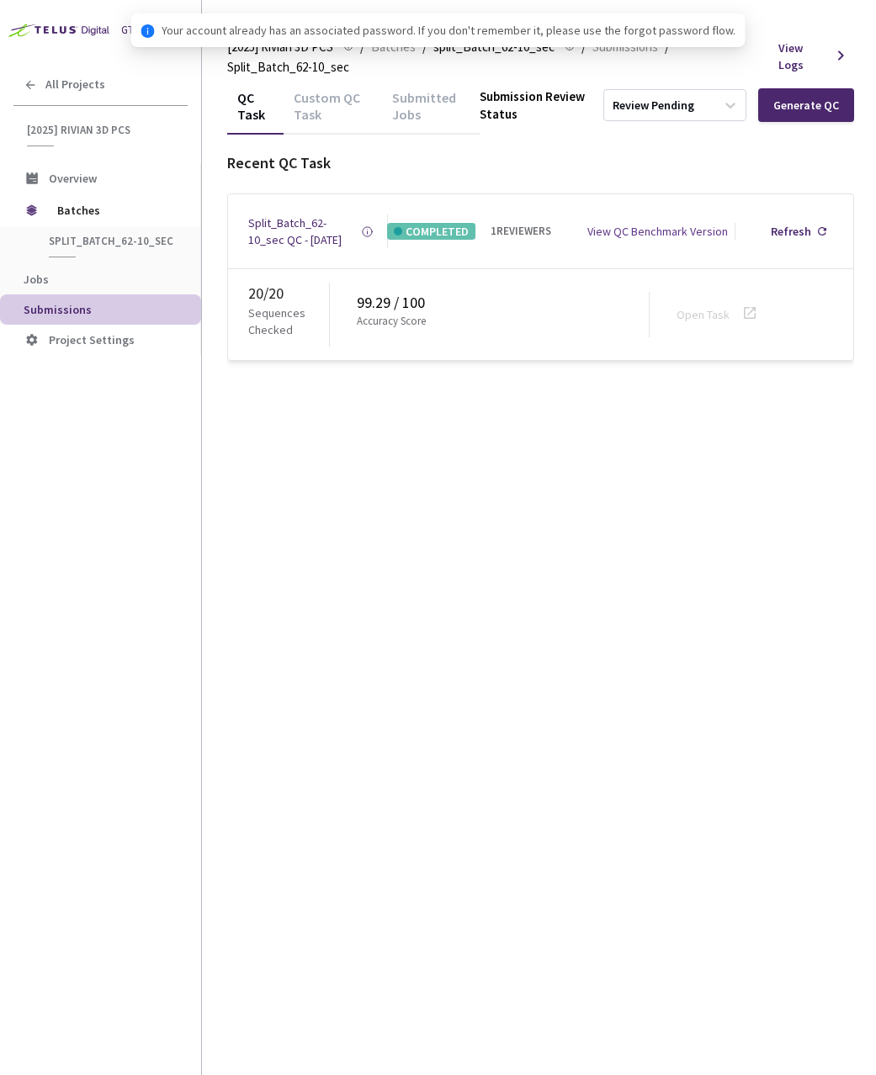
click at [636, 129] on div "QC Task Custom QC Task Submitted Jobs Submission Review Status Review Pending G…" at bounding box center [540, 223] width 627 height 275
click at [630, 111] on div "Review Pending" at bounding box center [653, 106] width 82 height 16
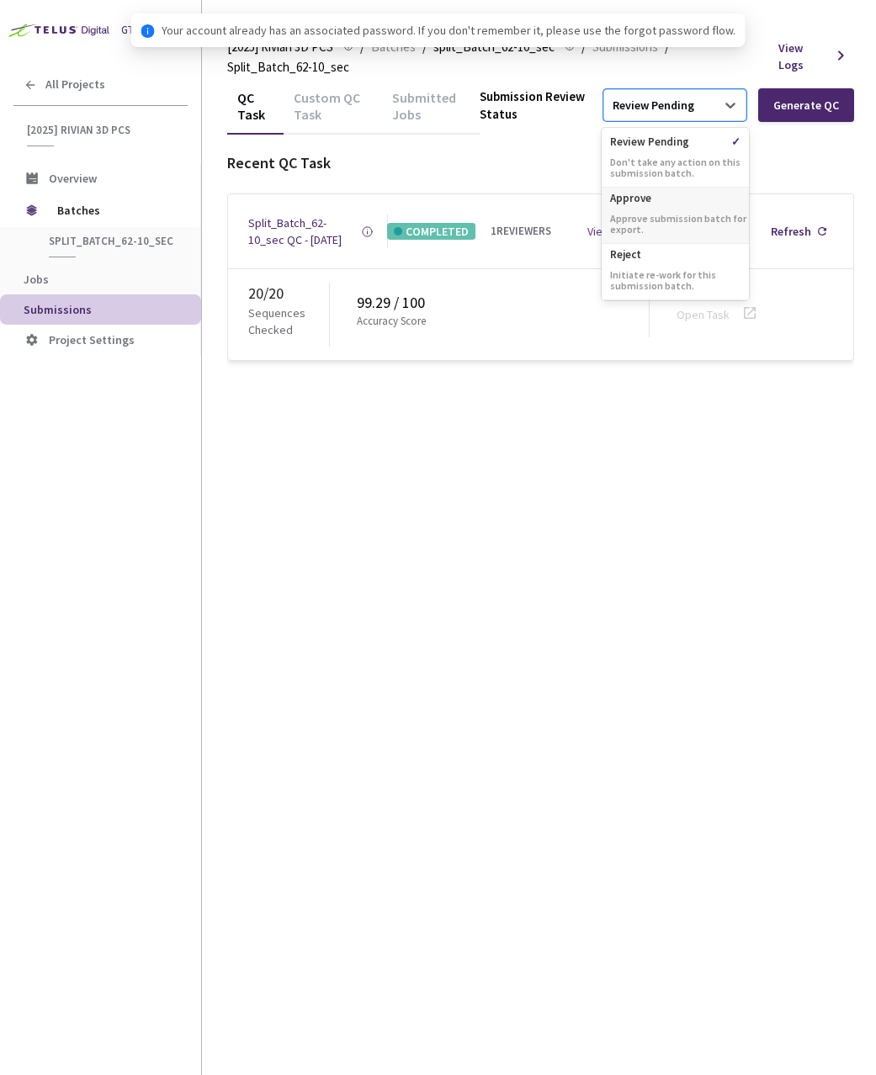
click at [645, 213] on p "Approve submission batch for export." at bounding box center [674, 224] width 147 height 22
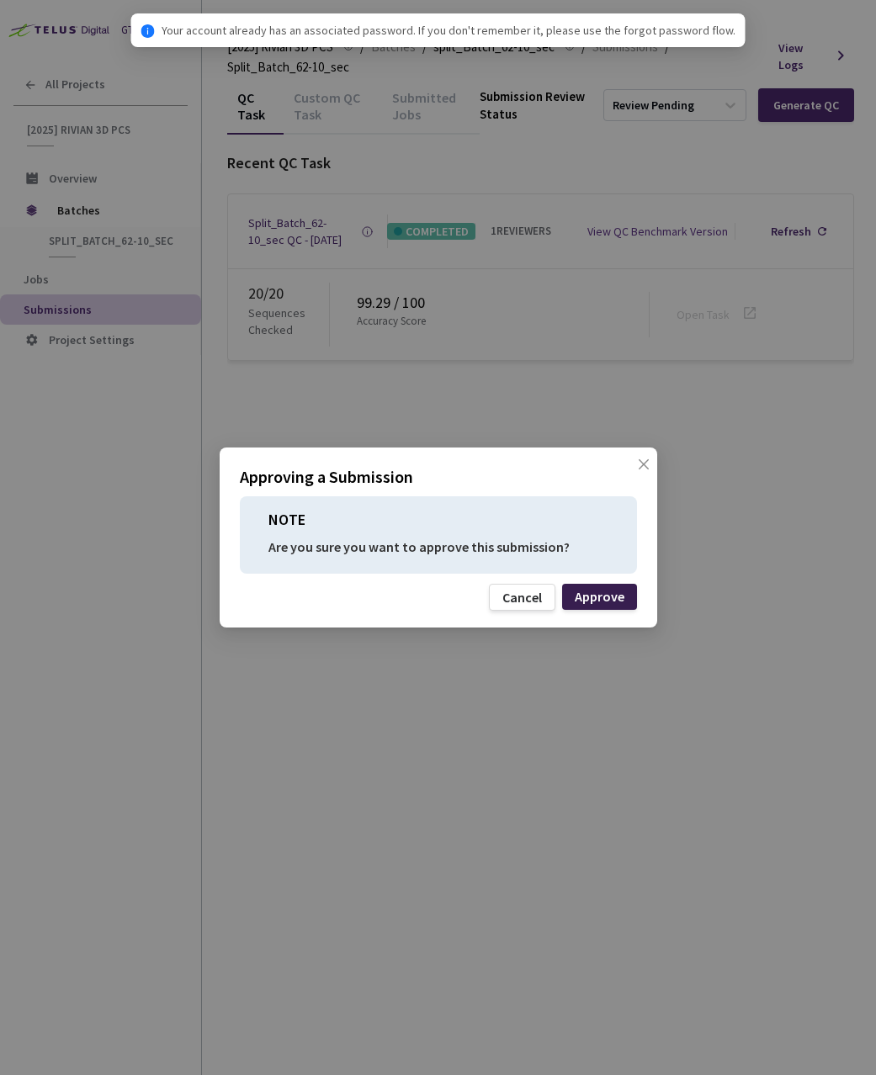
click at [610, 592] on div "Approve" at bounding box center [599, 596] width 50 height 13
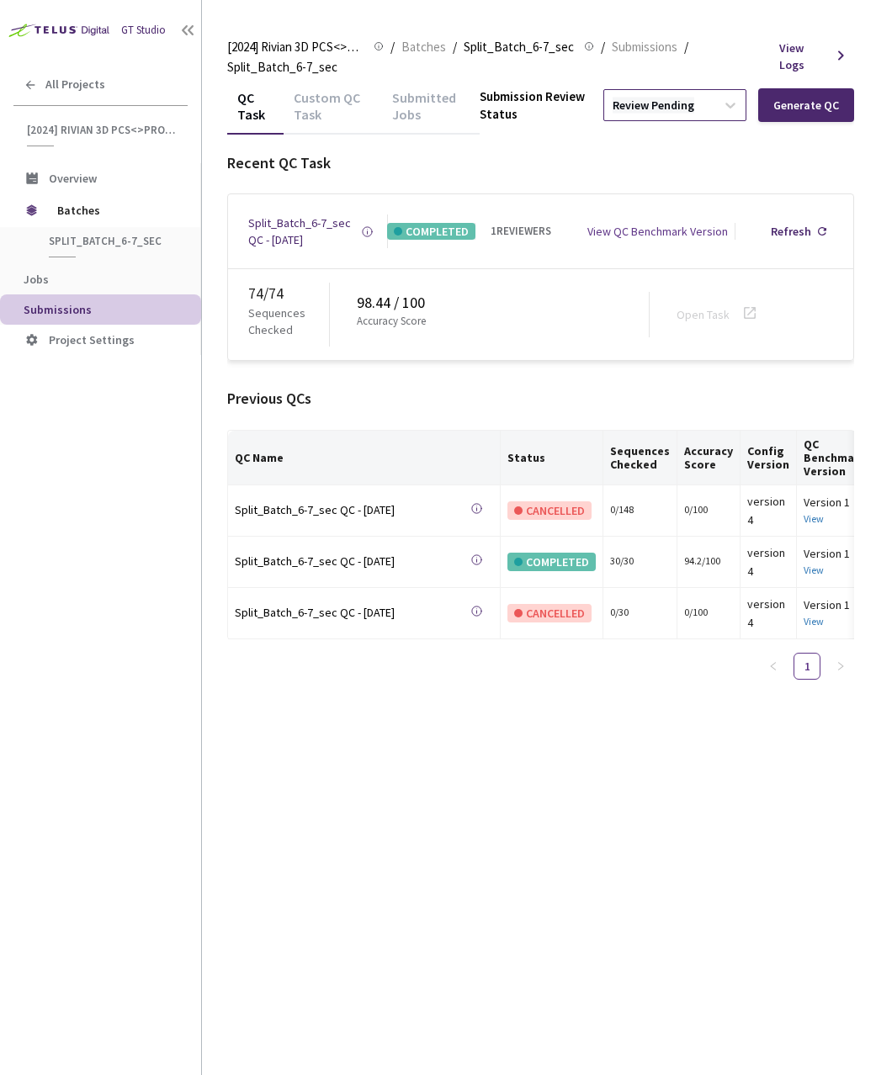
click at [666, 106] on div "Review Pending" at bounding box center [653, 106] width 82 height 16
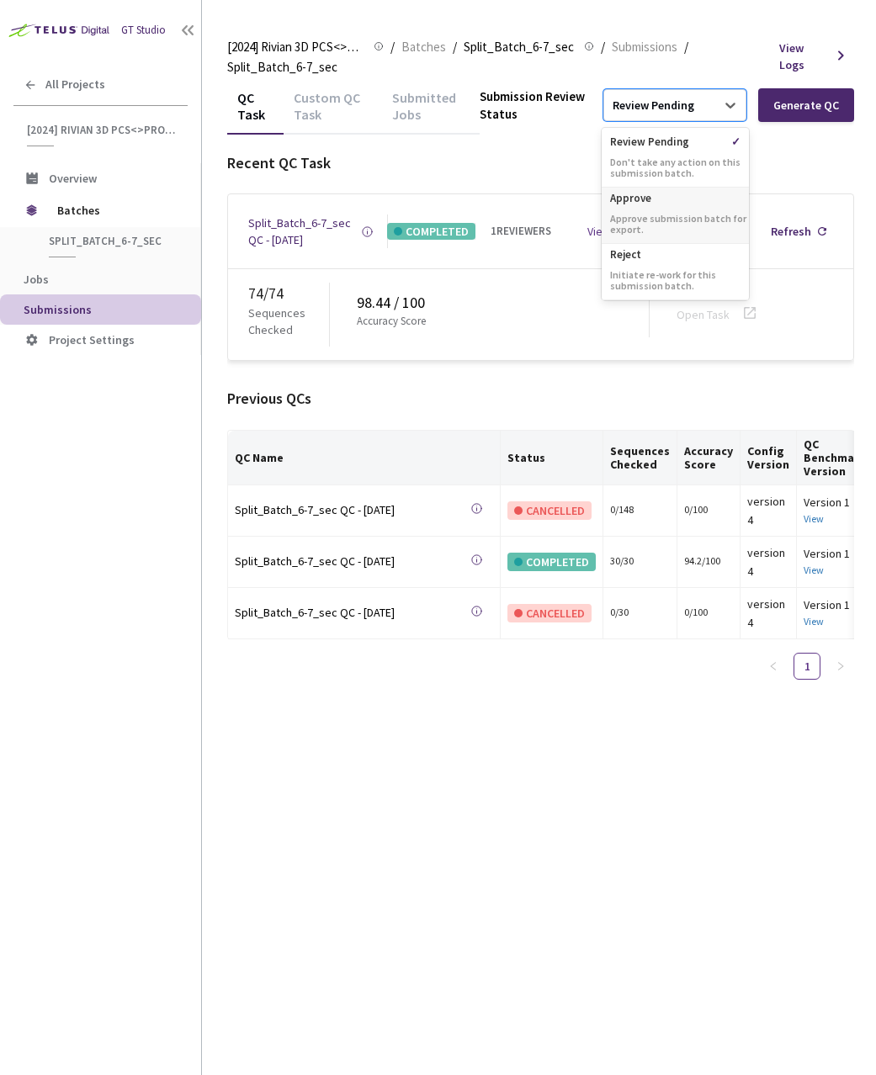
click at [654, 209] on div "Approve Approve submission batch for export." at bounding box center [674, 216] width 147 height 56
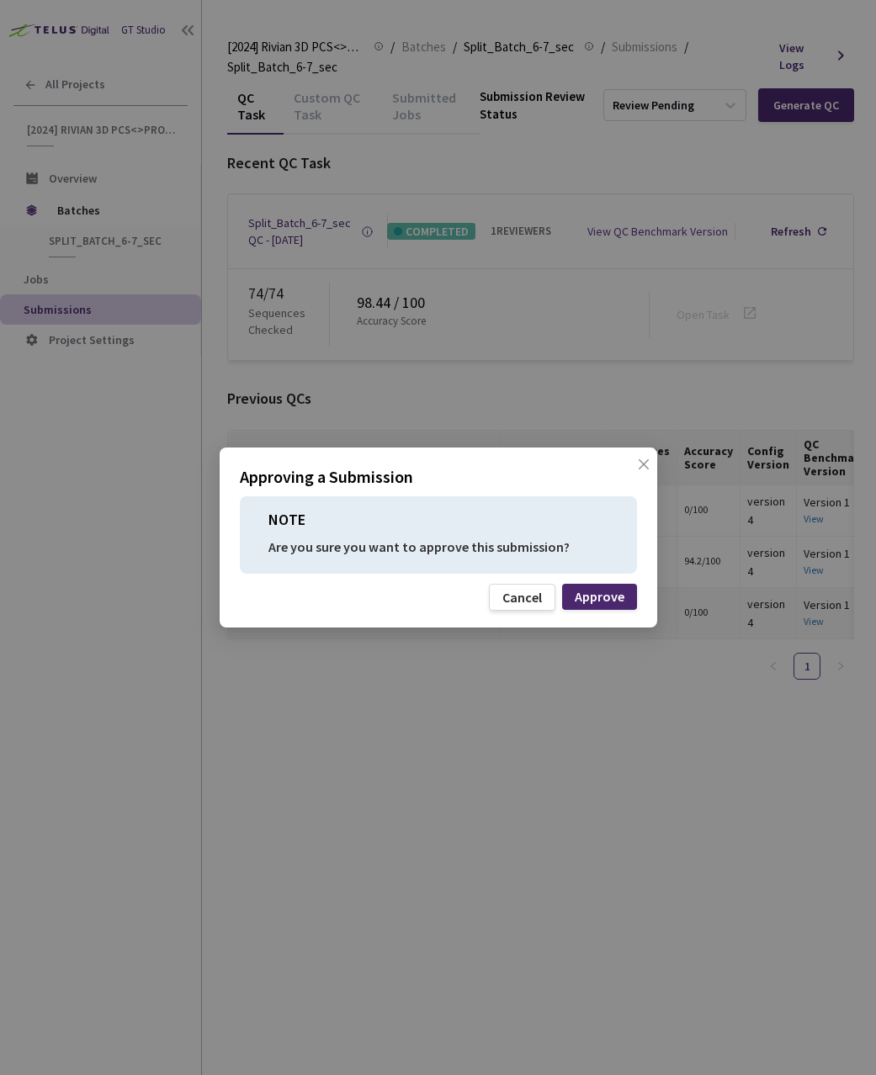
click at [521, 600] on div "Cancel" at bounding box center [522, 596] width 40 height 13
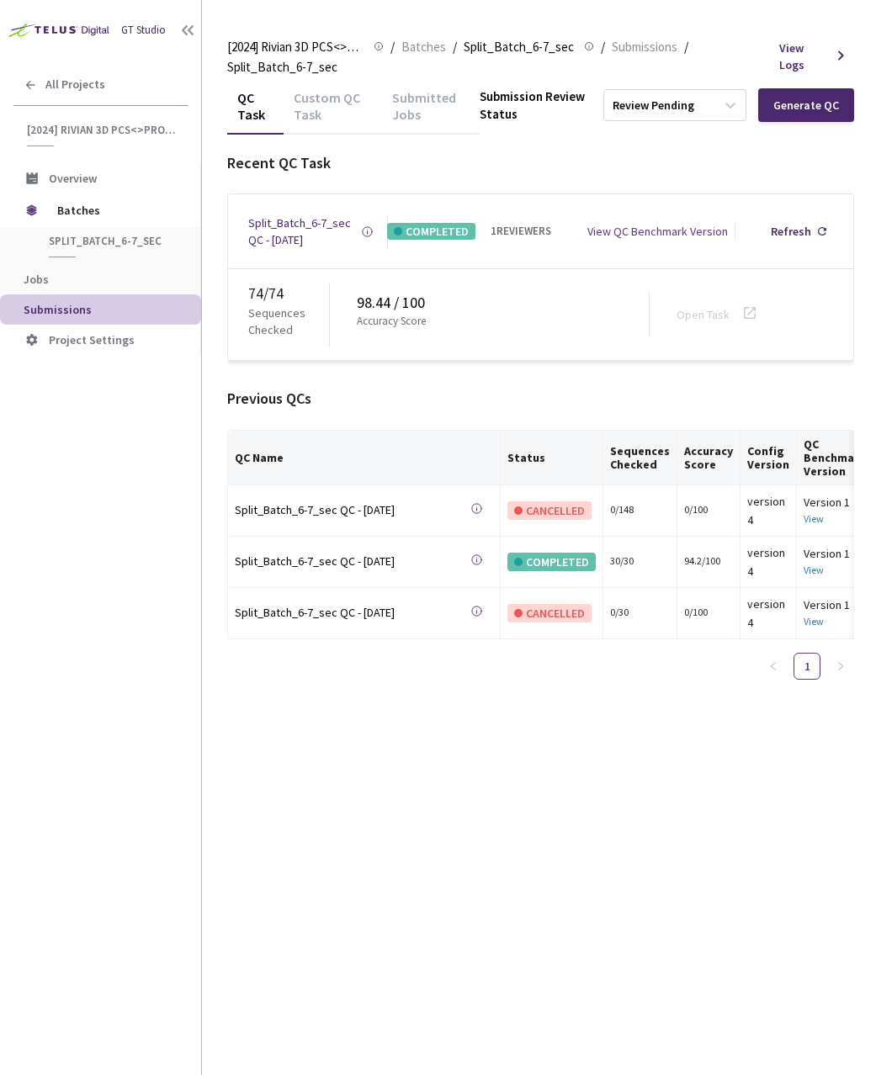
click at [304, 118] on div "Custom QC Task" at bounding box center [332, 111] width 98 height 45
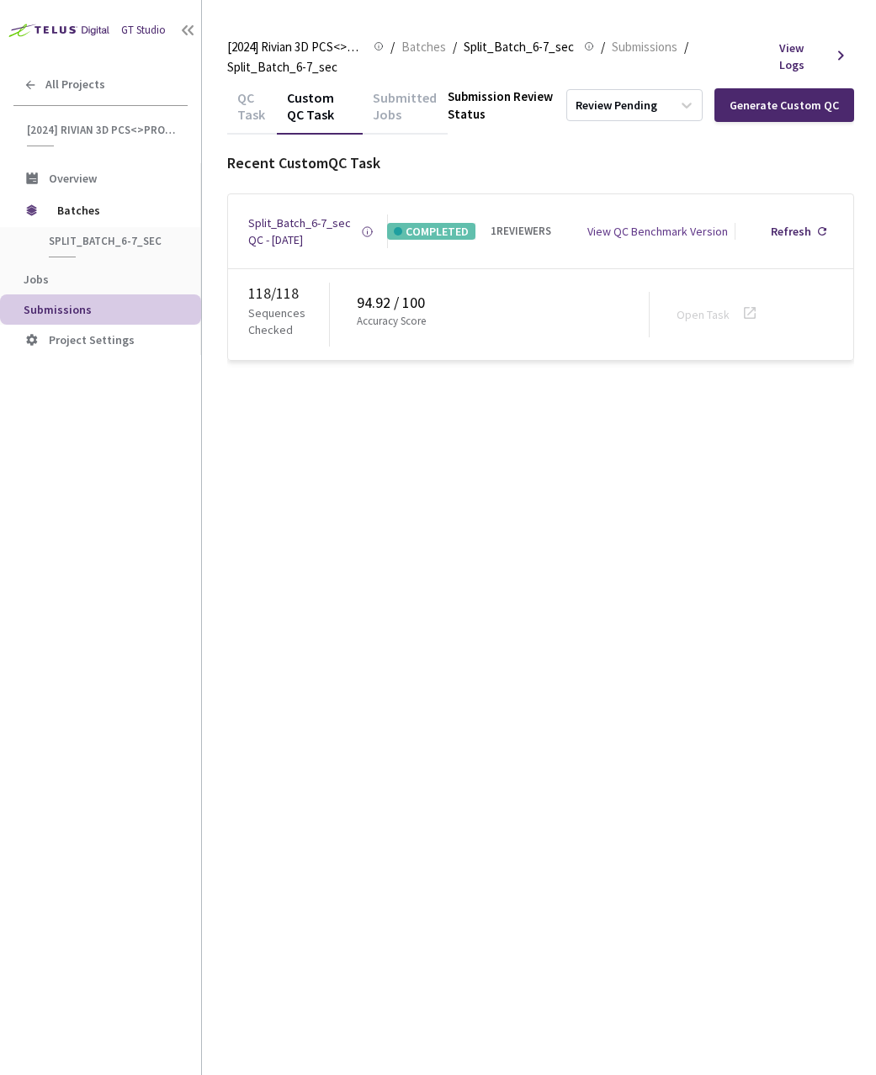
click at [236, 105] on div "QC Task" at bounding box center [252, 111] width 50 height 45
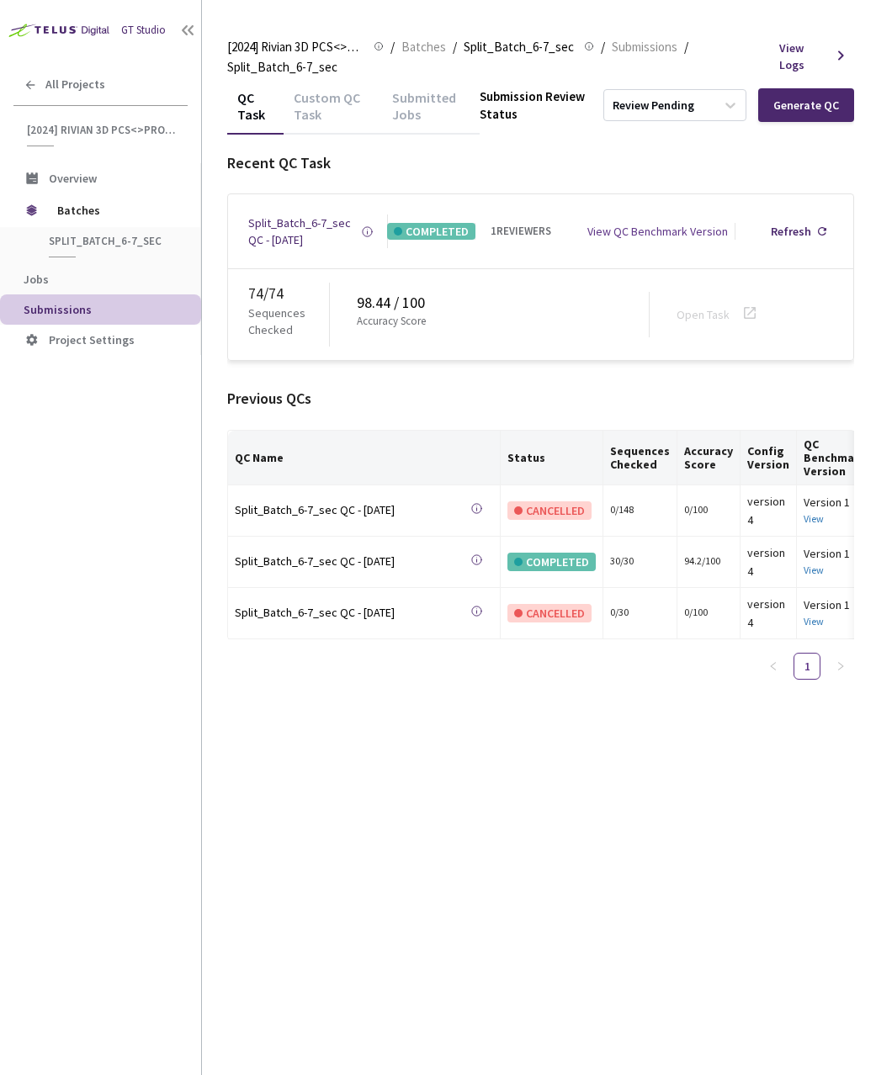
click at [320, 118] on div "Custom QC Task" at bounding box center [332, 111] width 98 height 45
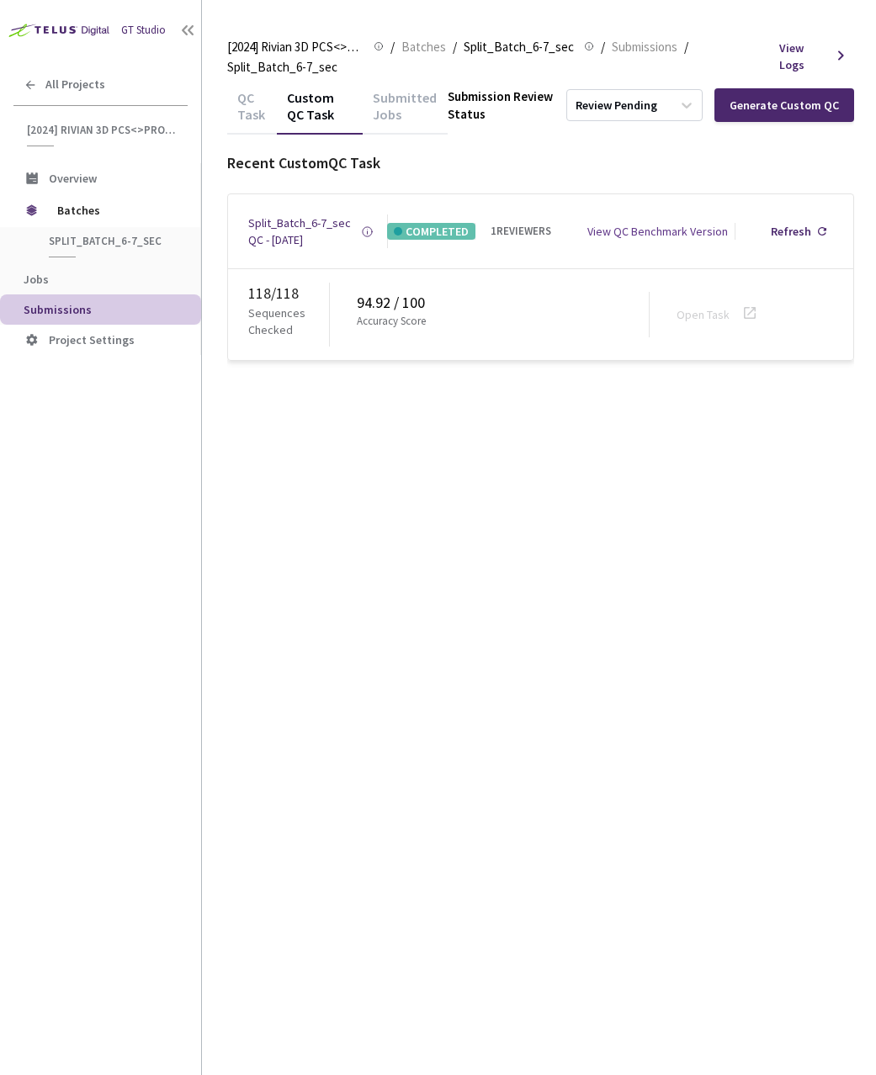
click at [250, 113] on div "QC Task" at bounding box center [252, 111] width 50 height 45
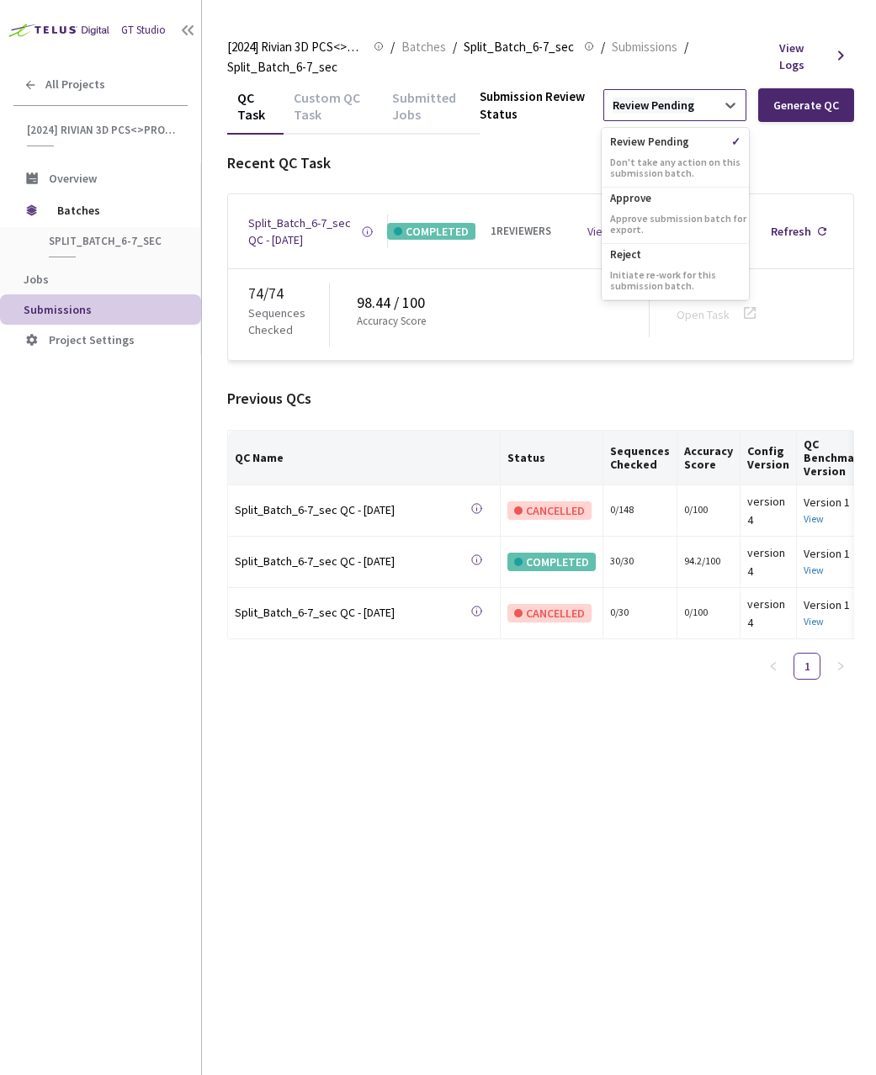
click at [650, 112] on div "Review Pending" at bounding box center [653, 106] width 82 height 16
click at [652, 196] on p "Approve" at bounding box center [674, 196] width 147 height 17
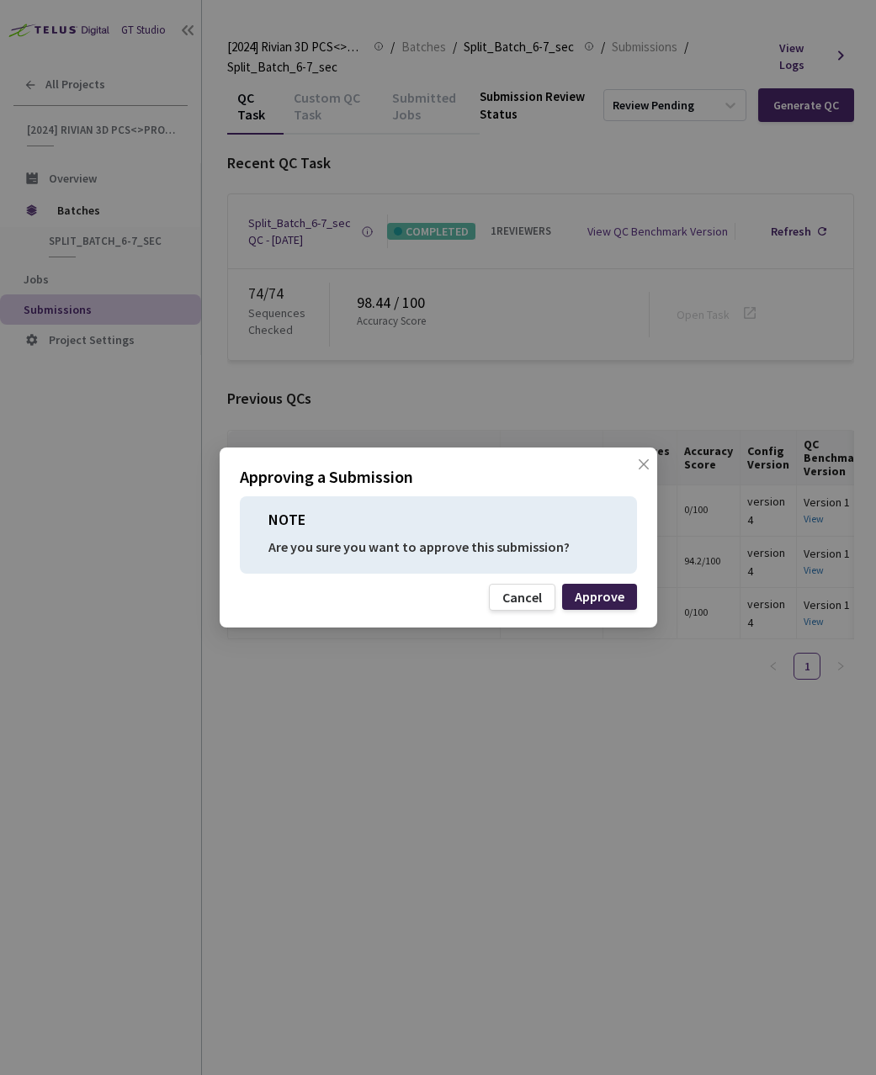
click at [623, 600] on div "Approve" at bounding box center [599, 596] width 50 height 13
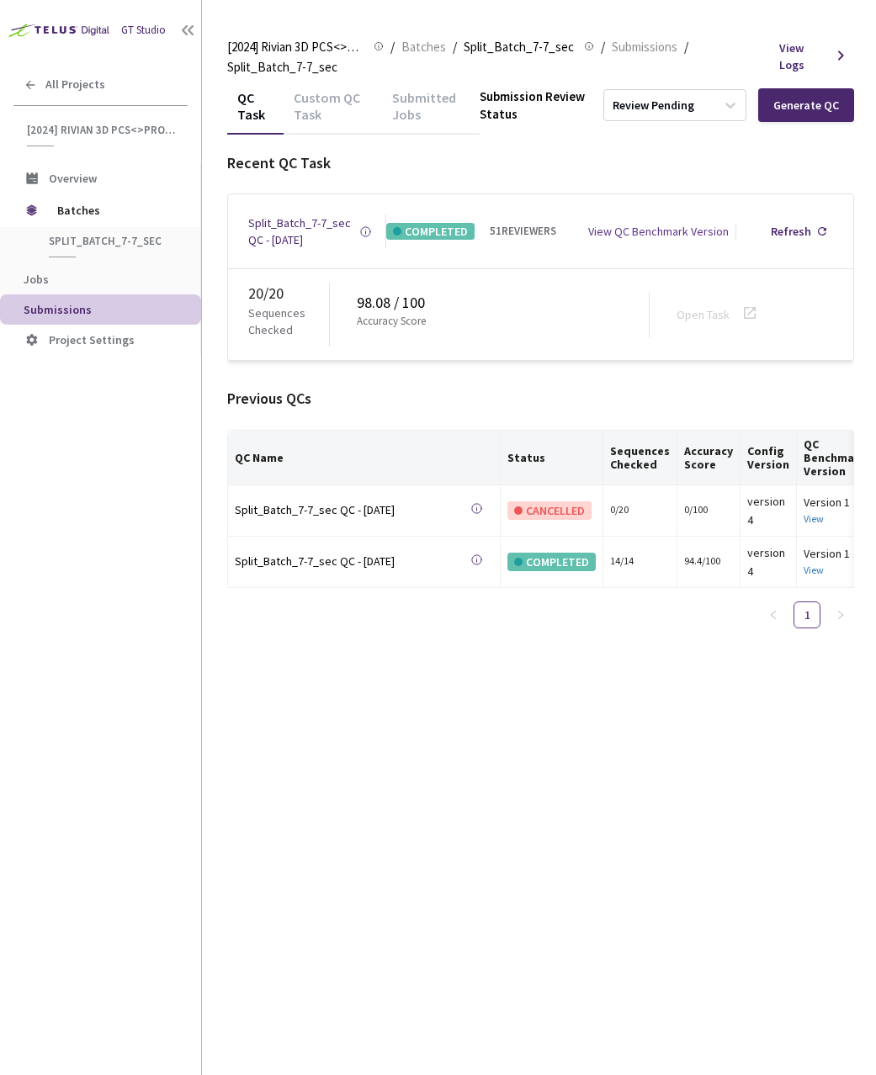
click at [350, 108] on div "Custom QC Task" at bounding box center [332, 111] width 98 height 45
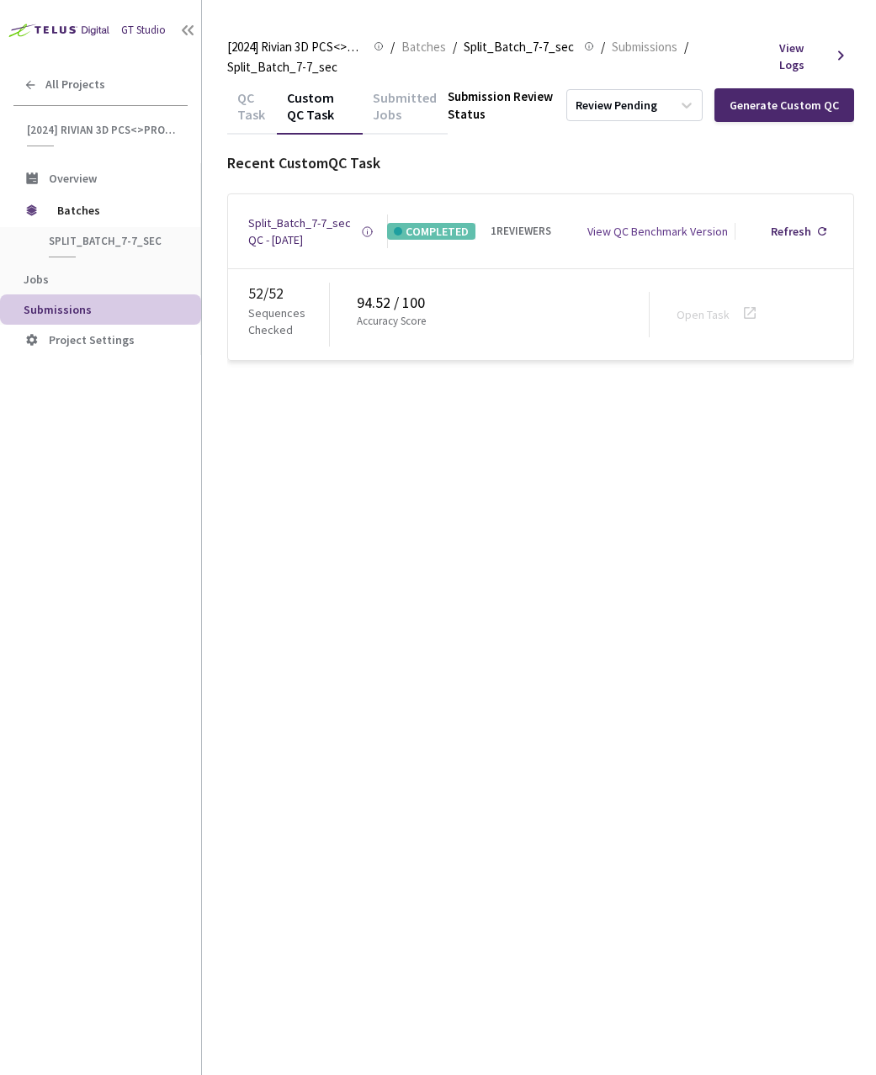
click at [257, 107] on div "QC Task" at bounding box center [252, 111] width 50 height 45
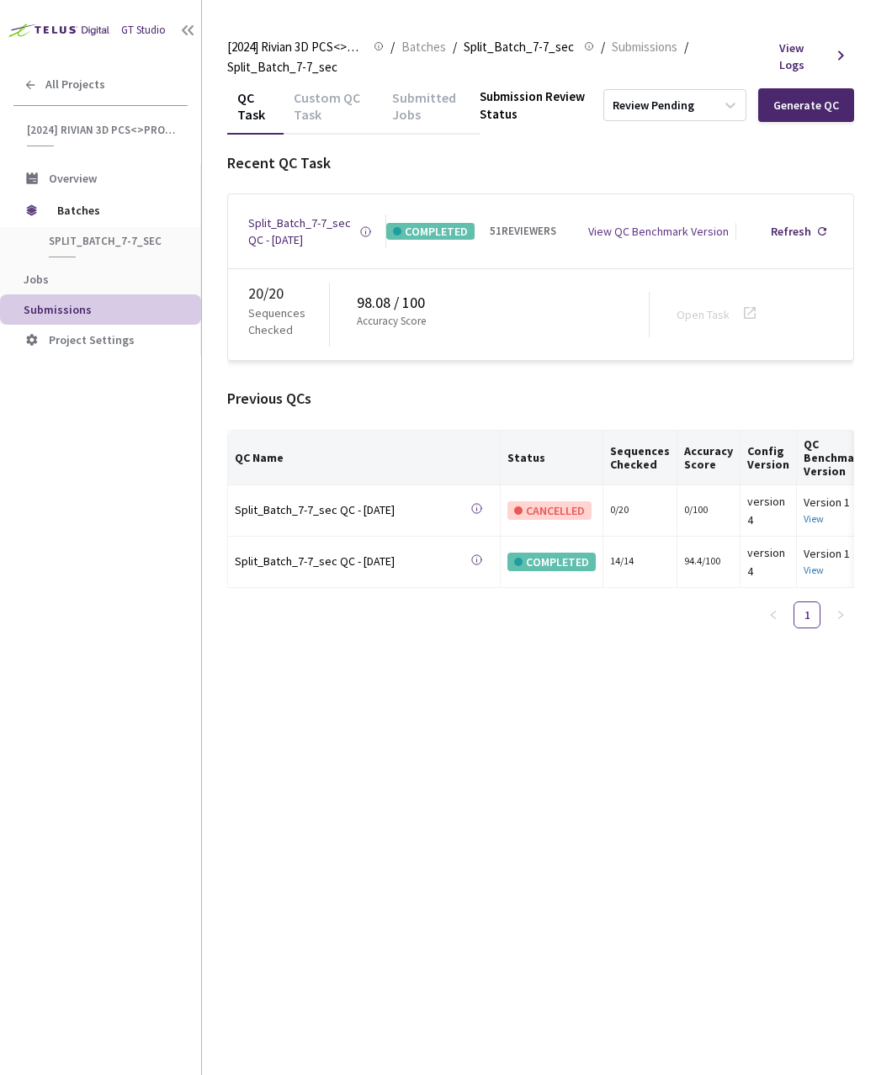
click at [255, 783] on div "QC Task Custom QC Task Submitted Jobs Submission Review Status Review Pending G…" at bounding box center [540, 580] width 627 height 989
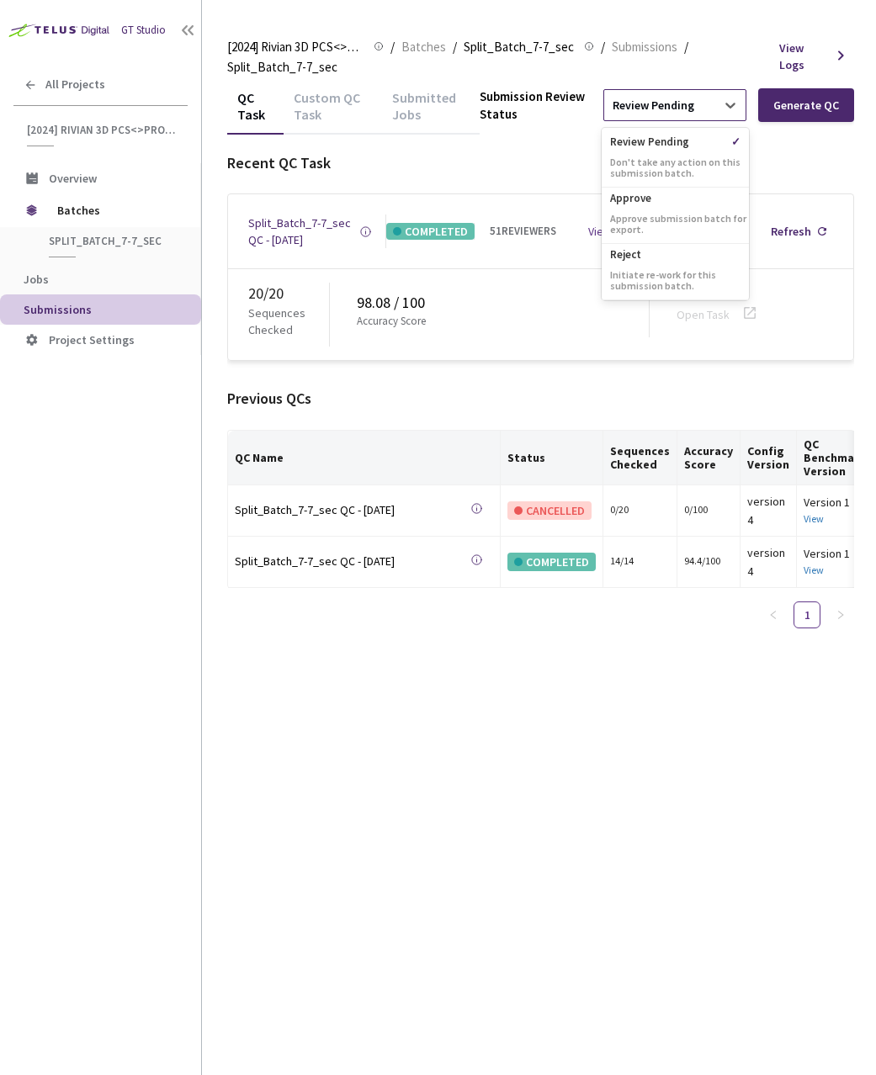
click at [663, 93] on div "Review Pending" at bounding box center [659, 105] width 111 height 27
click at [659, 200] on p "Approve" at bounding box center [674, 196] width 147 height 17
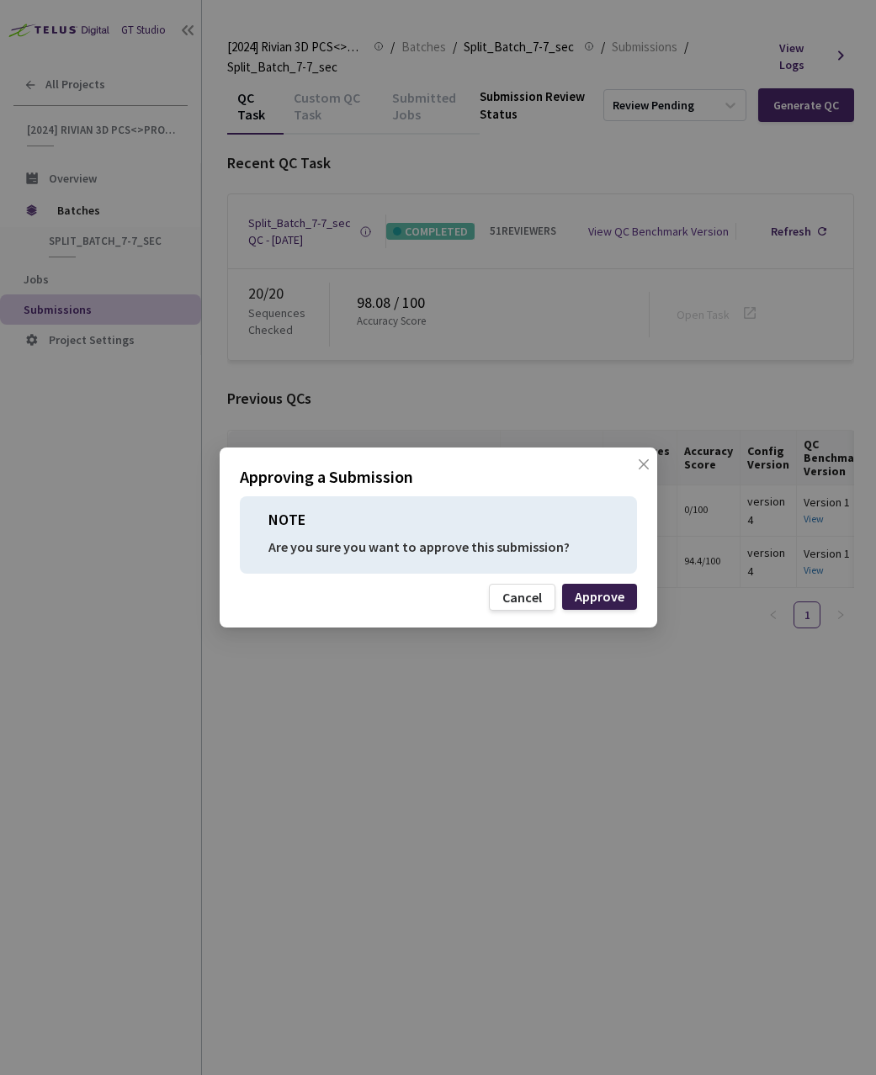
click at [622, 590] on div "Approve" at bounding box center [599, 596] width 50 height 13
